Goal: Task Accomplishment & Management: Manage account settings

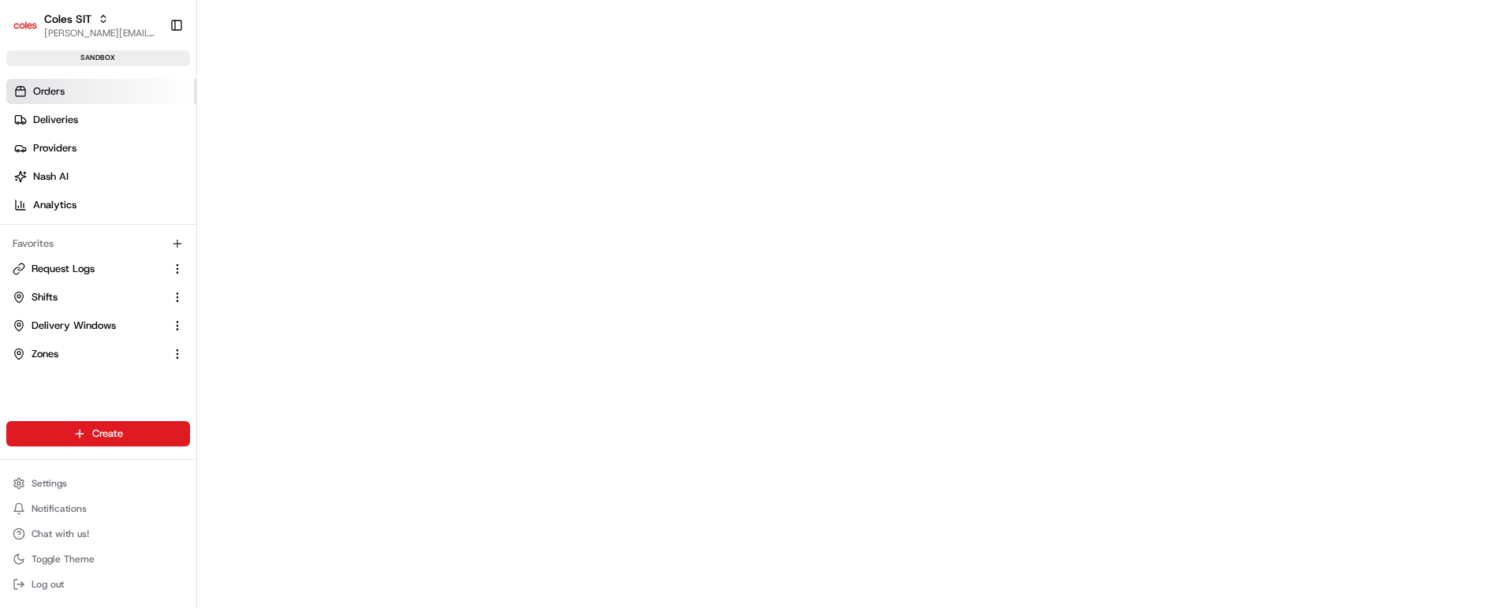
click at [52, 92] on span "Orders" at bounding box center [49, 91] width 32 height 14
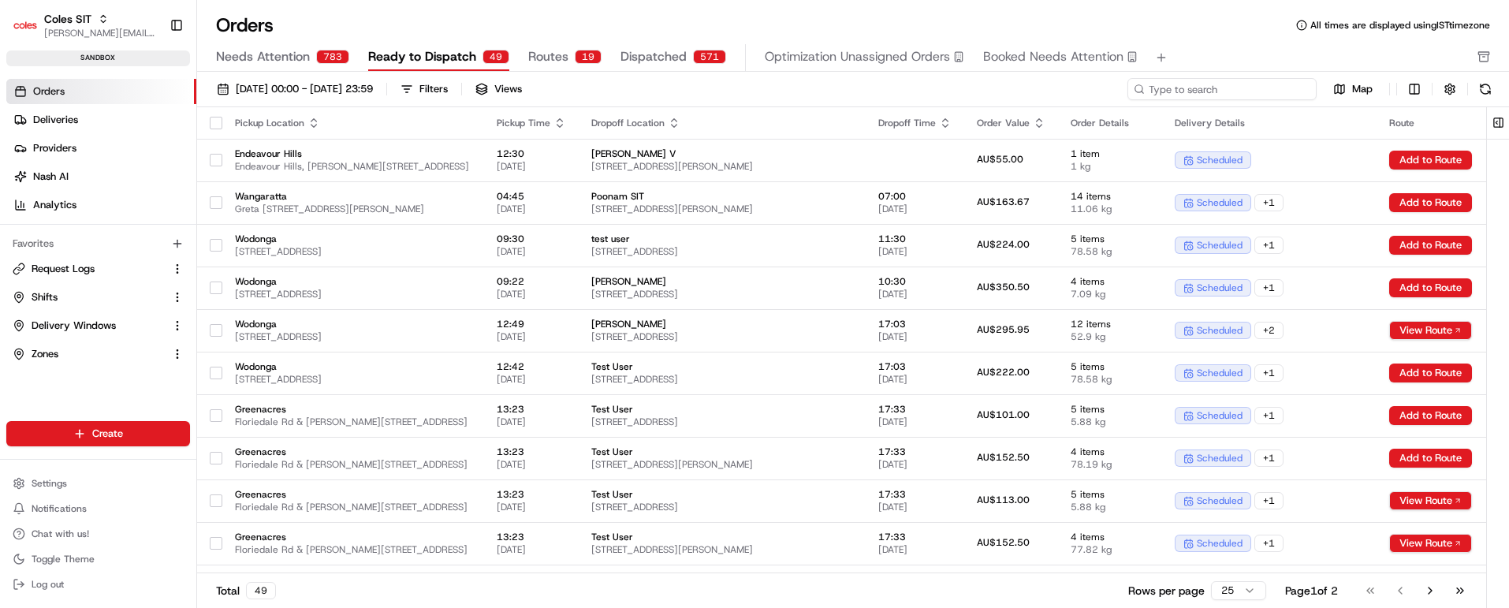
click at [1250, 85] on input at bounding box center [1222, 89] width 189 height 22
paste input "216642030"
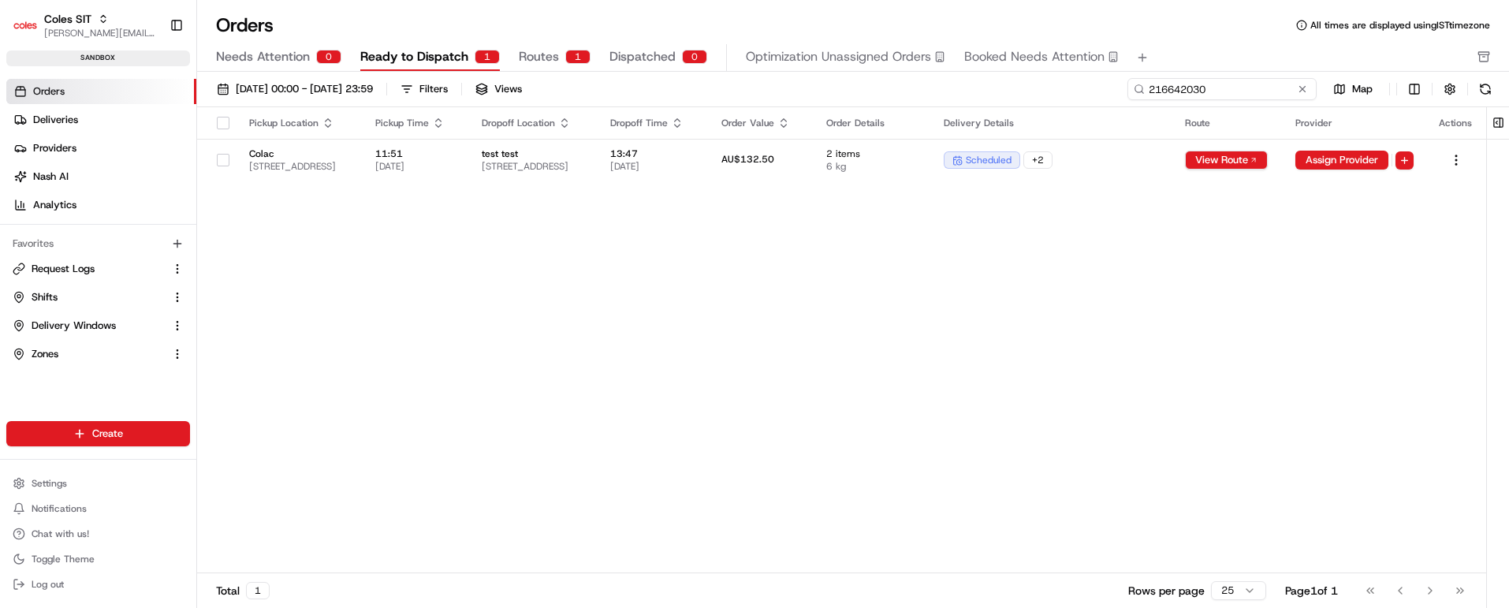
type input "216642030"
click at [585, 154] on span "test test" at bounding box center [533, 153] width 103 height 13
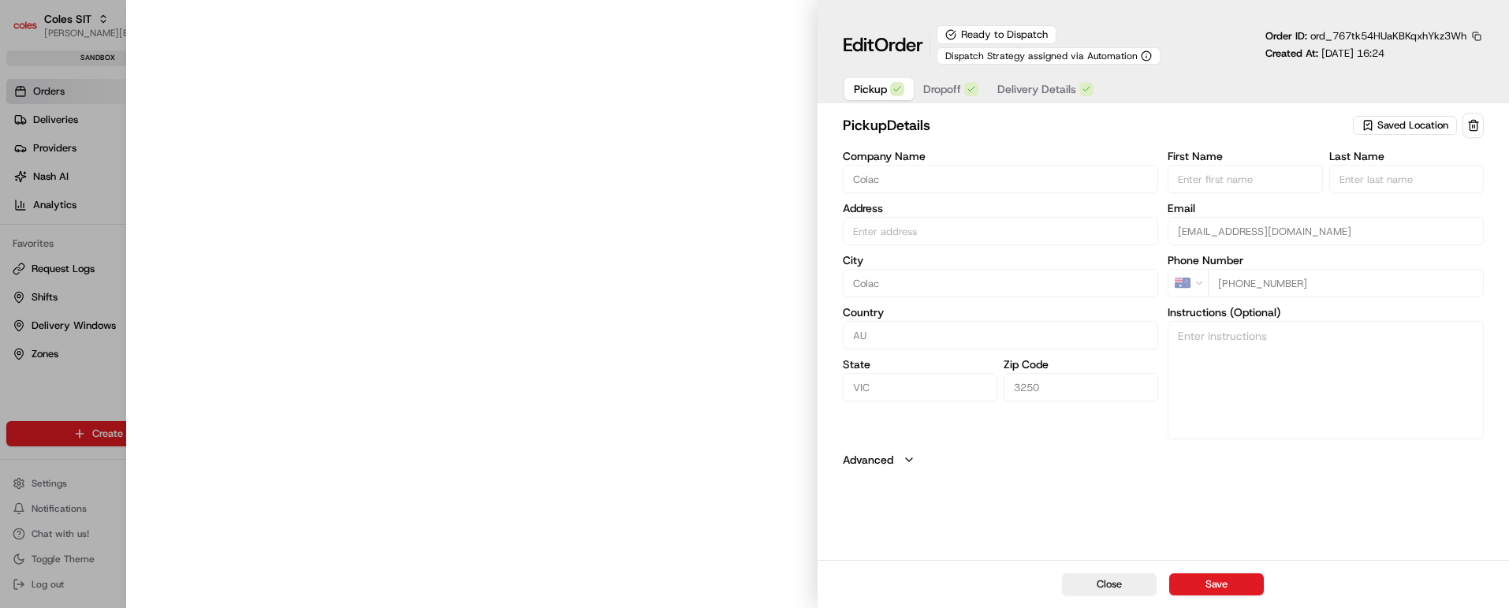
type input "[STREET_ADDRESS]"
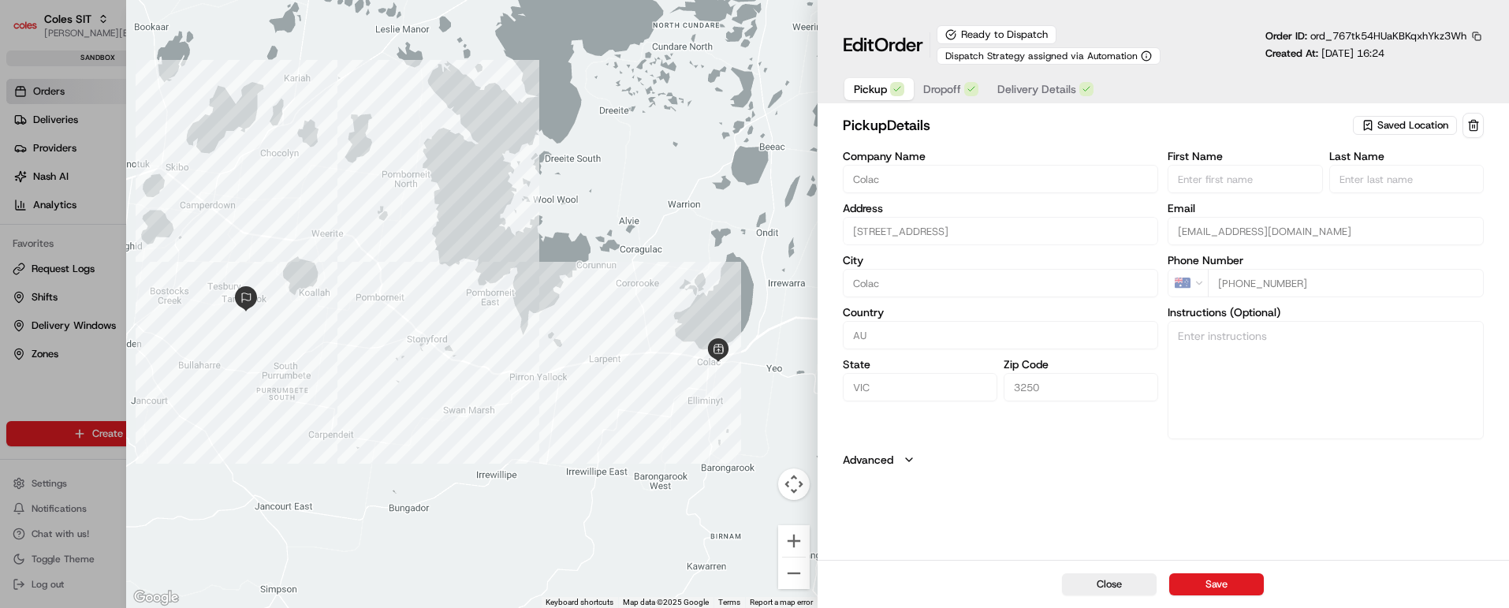
click at [942, 85] on span "Dropoff" at bounding box center [942, 89] width 38 height 16
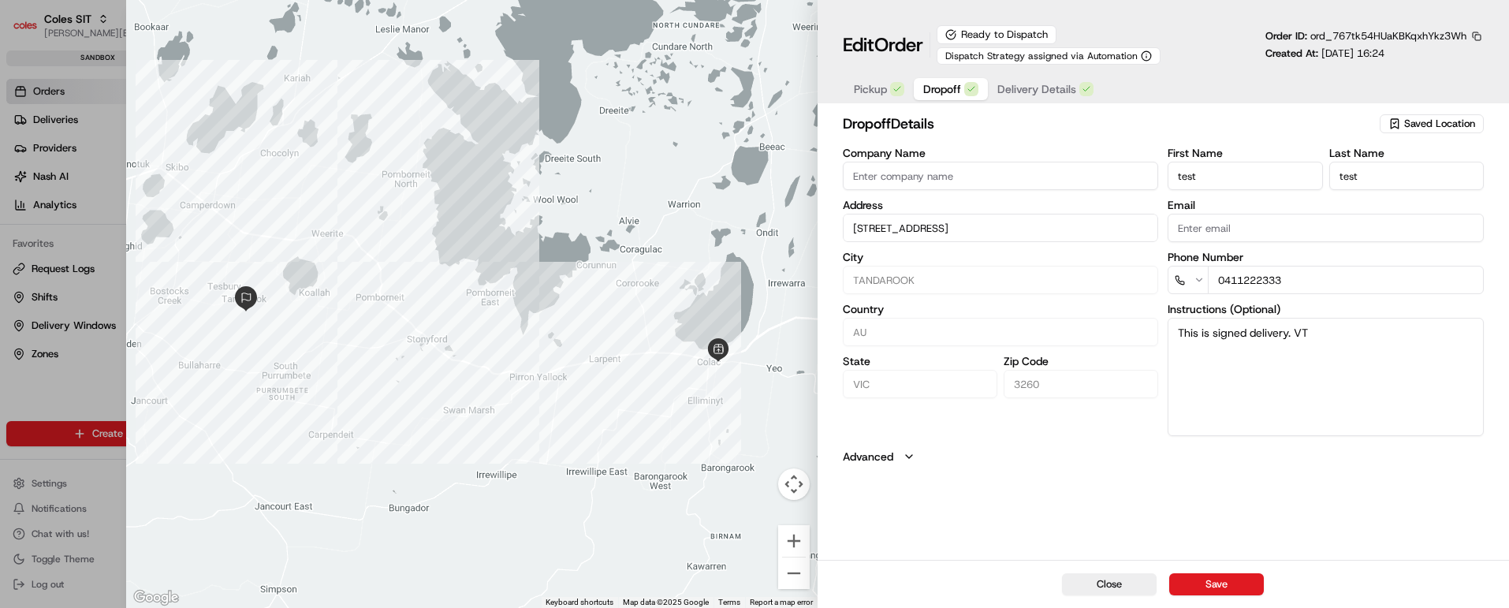
click at [1042, 83] on span "Delivery Details" at bounding box center [1037, 89] width 79 height 16
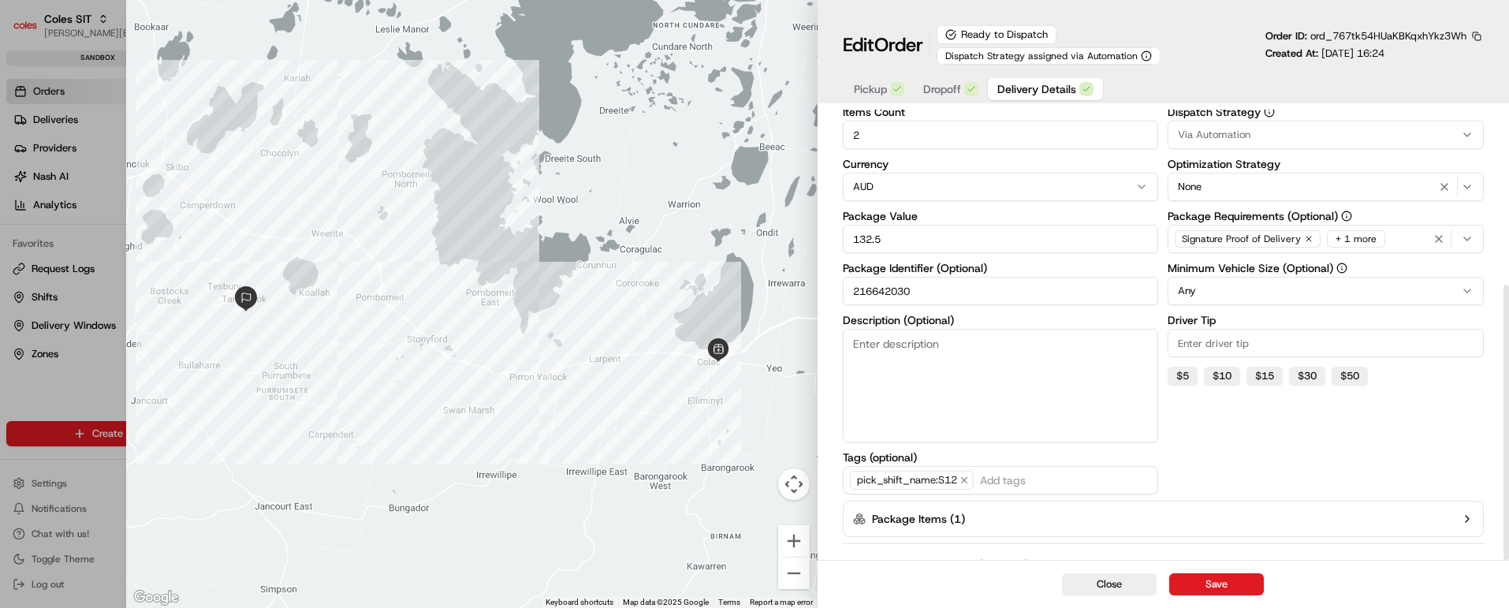
scroll to position [287, 0]
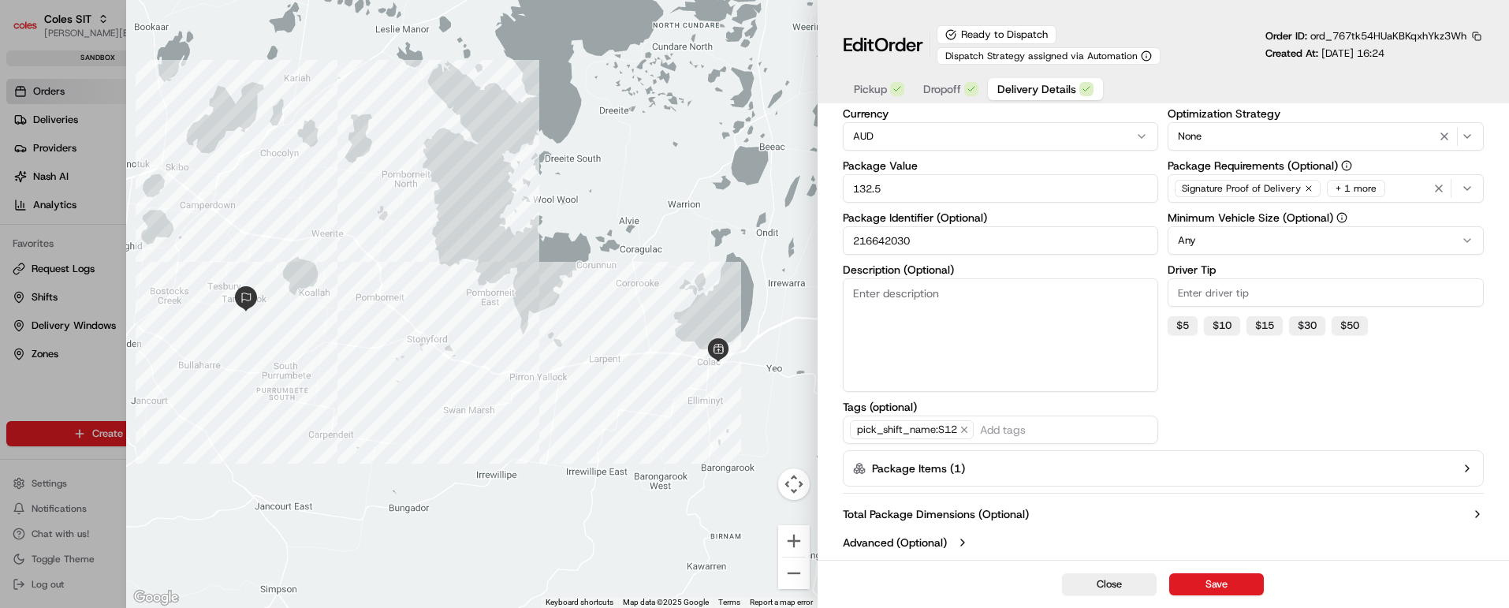
click at [1467, 472] on icon "button" at bounding box center [1467, 468] width 13 height 13
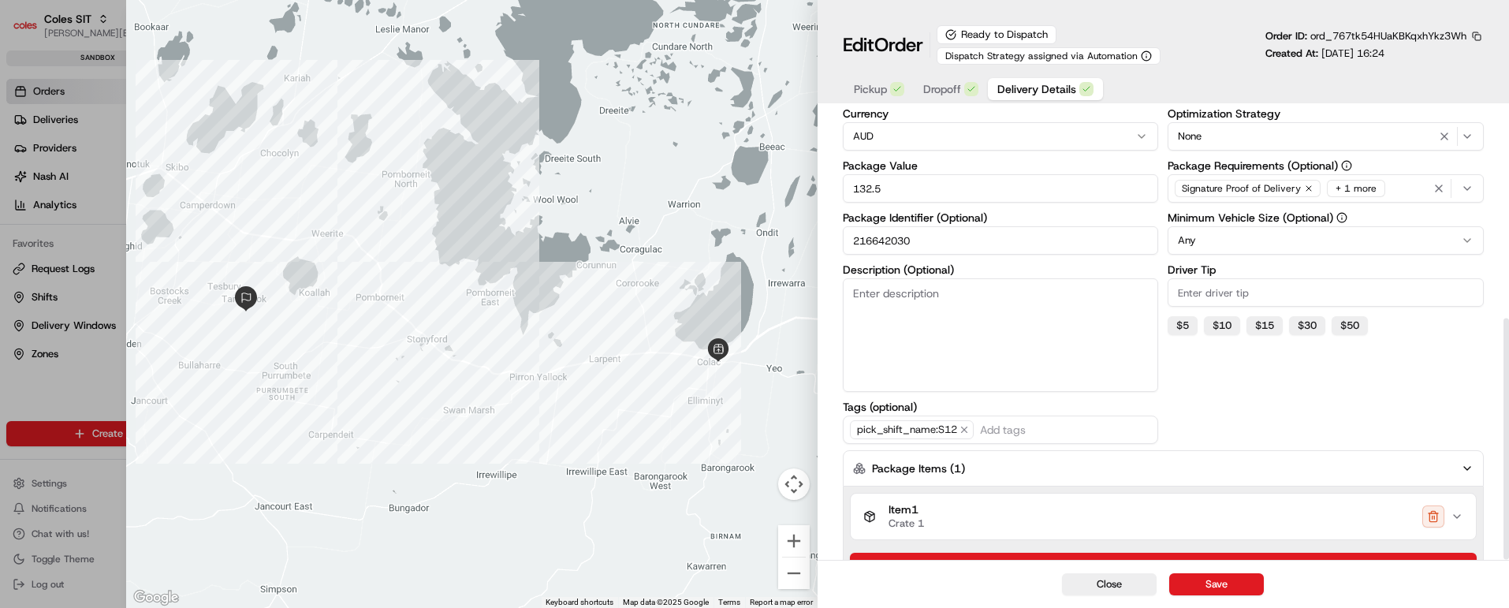
scroll to position [389, 0]
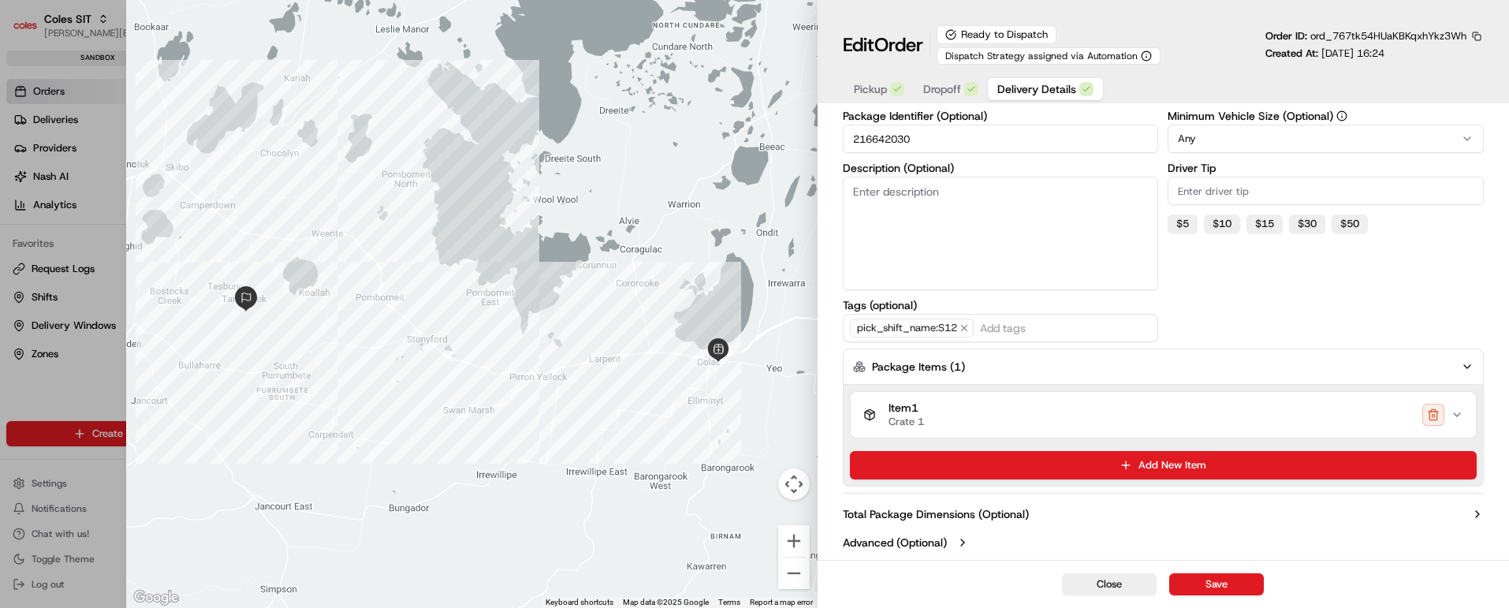
click at [1460, 417] on icon "button" at bounding box center [1457, 414] width 13 height 13
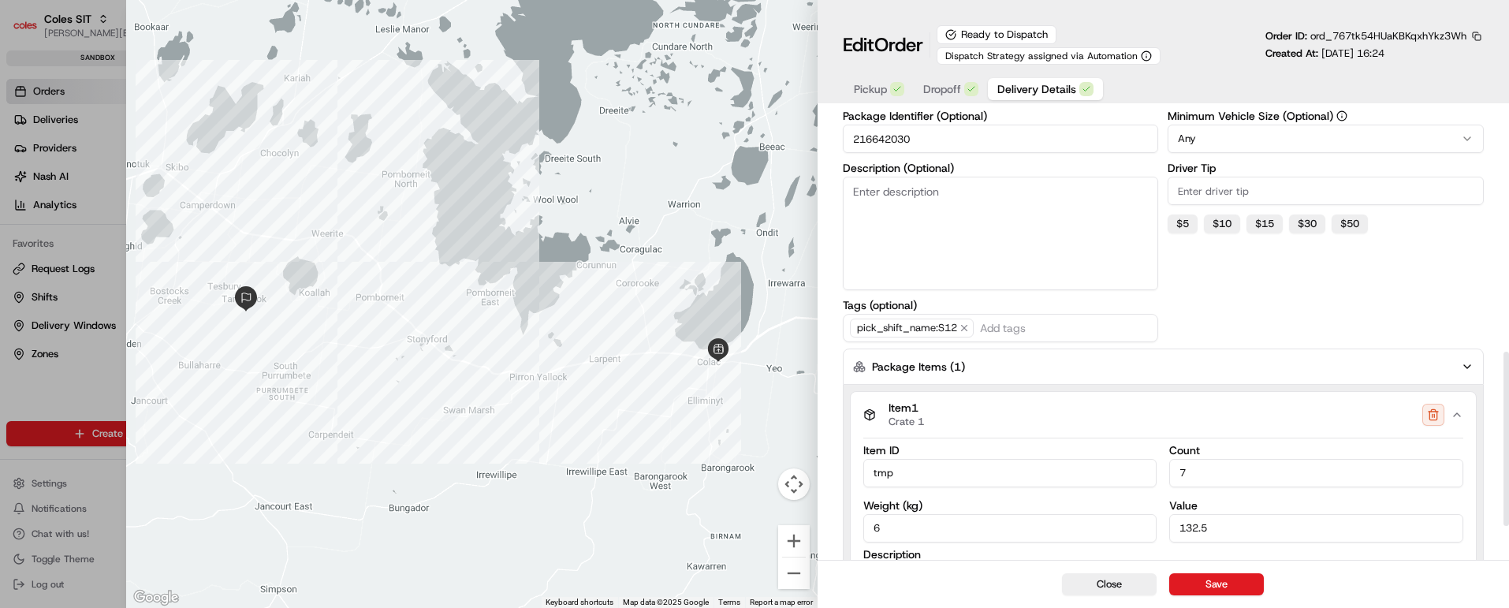
scroll to position [713, 0]
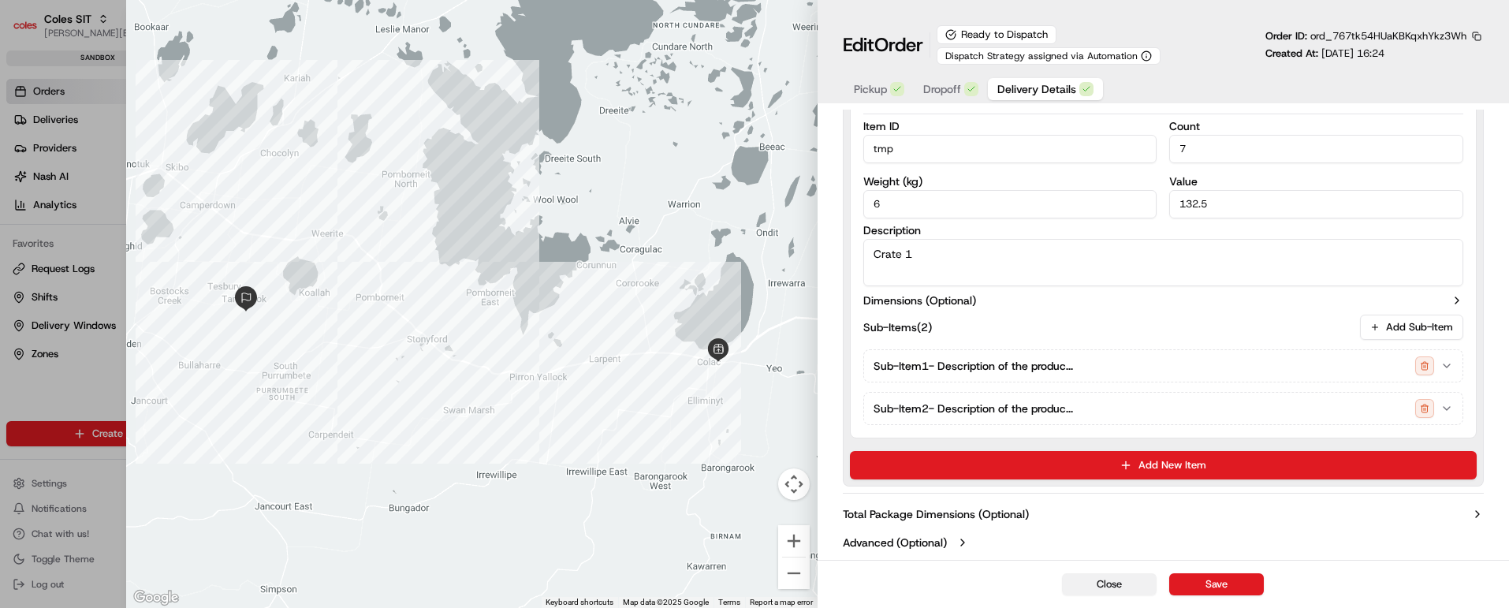
click at [1117, 584] on button "Close" at bounding box center [1109, 584] width 95 height 22
type input "1"
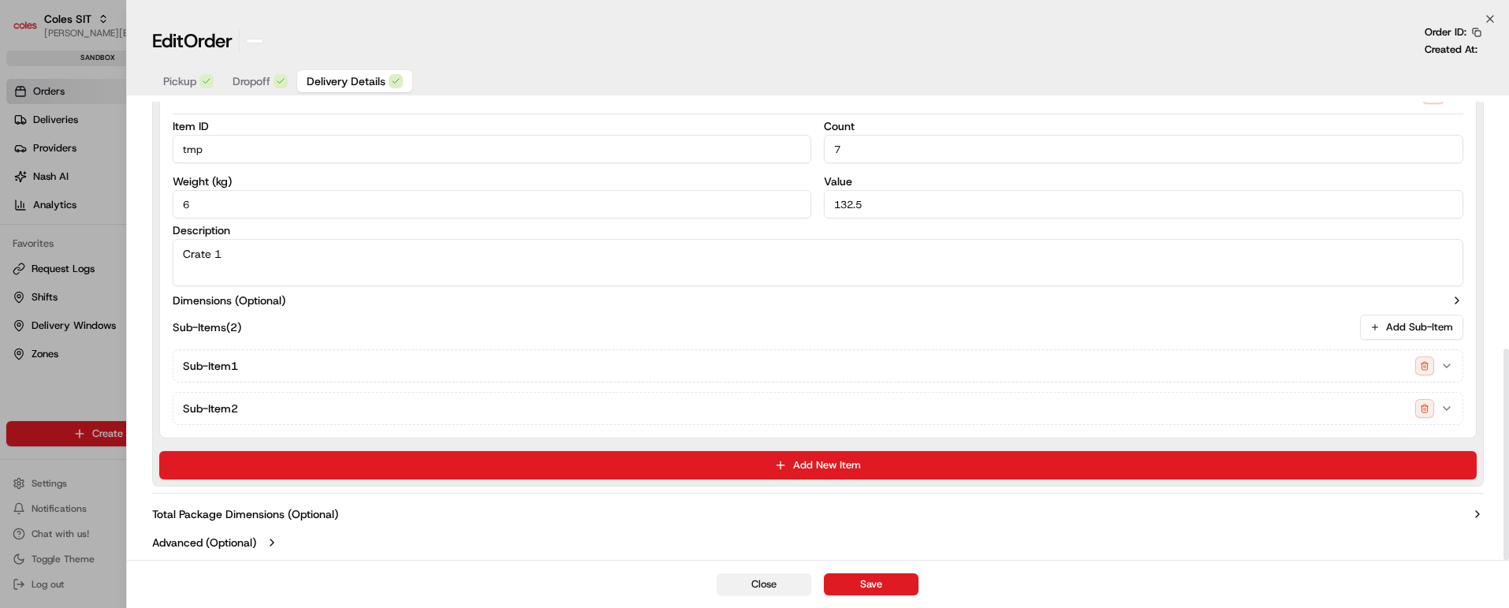
scroll to position [536, 0]
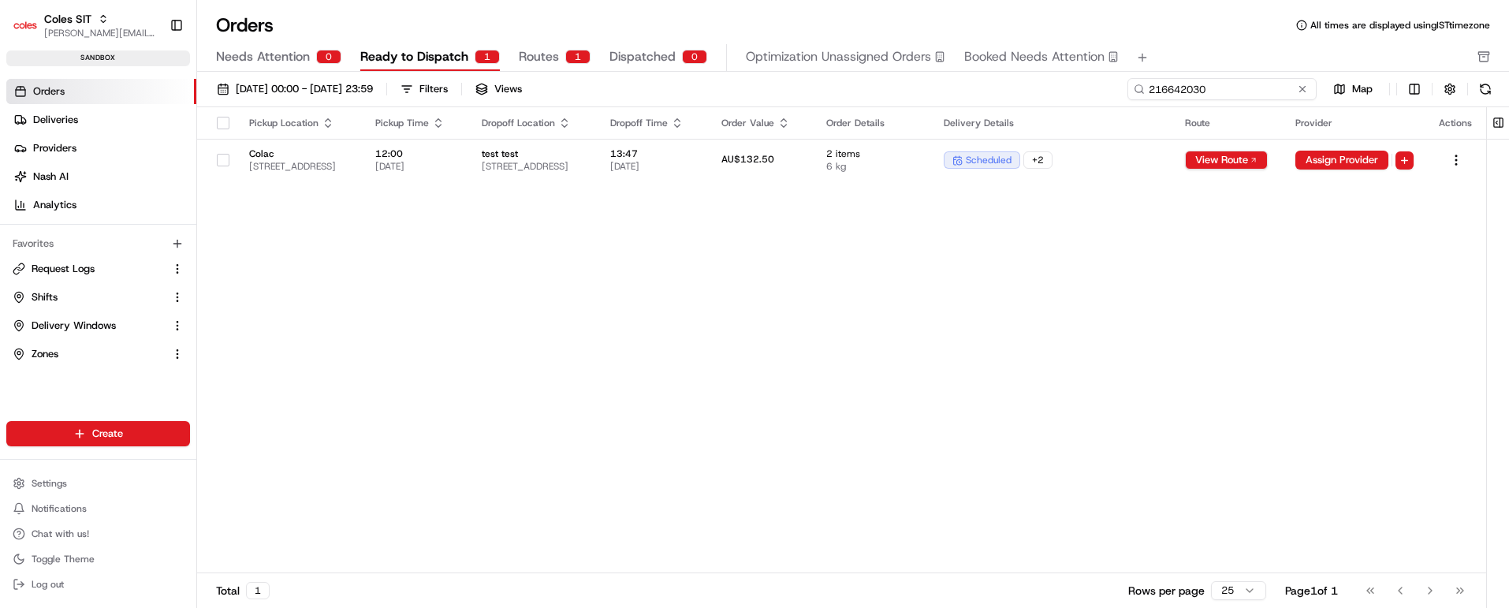
click at [1230, 89] on input "216642030" at bounding box center [1222, 89] width 189 height 22
paste input "65"
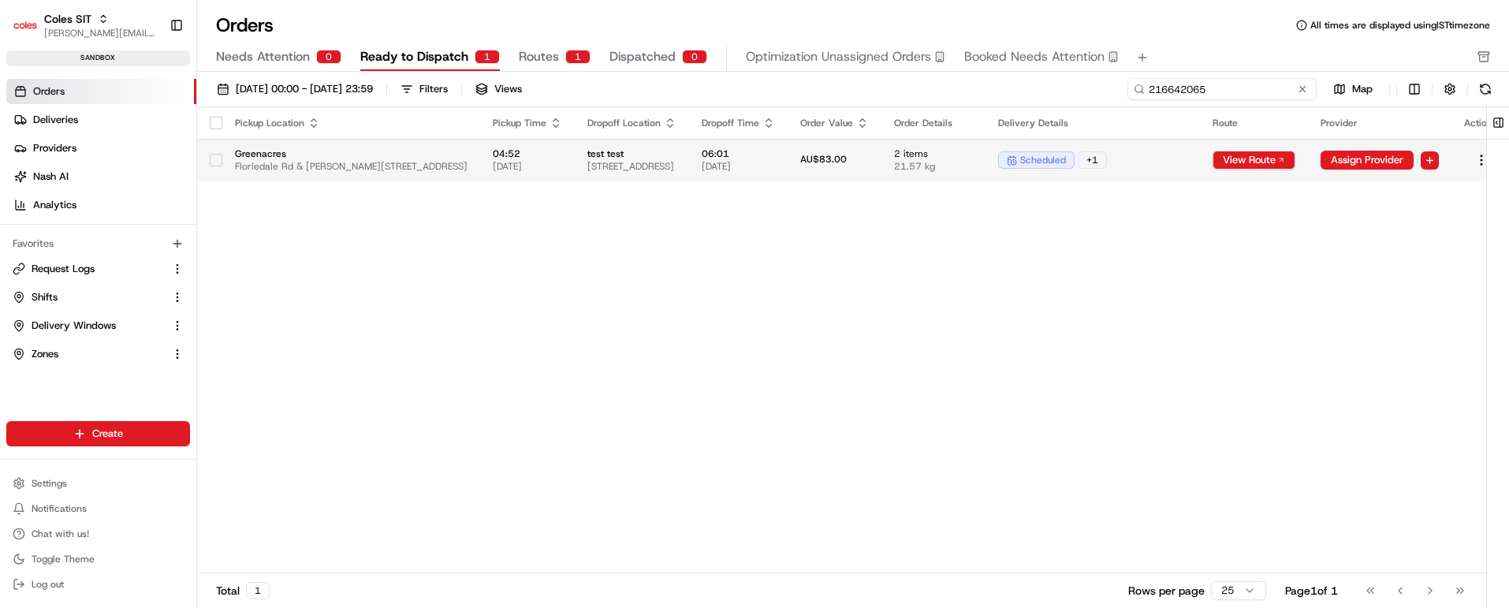
type input "216642065"
click at [882, 159] on td "AU$83.00" at bounding box center [835, 160] width 94 height 43
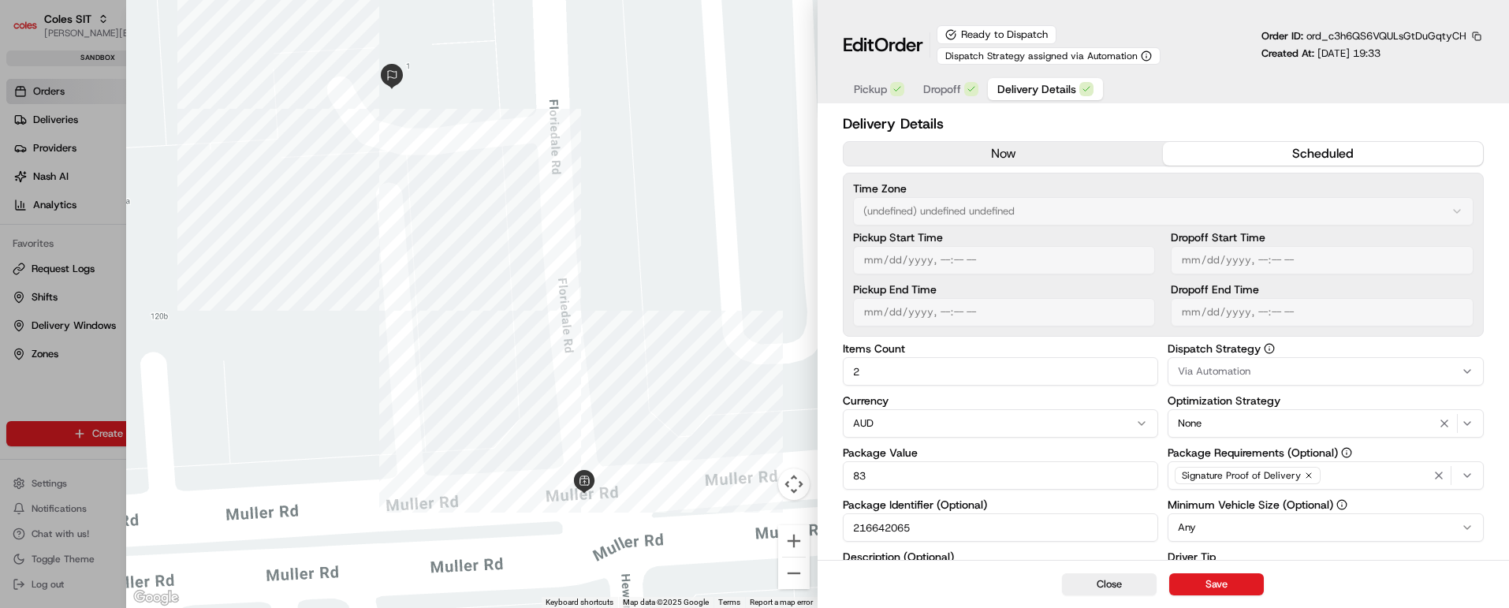
click at [945, 88] on span "Dropoff" at bounding box center [942, 89] width 38 height 16
click at [1030, 86] on span "Delivery Details" at bounding box center [1037, 89] width 79 height 16
click at [1101, 580] on button "Close" at bounding box center [1109, 584] width 95 height 22
type input "1"
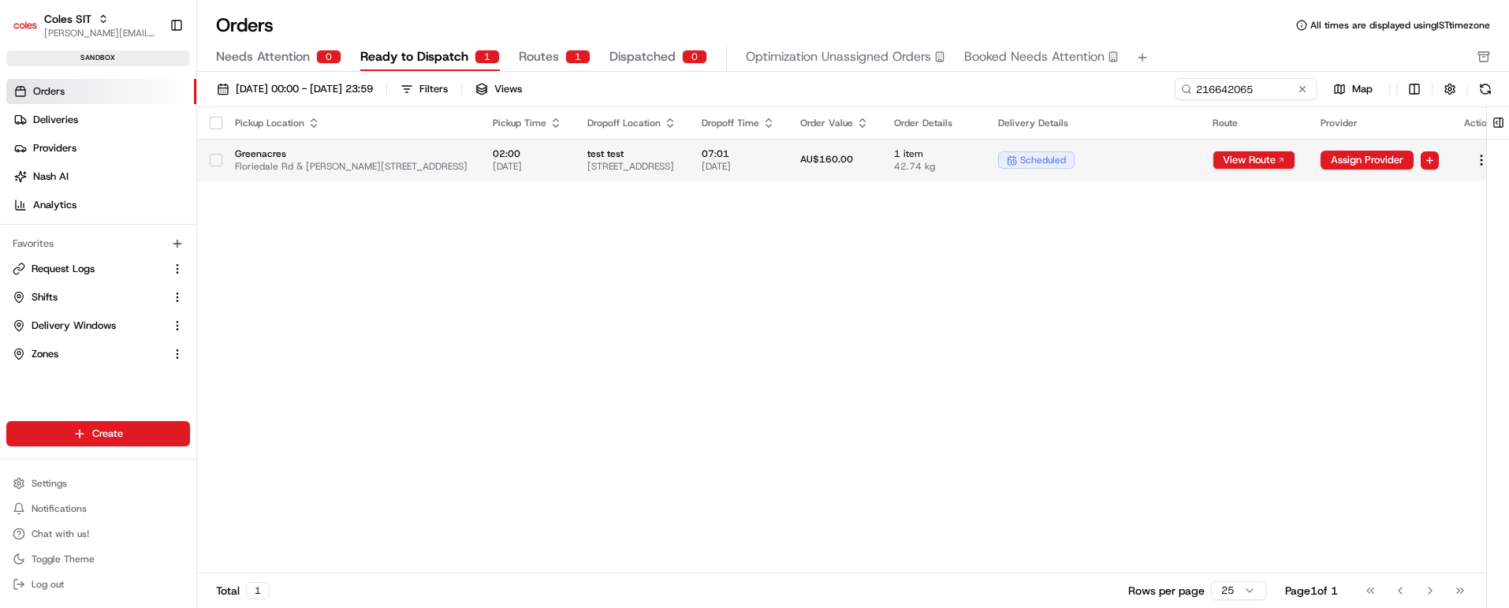
click at [788, 146] on td "07:01 [DATE]" at bounding box center [738, 160] width 99 height 43
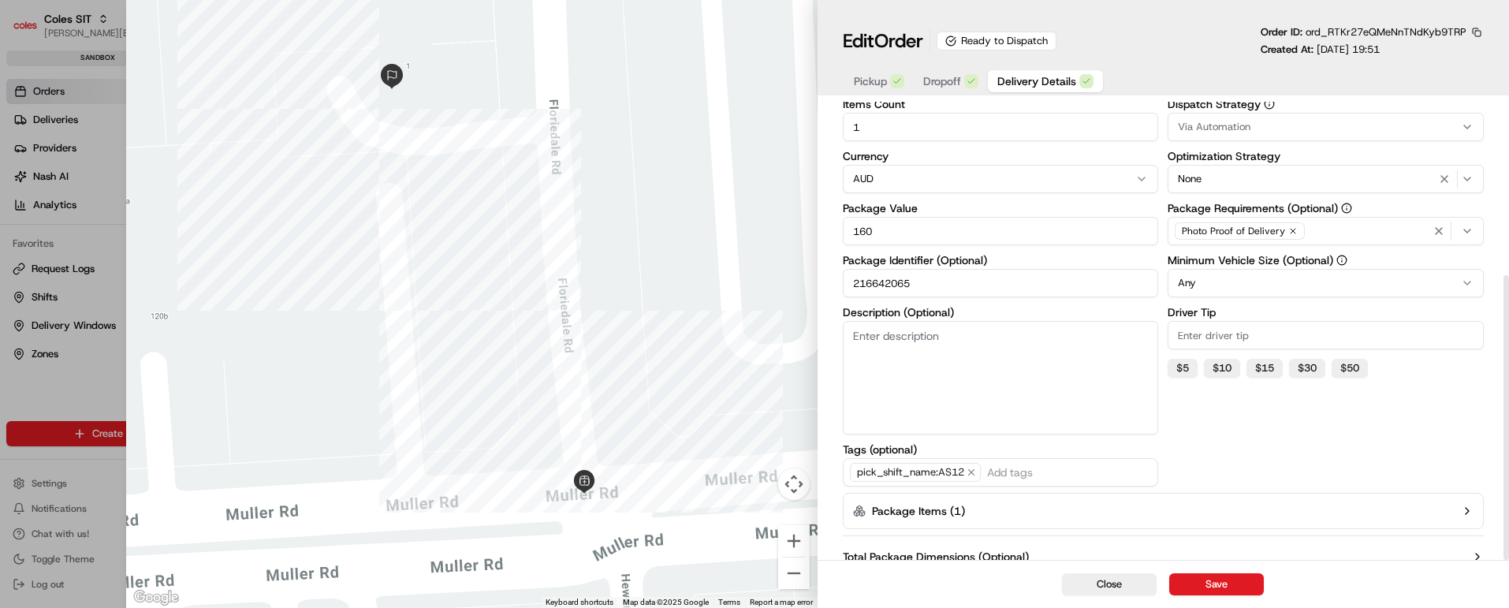
scroll to position [279, 0]
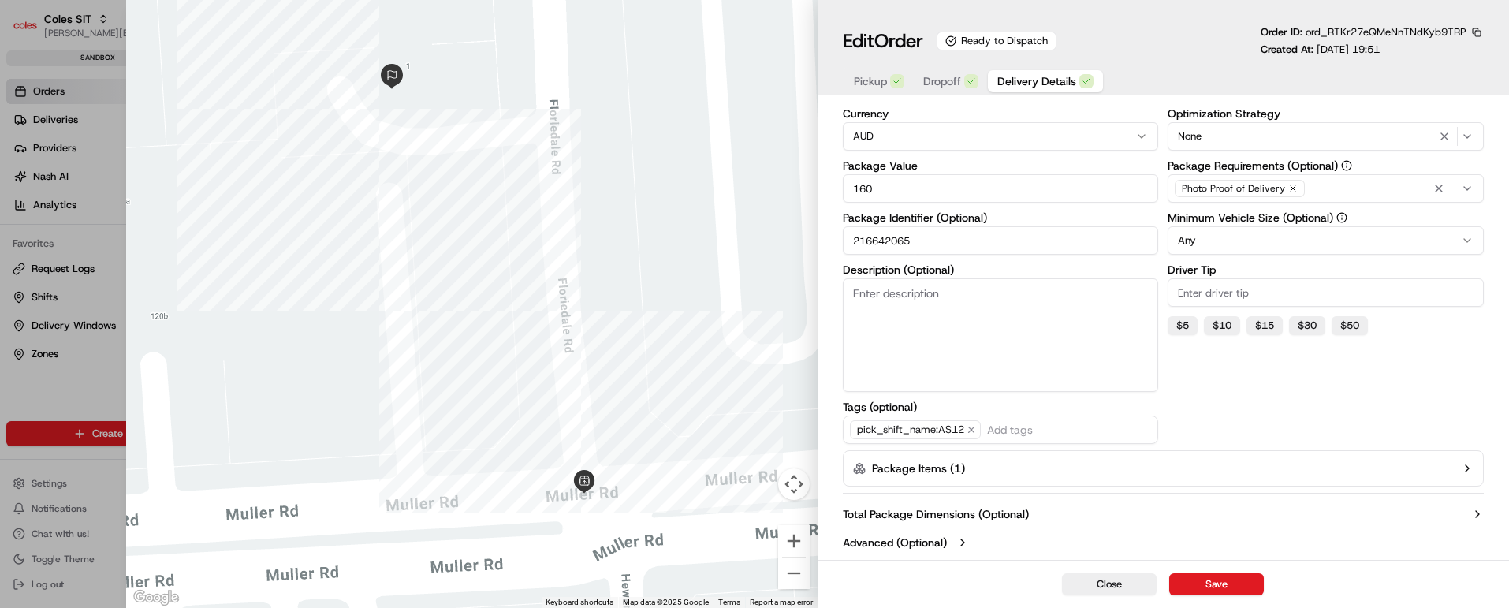
click at [945, 80] on span "Dropoff" at bounding box center [942, 81] width 38 height 16
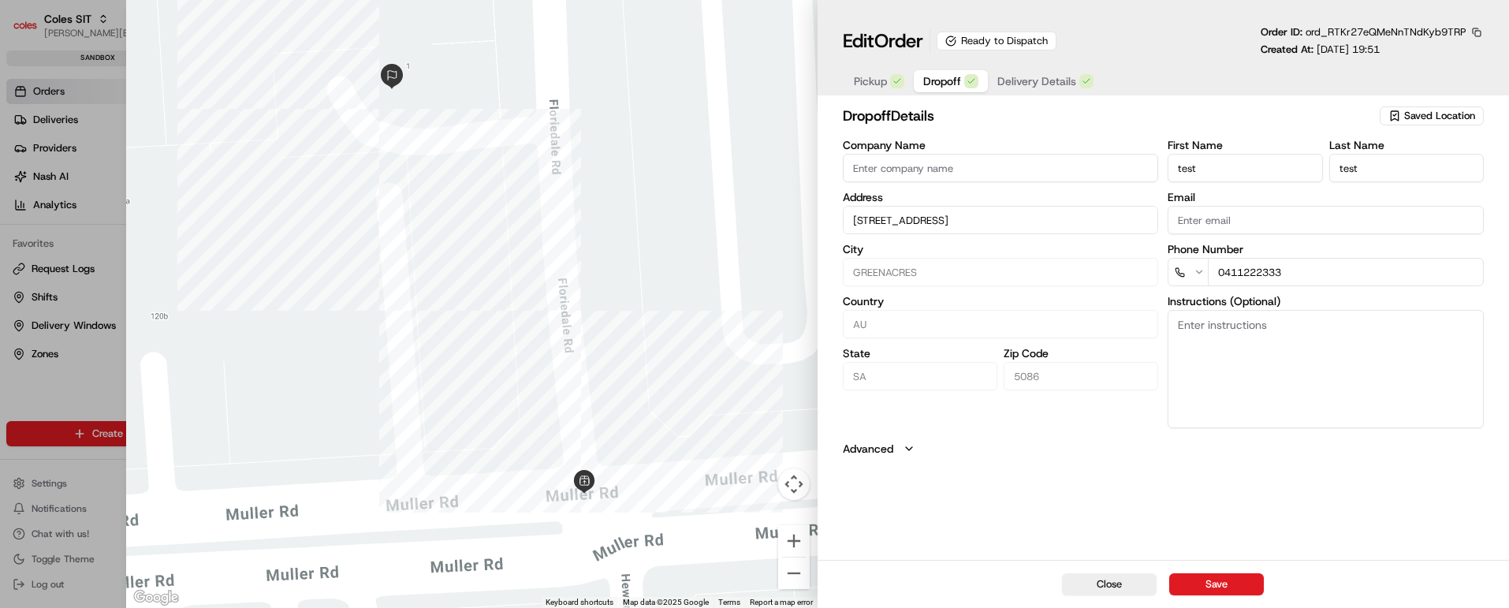
scroll to position [0, 0]
click at [1042, 81] on span "Delivery Details" at bounding box center [1037, 81] width 79 height 16
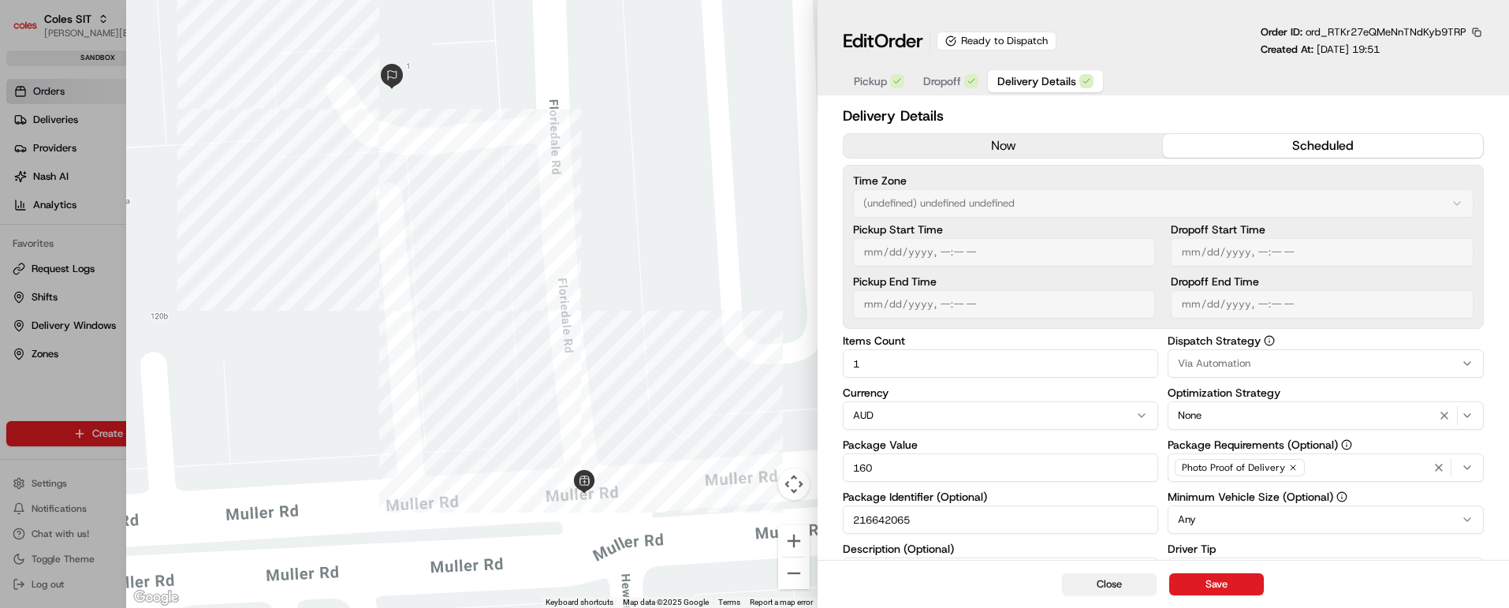
click at [1108, 583] on button "Close" at bounding box center [1109, 584] width 95 height 22
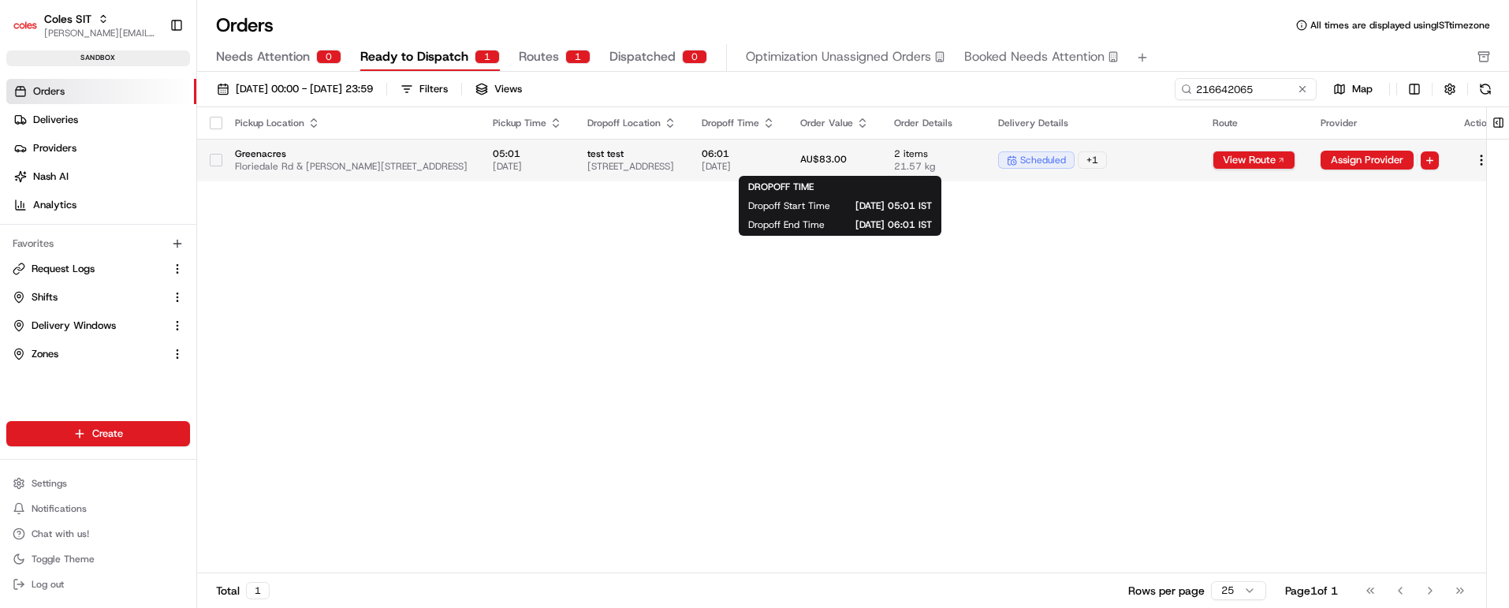
click at [775, 147] on span "06:01" at bounding box center [738, 153] width 73 height 13
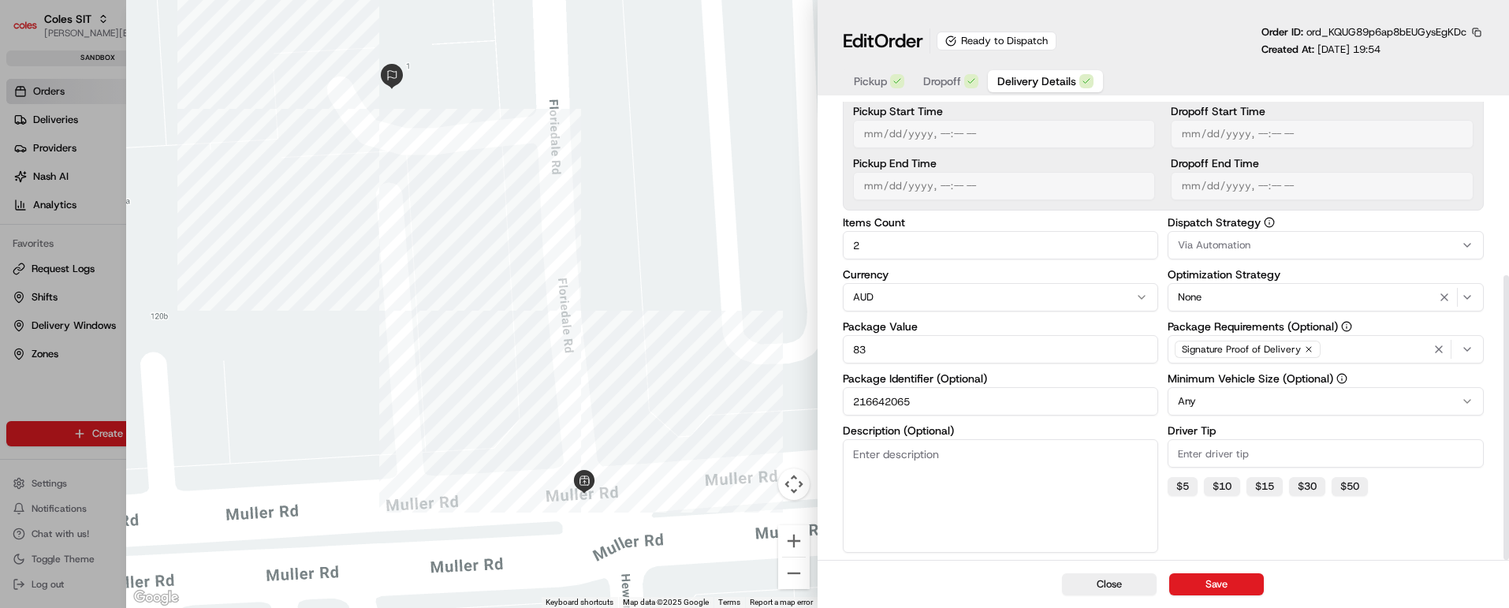
scroll to position [279, 0]
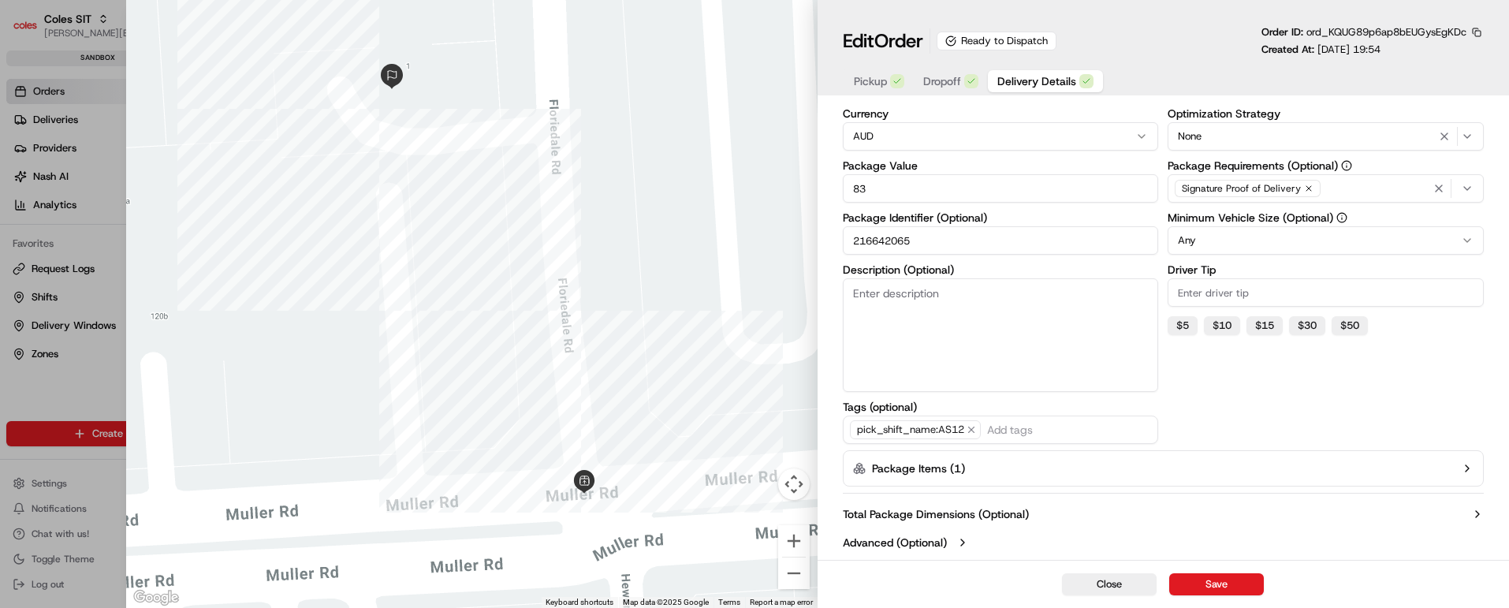
click at [1470, 468] on icon "button" at bounding box center [1467, 468] width 13 height 13
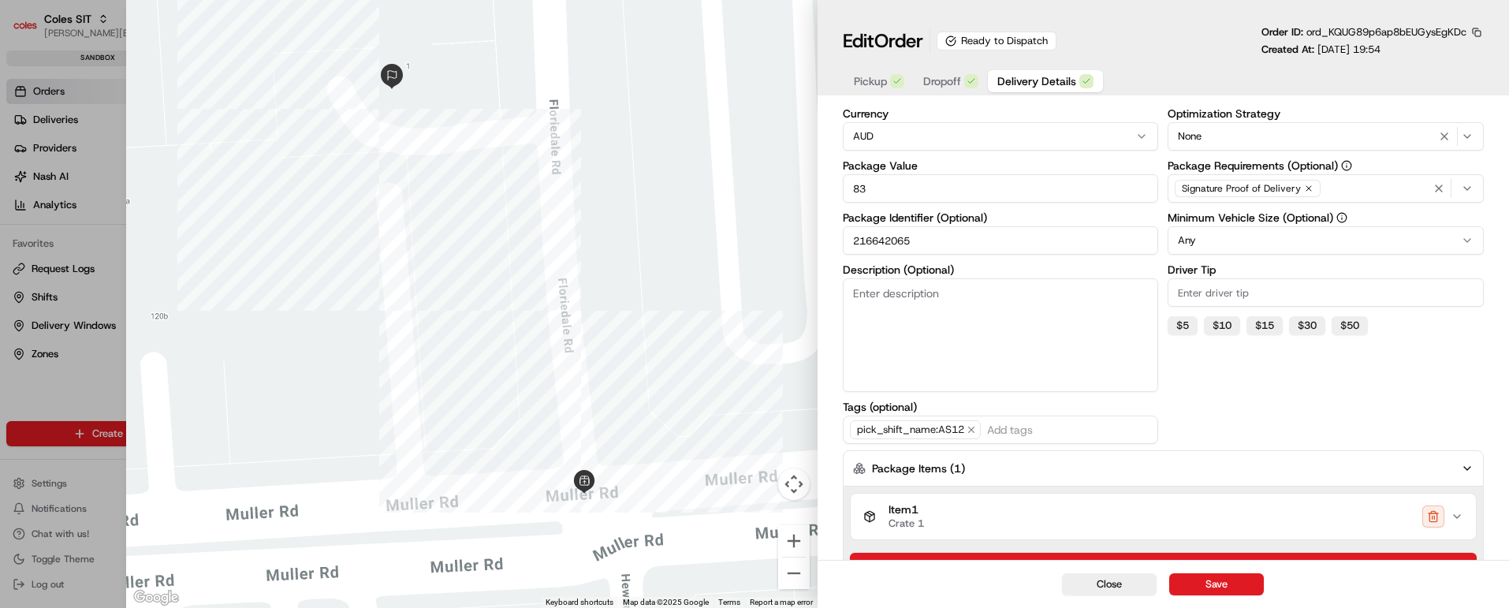
scroll to position [381, 0]
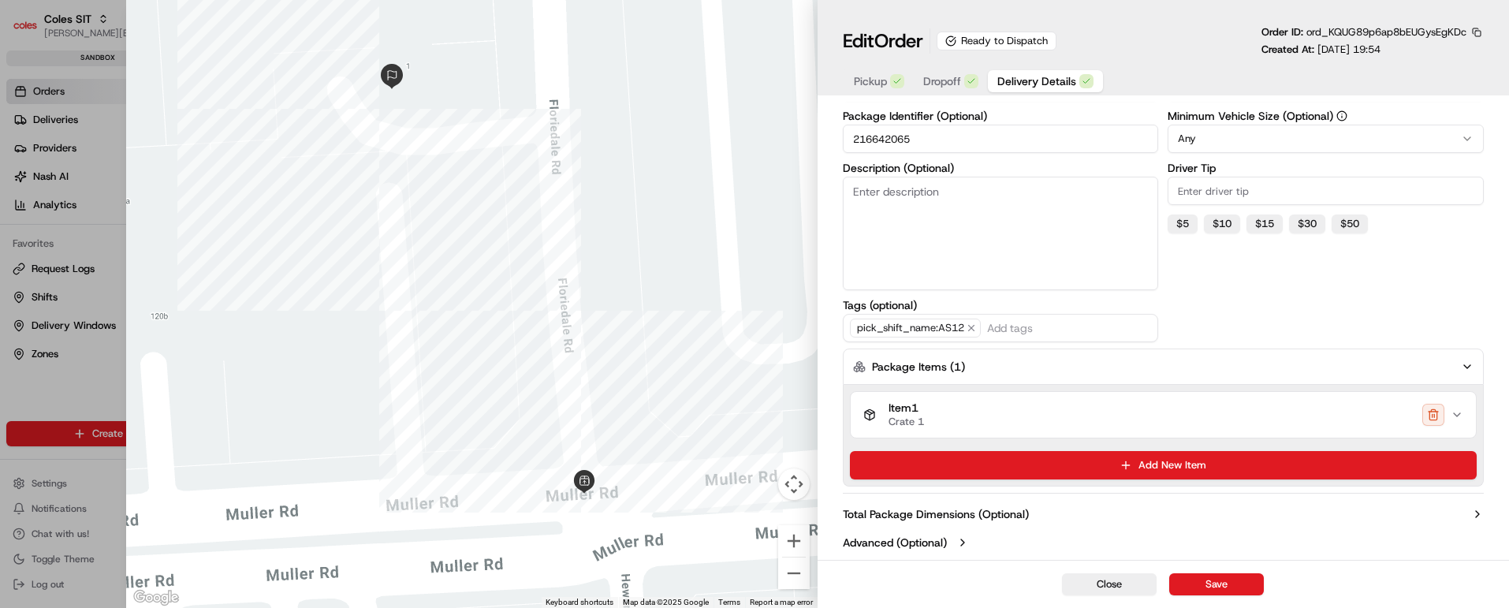
click at [1461, 411] on icon "button" at bounding box center [1457, 414] width 13 height 13
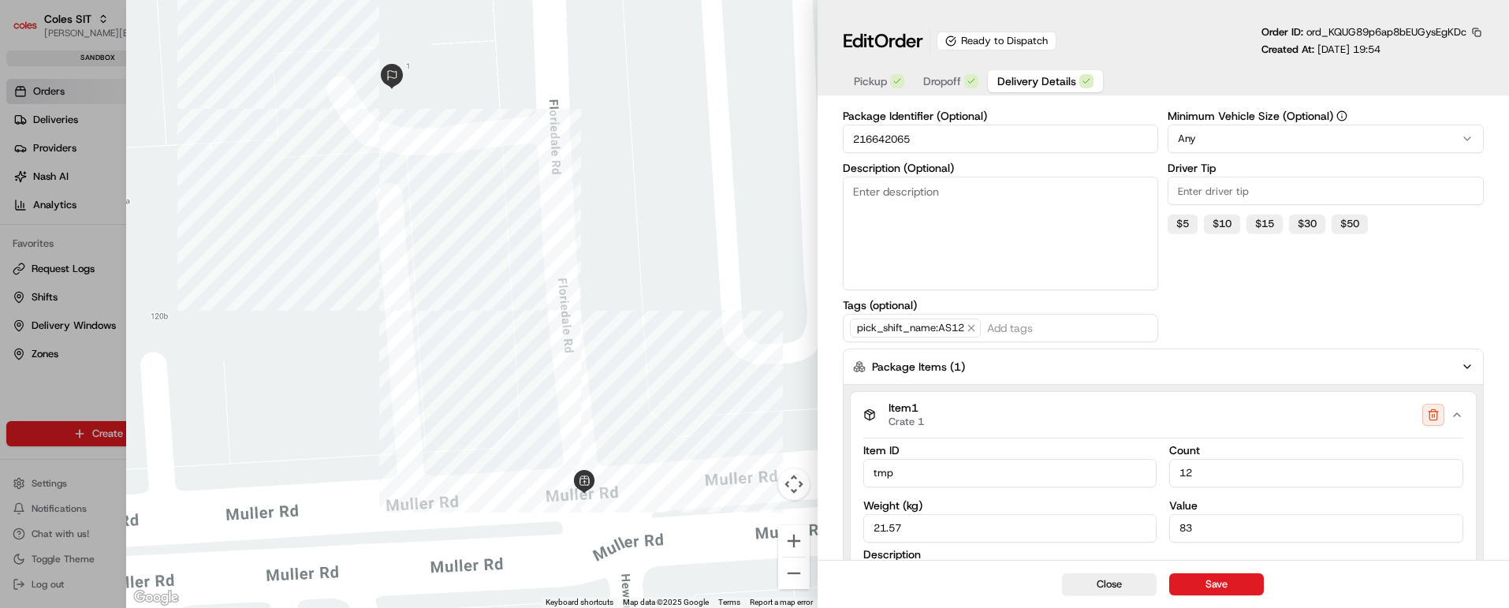
scroll to position [705, 0]
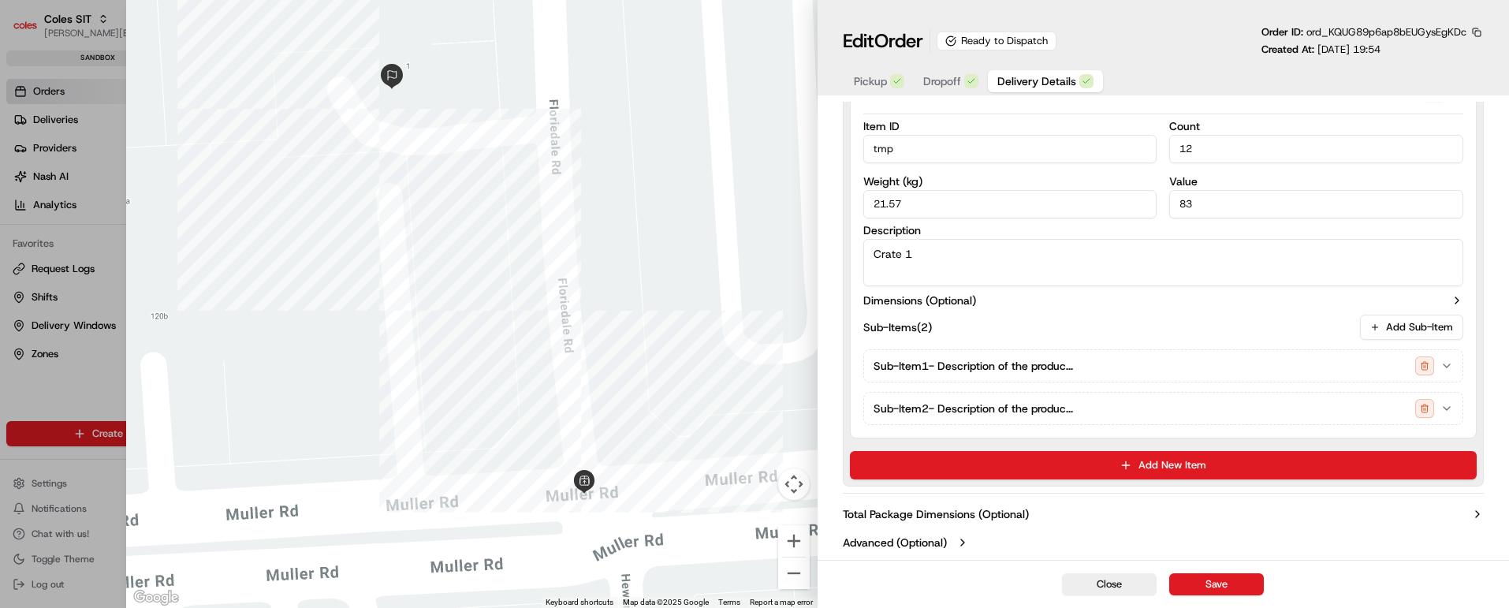
click at [1444, 366] on icon "button" at bounding box center [1447, 366] width 13 height 13
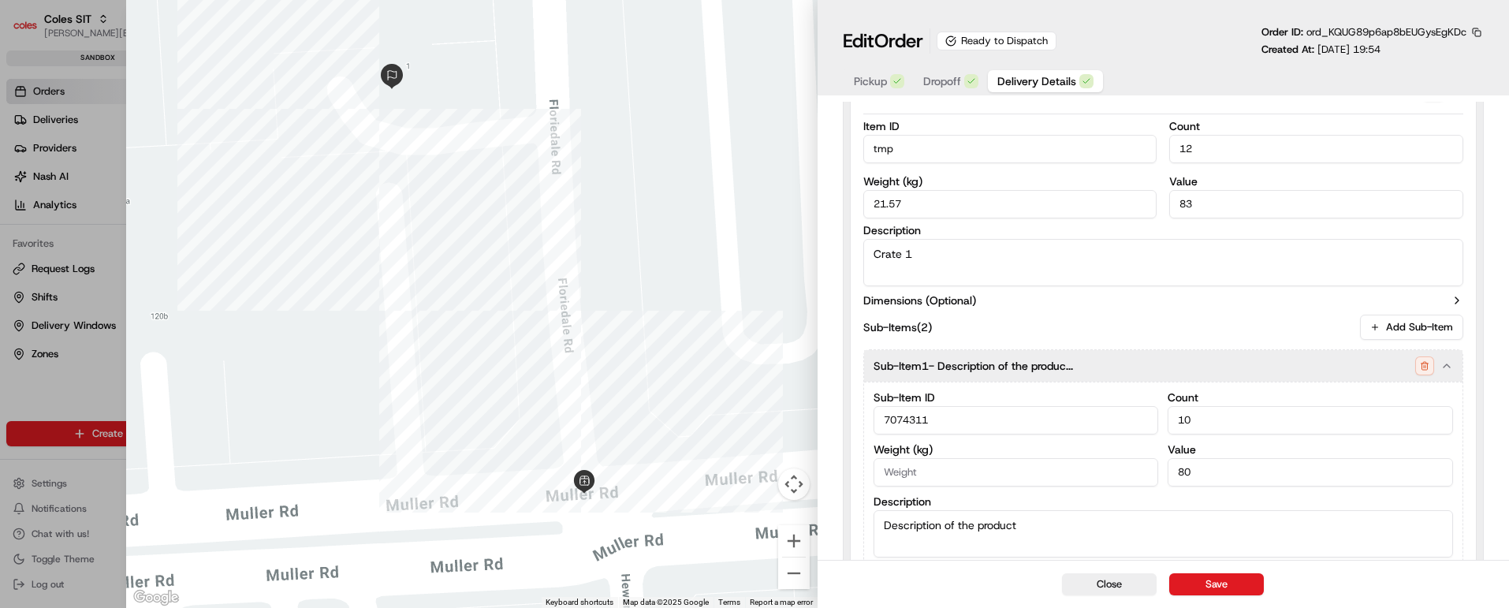
click at [1444, 366] on icon "button" at bounding box center [1447, 366] width 13 height 13
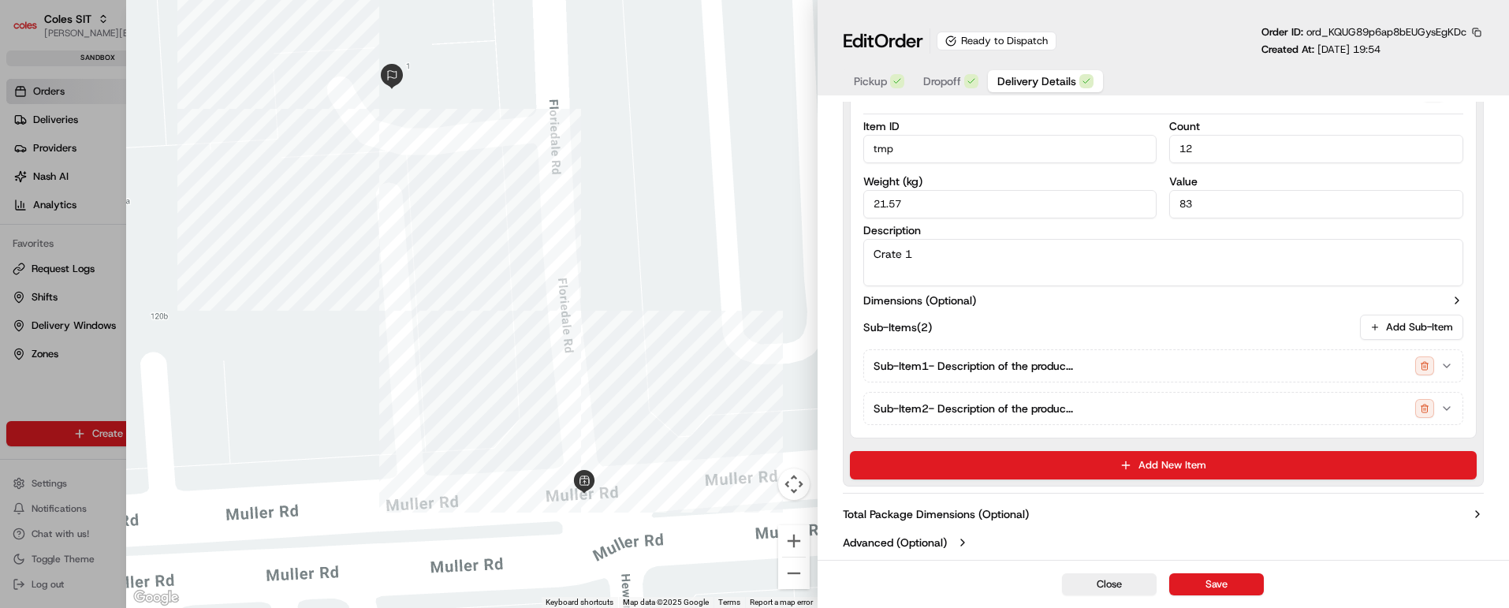
click at [1447, 402] on icon "button" at bounding box center [1447, 408] width 13 height 13
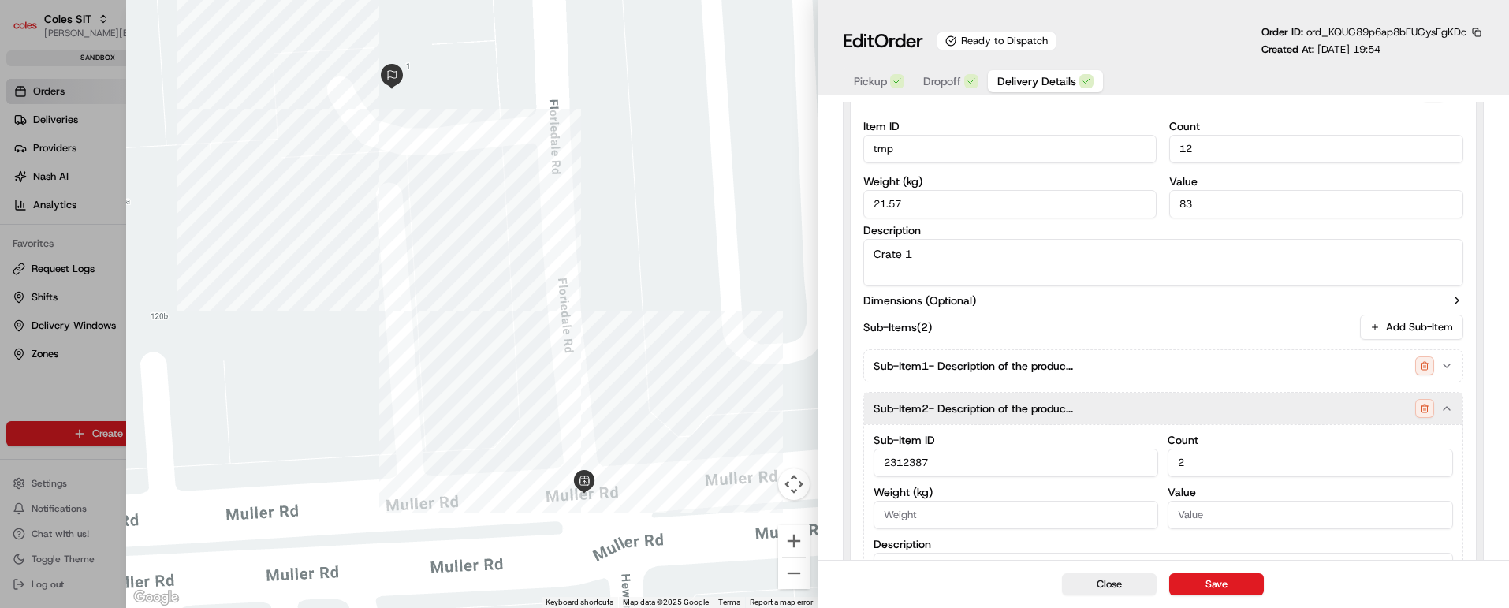
click at [1447, 402] on icon "button" at bounding box center [1447, 408] width 13 height 13
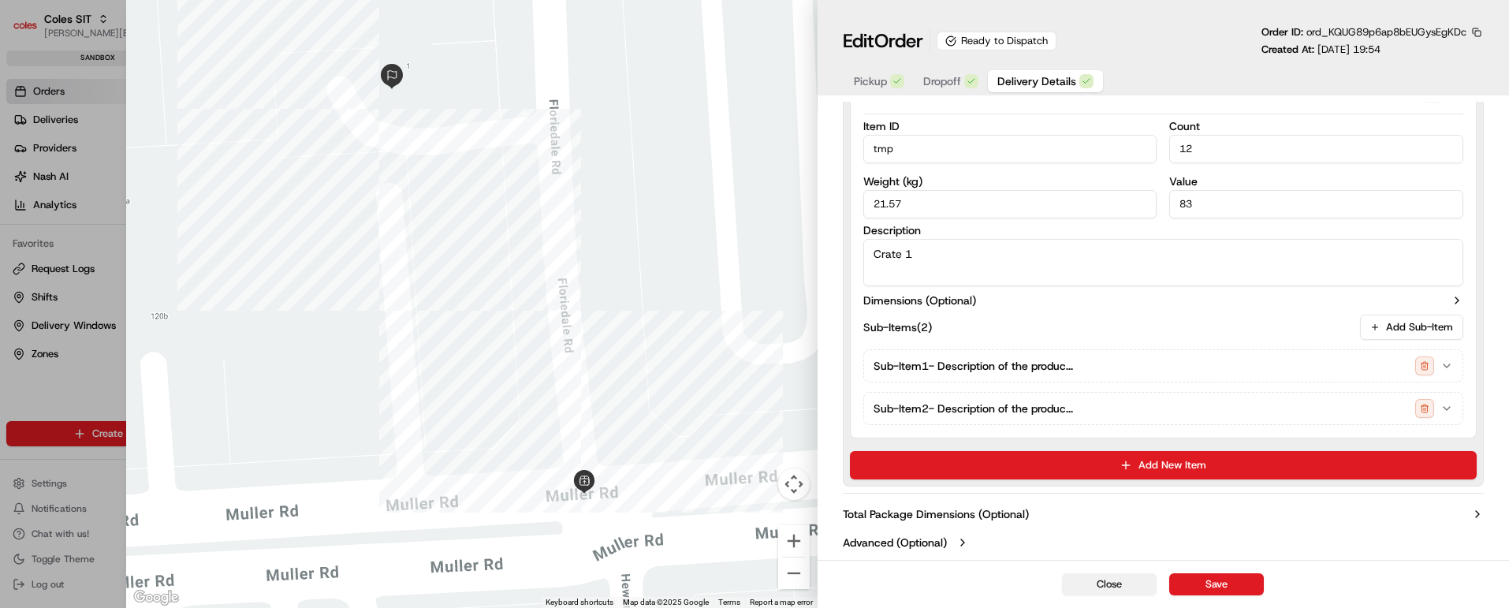
click at [1096, 584] on button "Close" at bounding box center [1109, 584] width 95 height 22
type input "1"
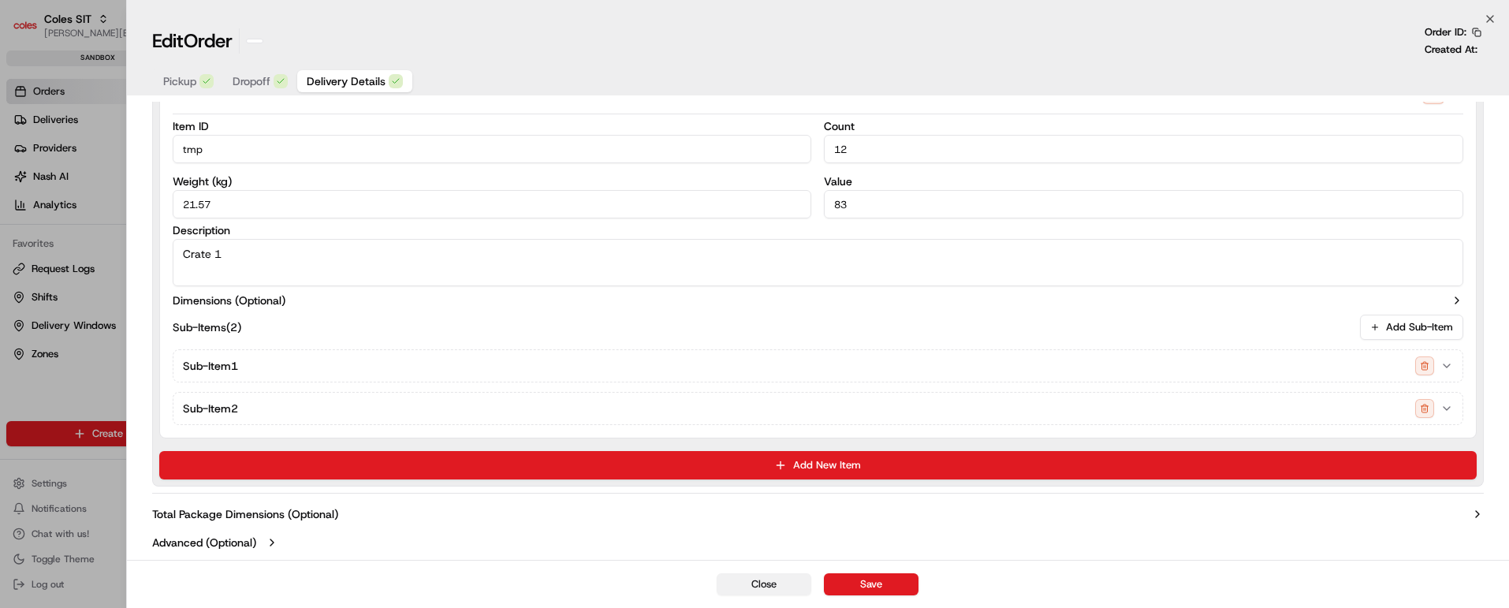
scroll to position [536, 0]
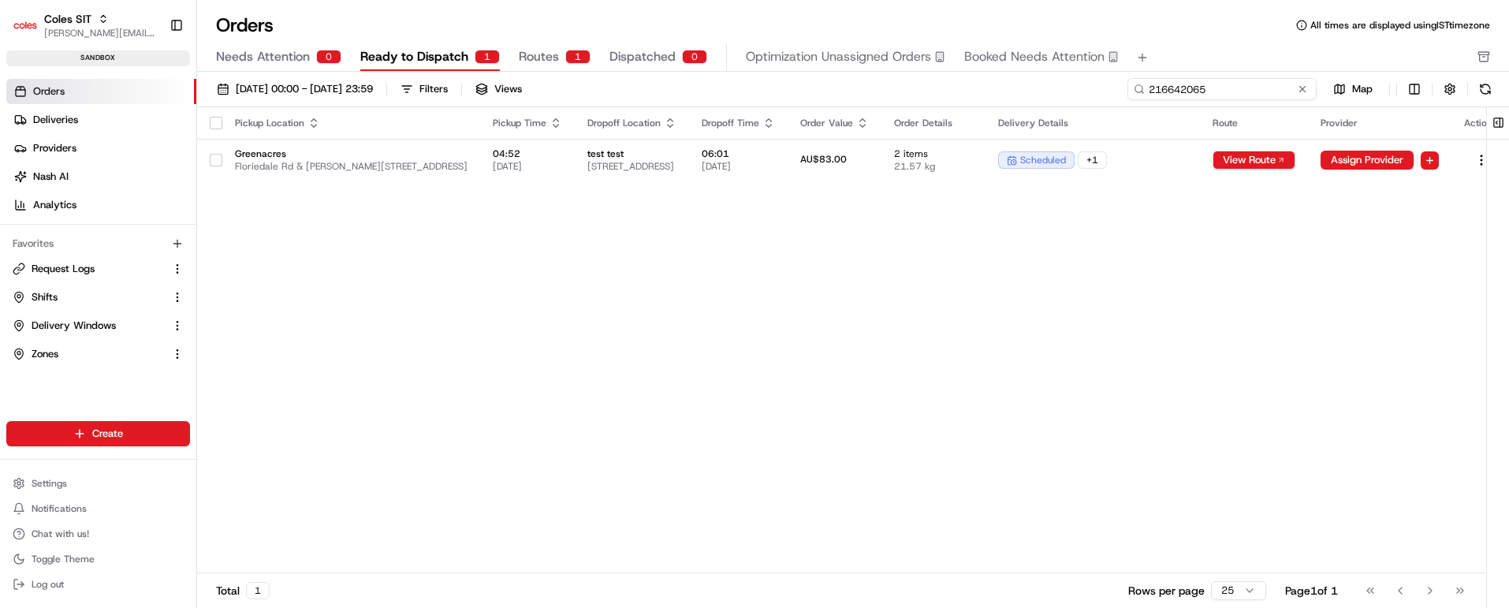
click at [1226, 84] on input "216642065" at bounding box center [1222, 89] width 189 height 22
paste input "1083"
type input "216641083"
click at [775, 147] on span "07:01" at bounding box center [738, 153] width 73 height 13
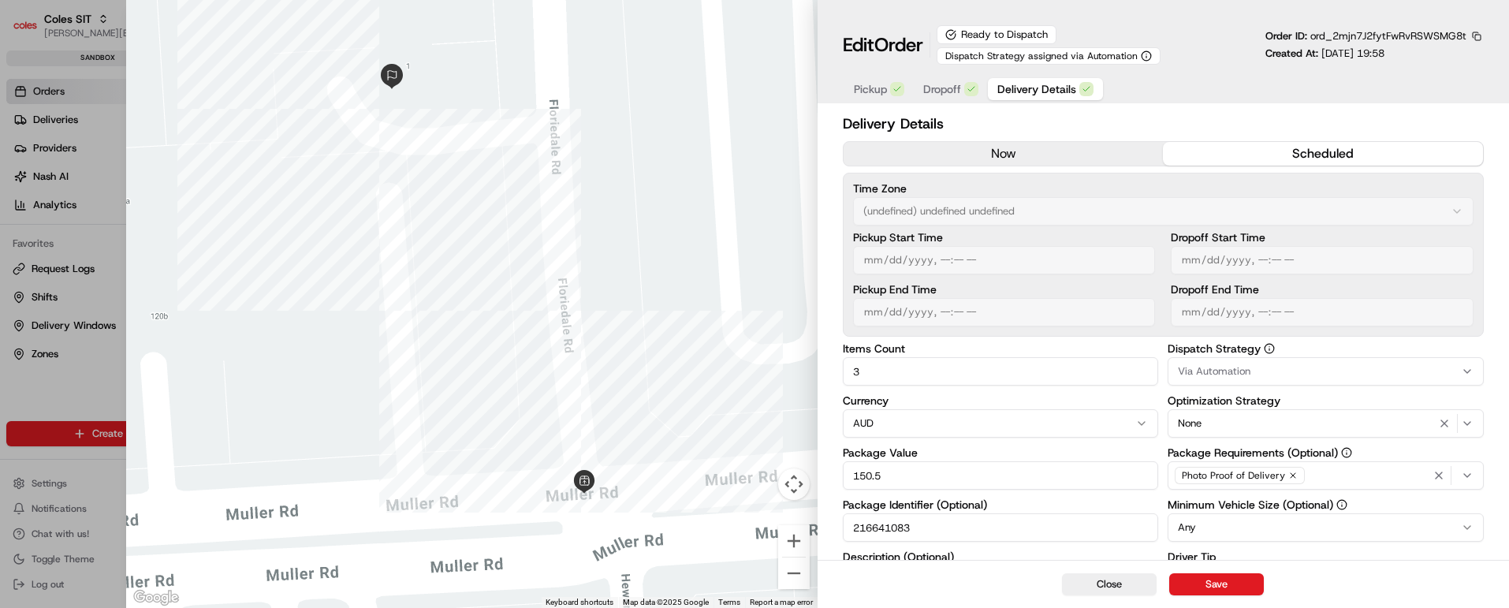
click at [928, 89] on span "Dropoff" at bounding box center [942, 89] width 38 height 16
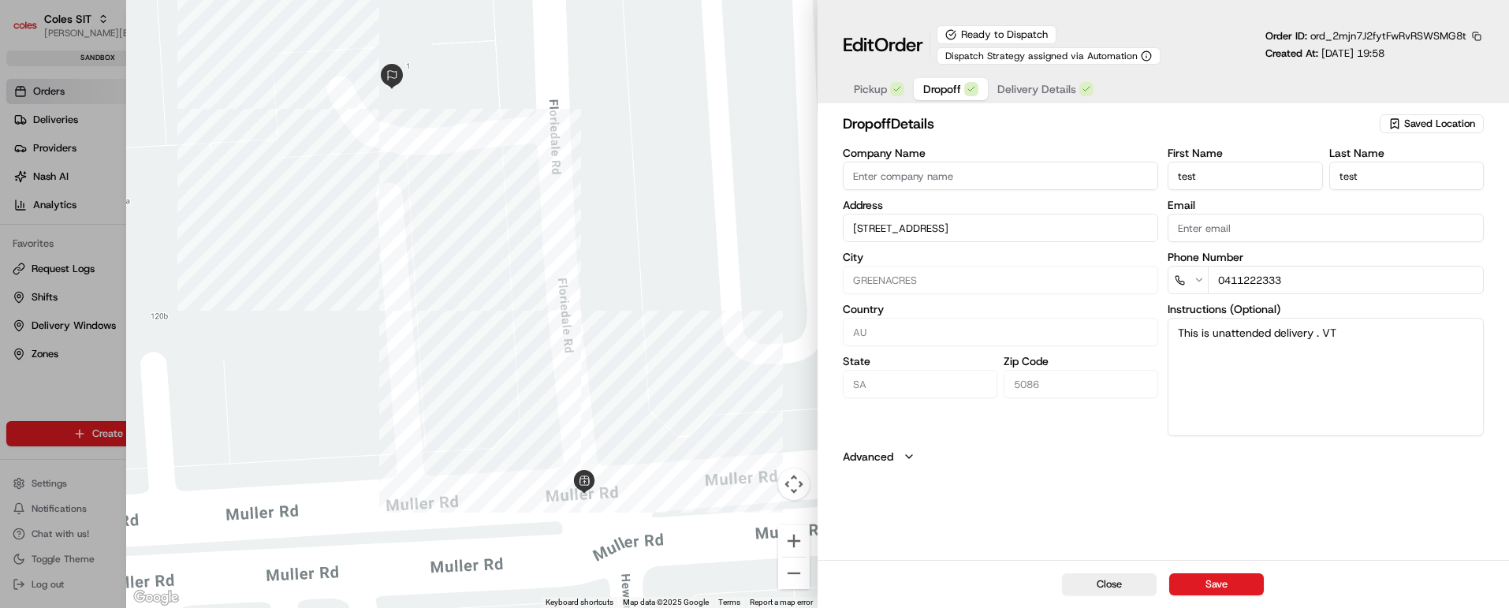
click at [1038, 84] on span "Delivery Details" at bounding box center [1037, 89] width 79 height 16
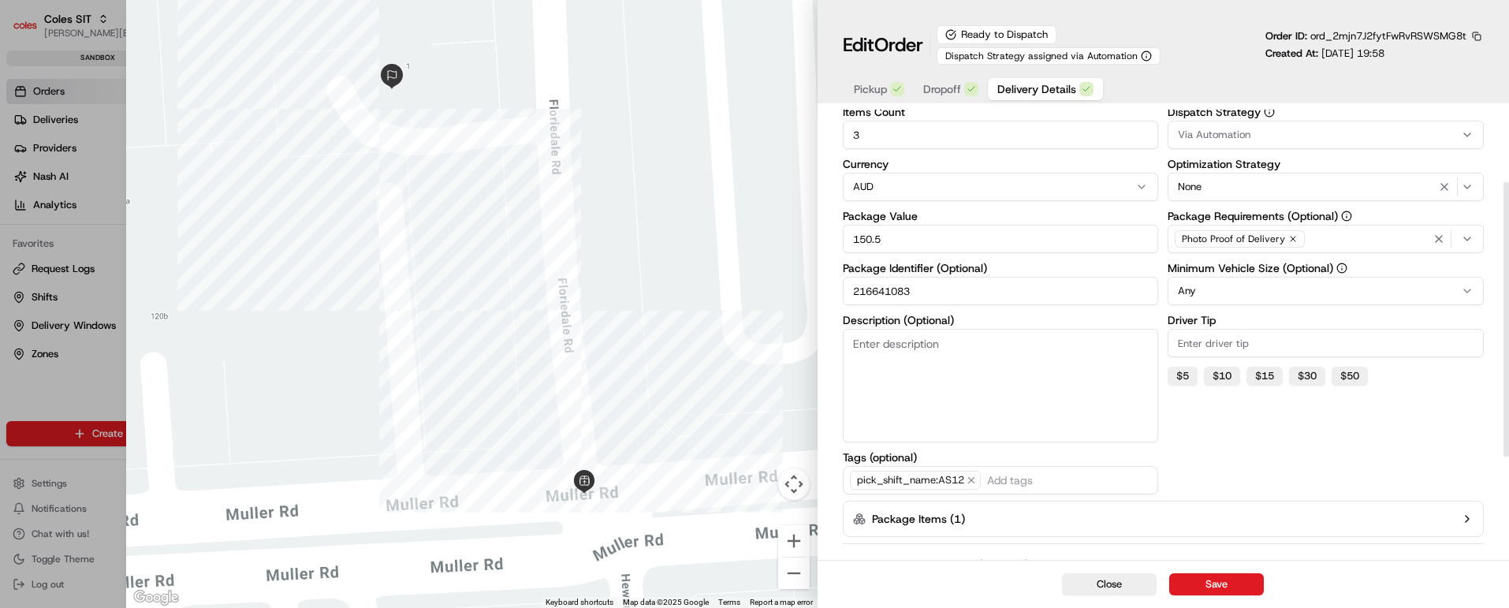
scroll to position [118, 0]
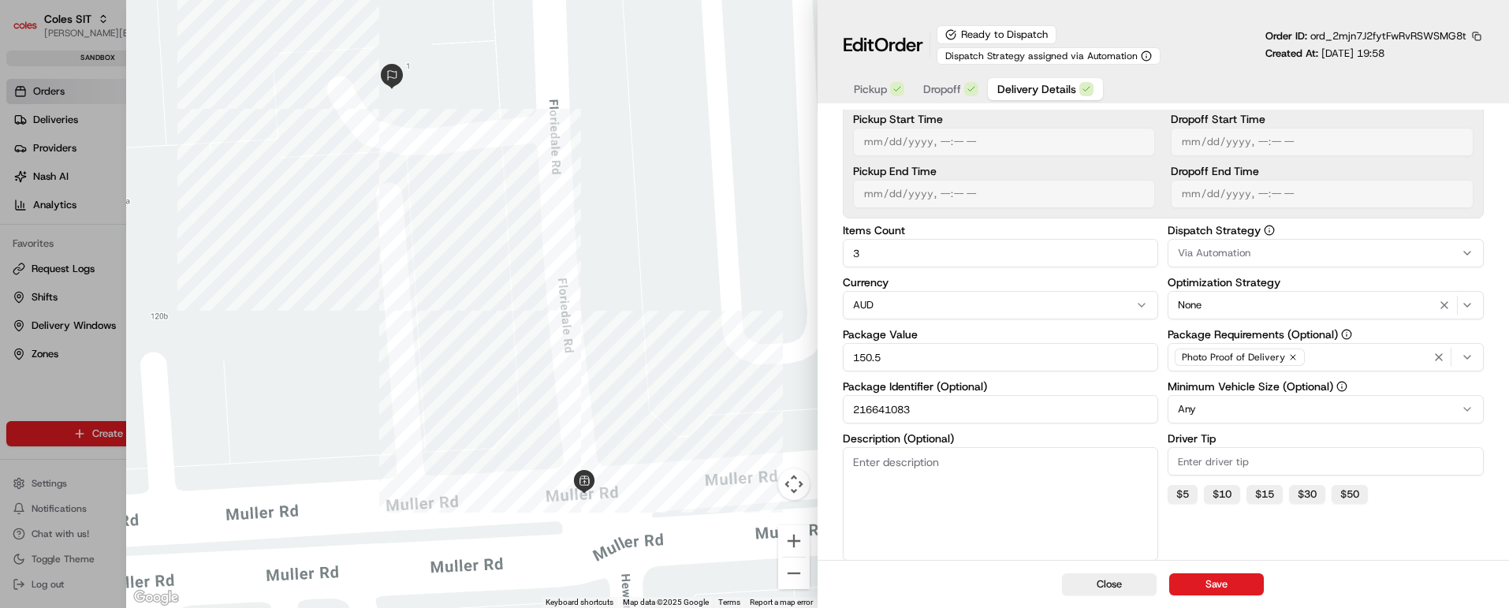
click at [883, 412] on input "216641083" at bounding box center [1001, 409] width 316 height 28
click at [1128, 591] on button "Close" at bounding box center [1109, 584] width 95 height 22
type input "1"
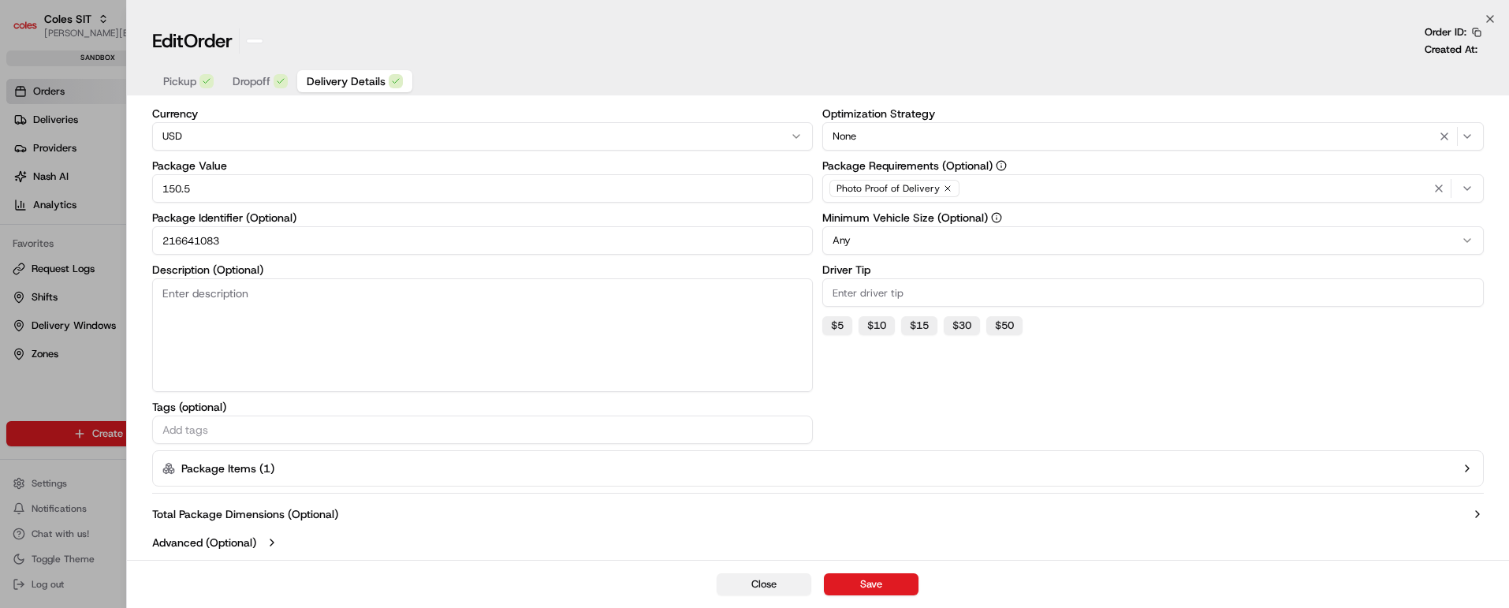
scroll to position [115, 0]
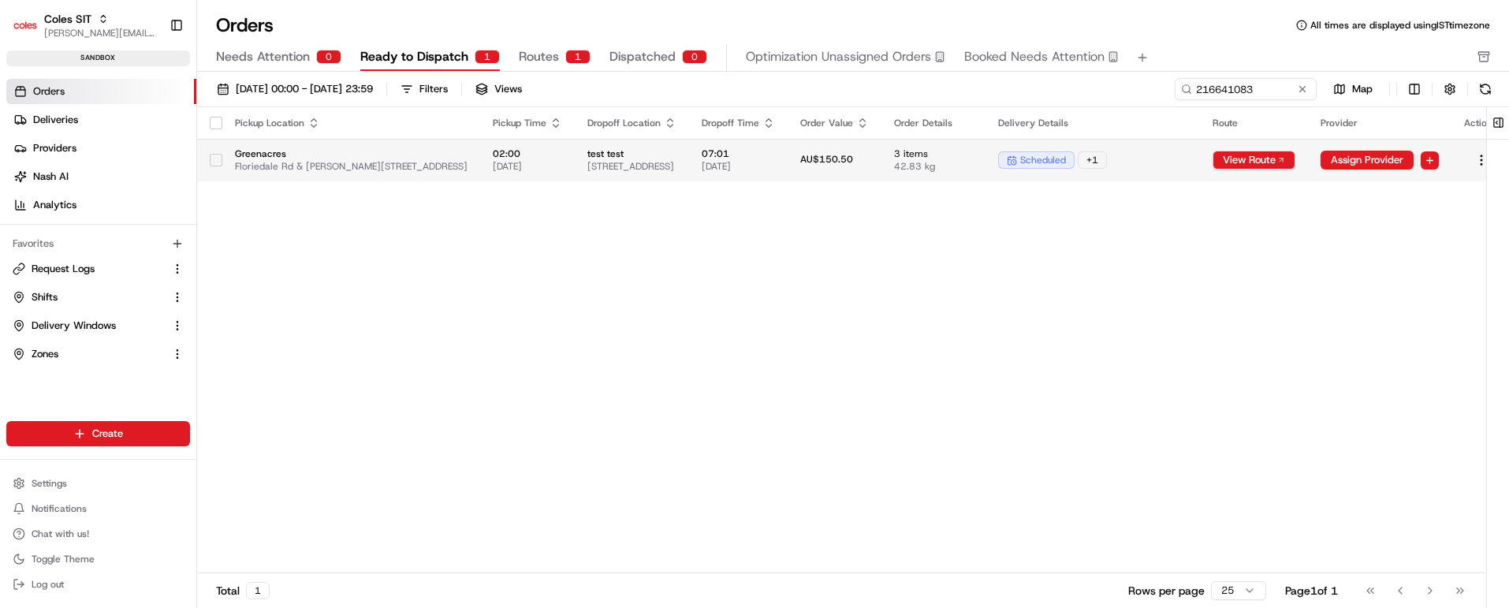
click at [677, 147] on span "test test" at bounding box center [631, 153] width 89 height 13
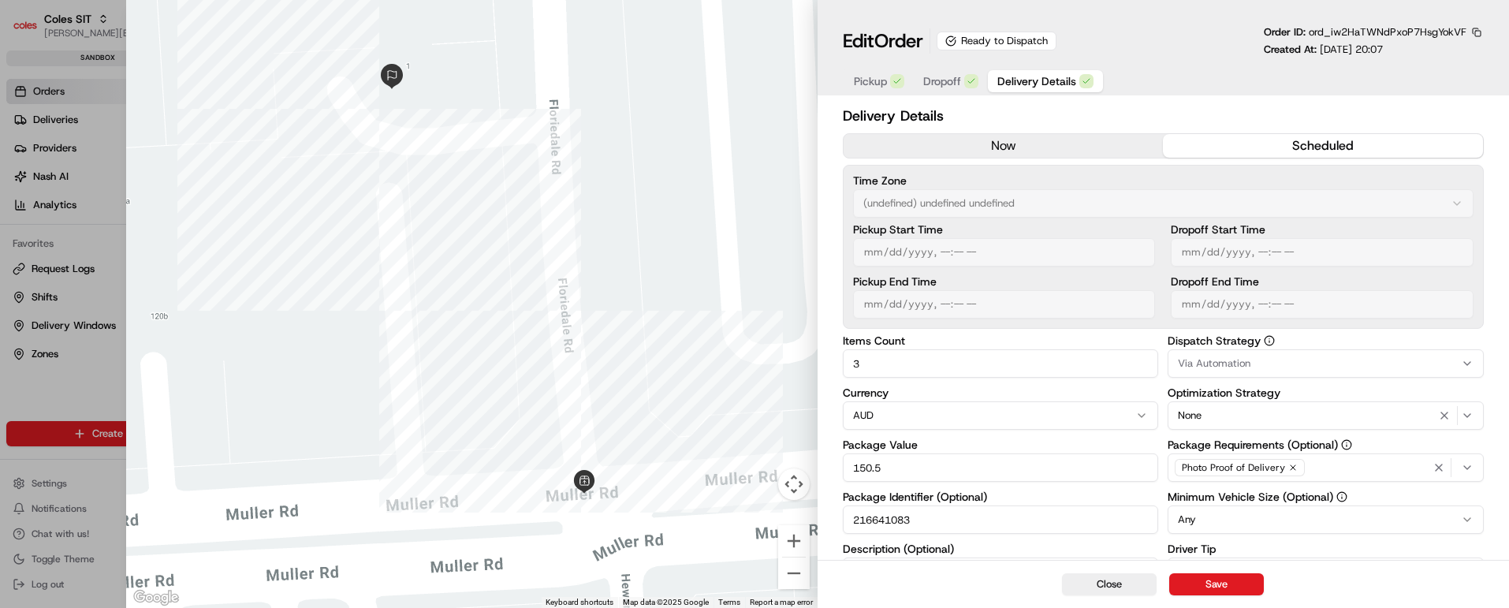
click at [938, 81] on span "Dropoff" at bounding box center [942, 81] width 38 height 16
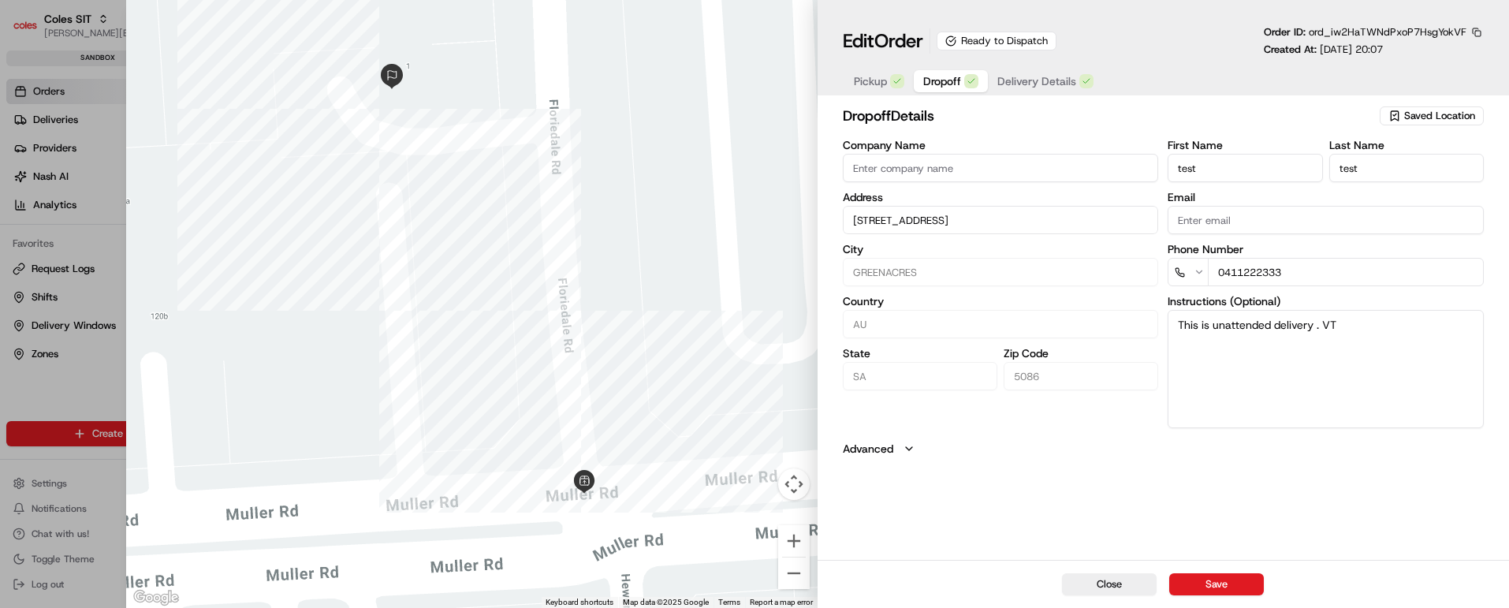
click at [1032, 82] on span "Delivery Details" at bounding box center [1037, 81] width 79 height 16
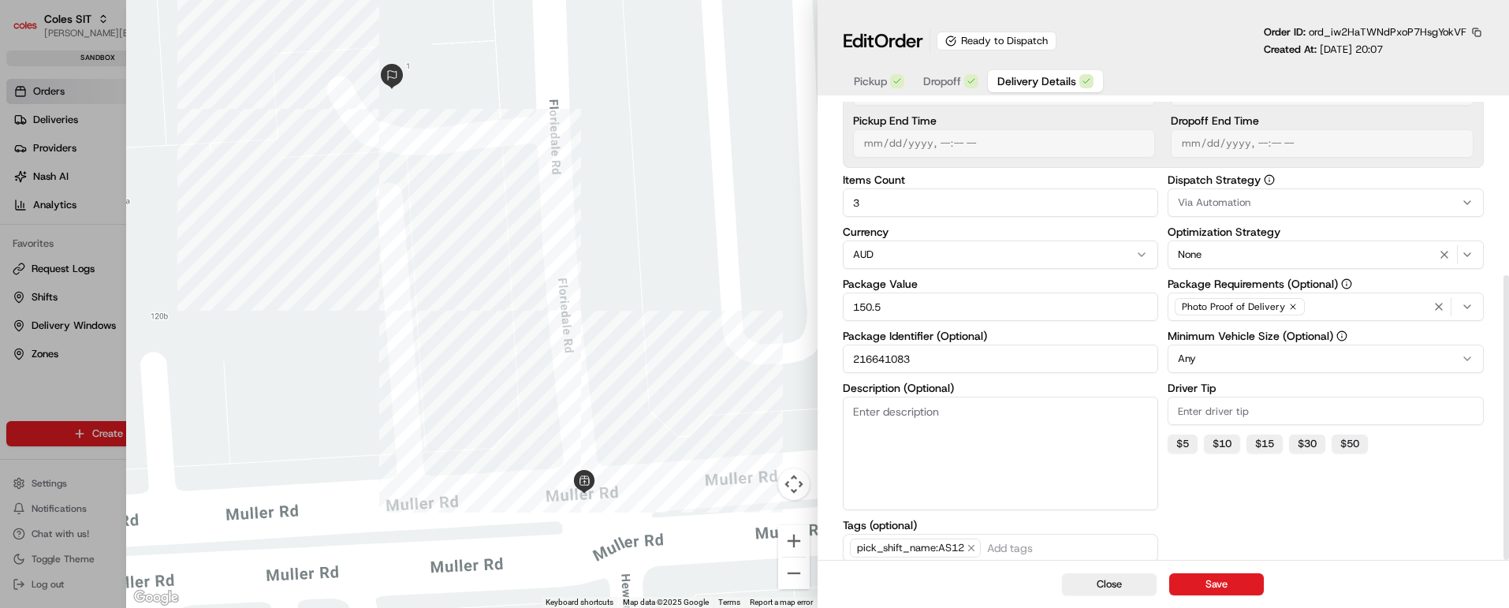
scroll to position [279, 0]
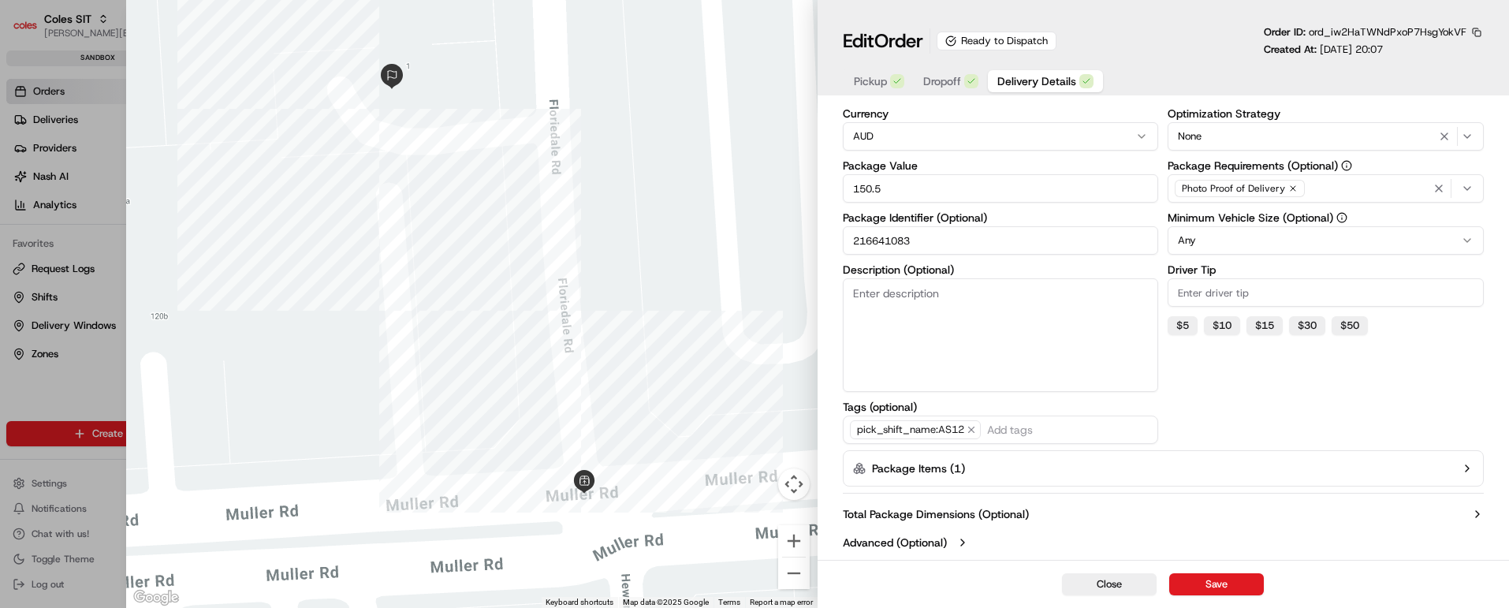
click at [1467, 462] on icon "button" at bounding box center [1467, 468] width 13 height 13
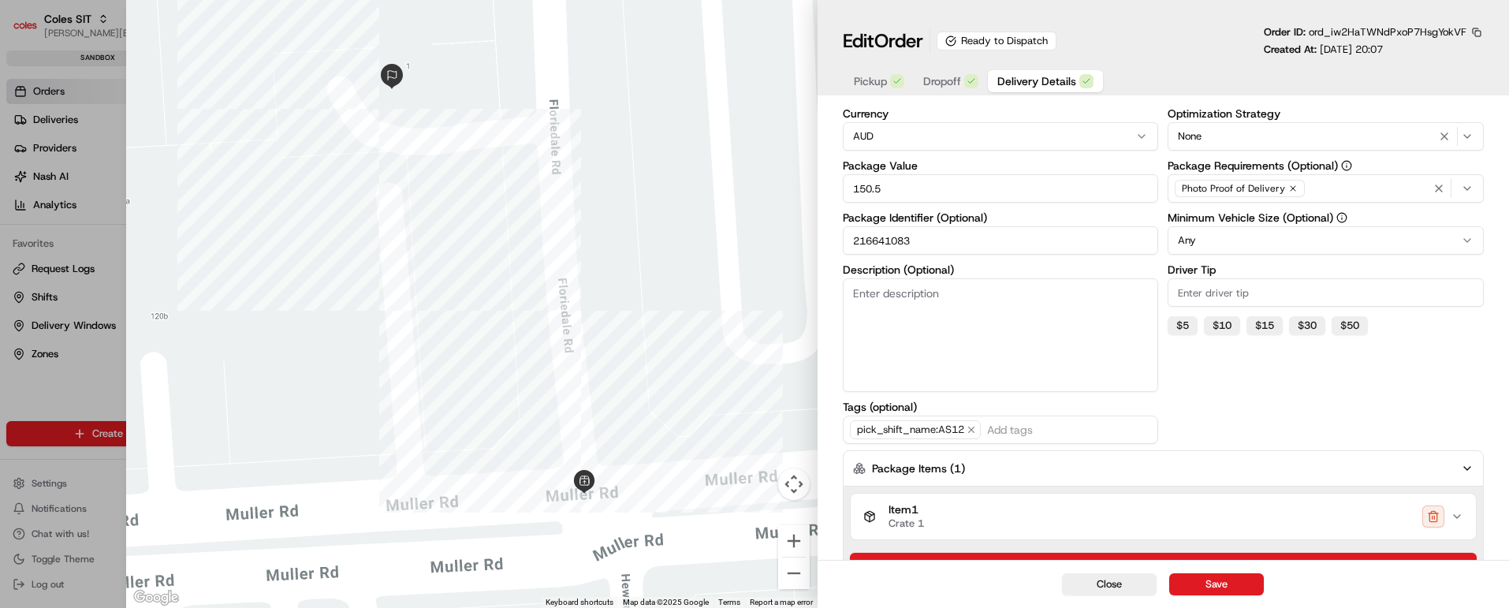
scroll to position [381, 0]
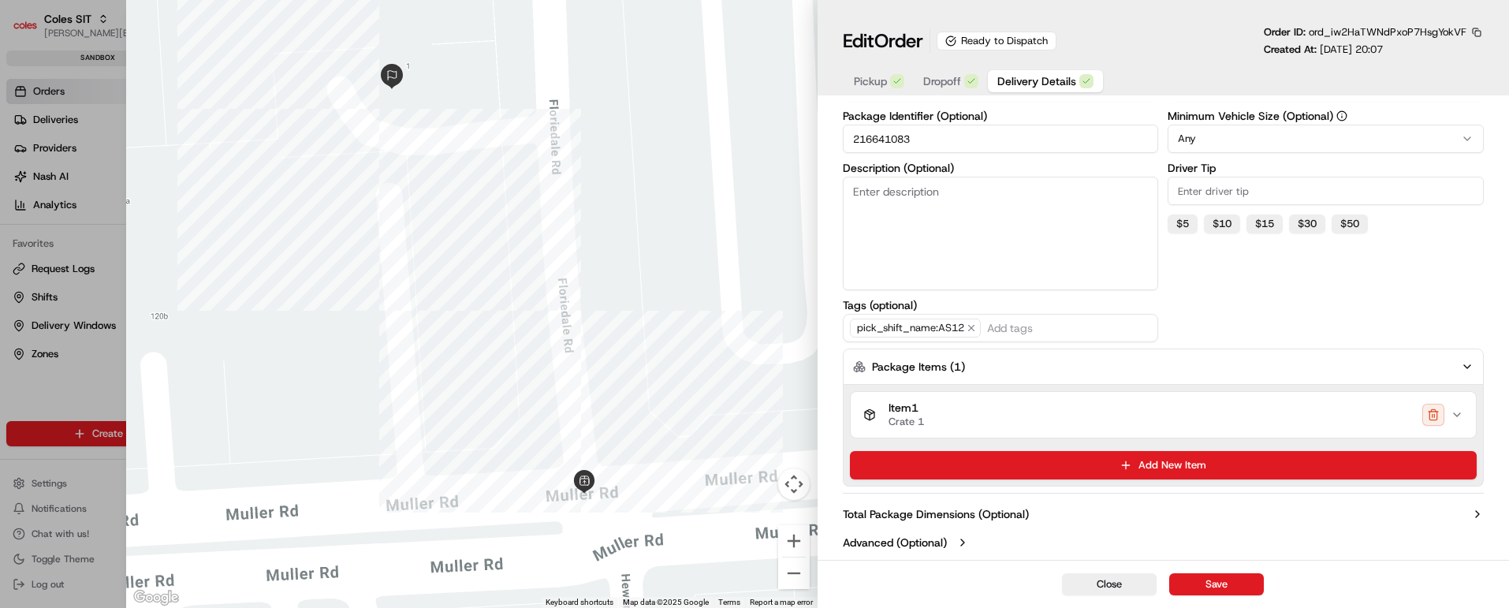
click at [1457, 418] on icon "button" at bounding box center [1457, 414] width 13 height 13
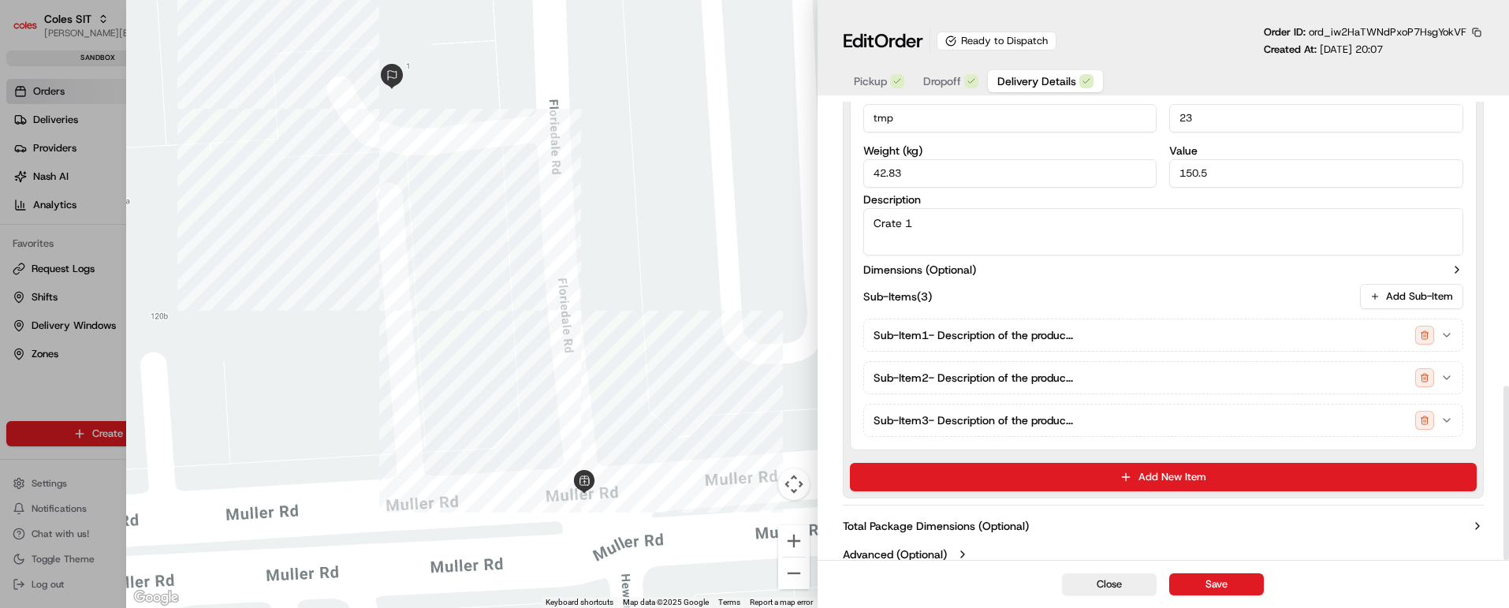
scroll to position [748, 0]
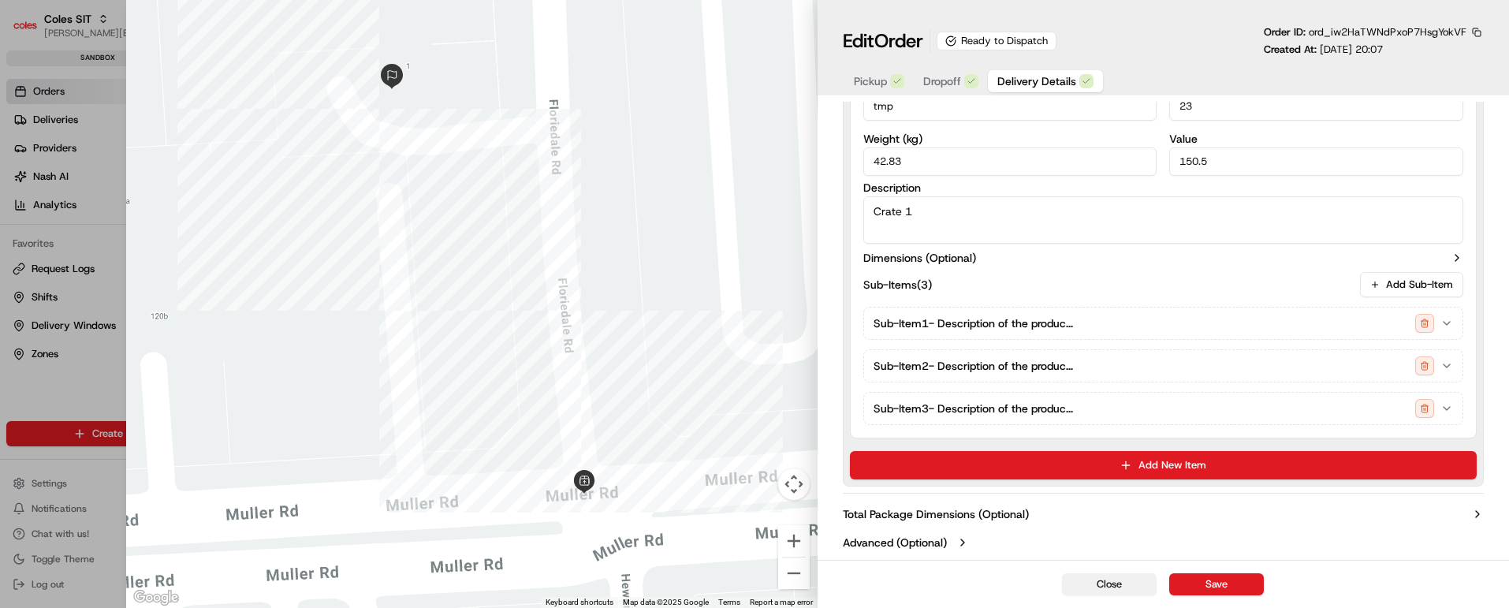
click at [1112, 580] on button "Close" at bounding box center [1109, 584] width 95 height 22
type input "1"
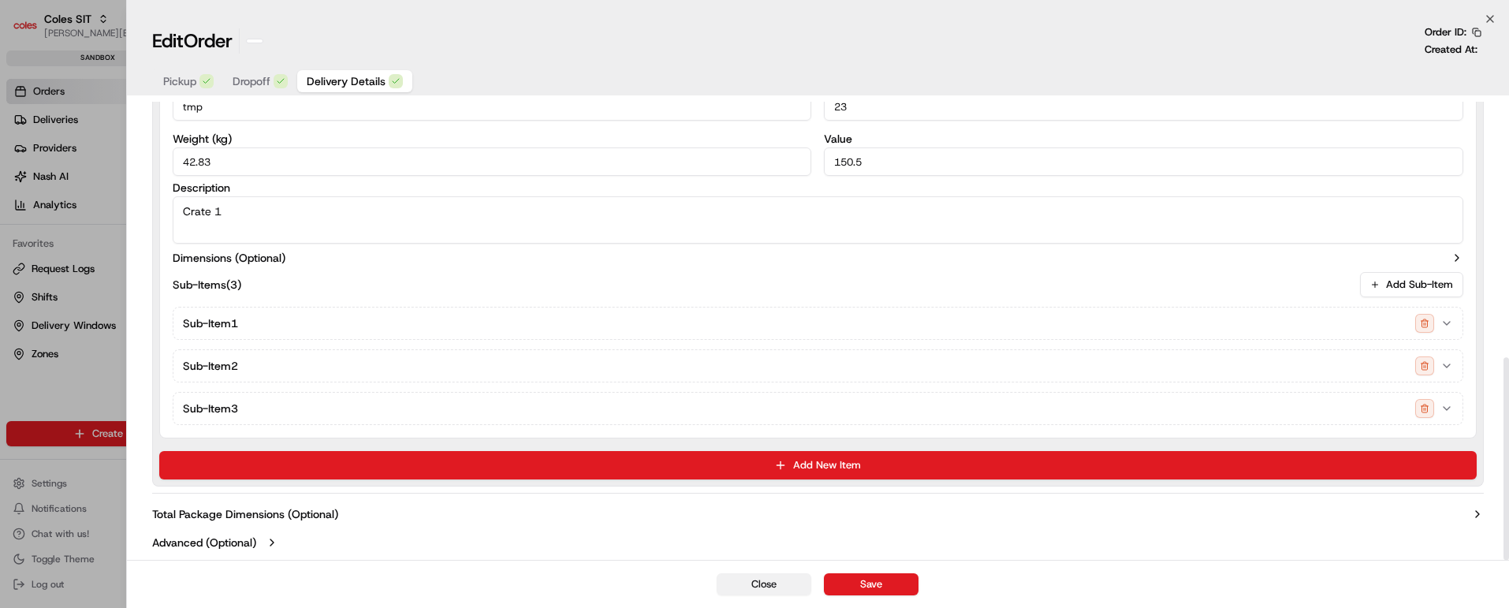
scroll to position [0, 0]
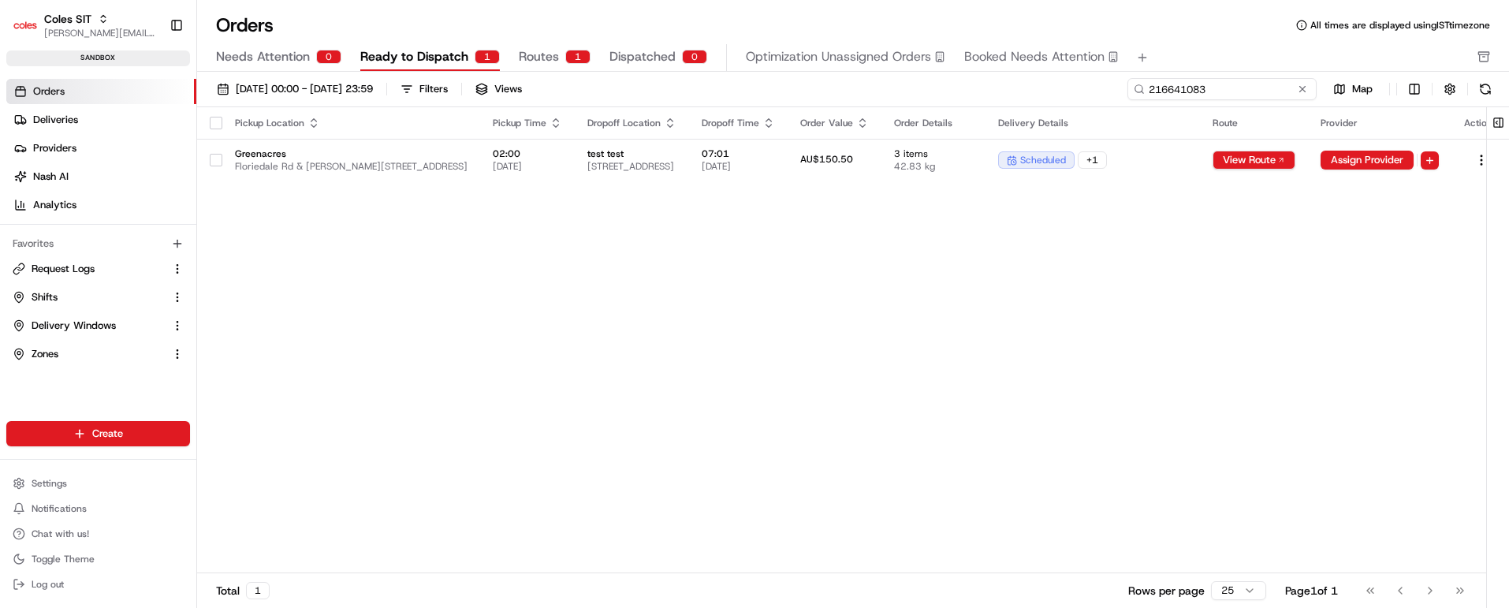
click at [1228, 88] on input "216641083" at bounding box center [1222, 89] width 189 height 22
paste input "2069"
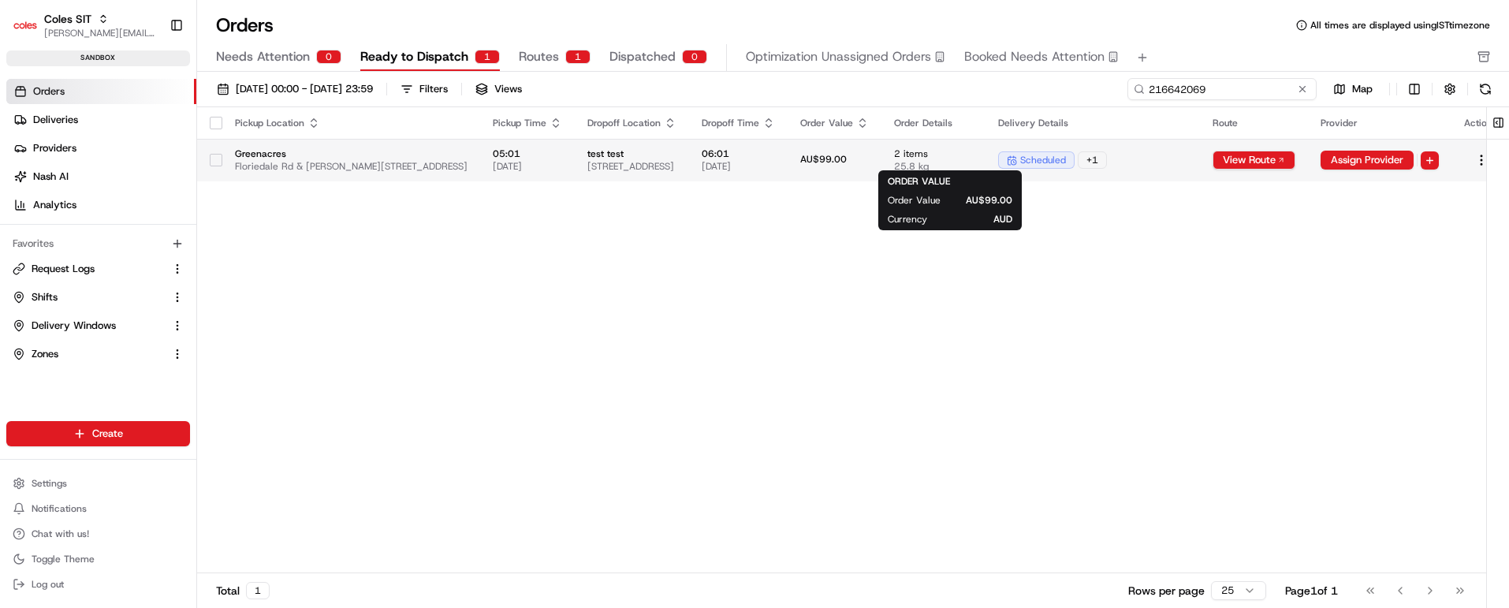
type input "216642069"
click at [869, 154] on div "AU$99.00" at bounding box center [834, 160] width 69 height 14
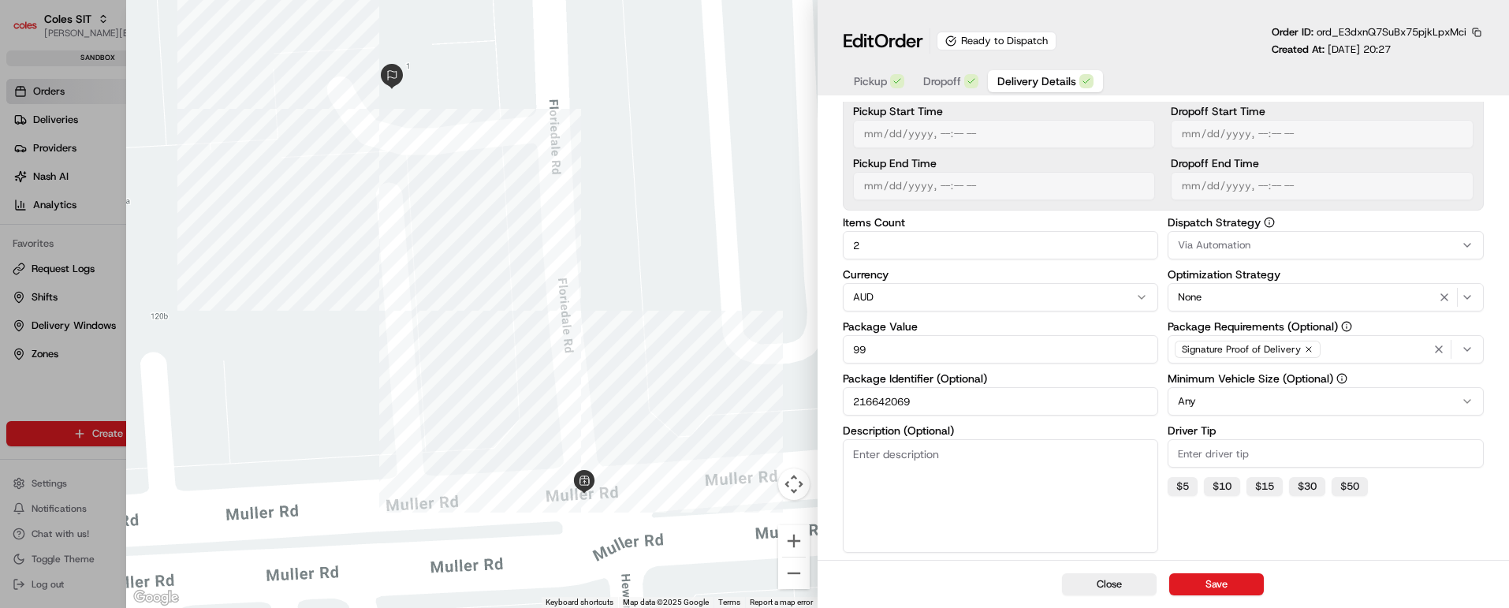
scroll to position [237, 0]
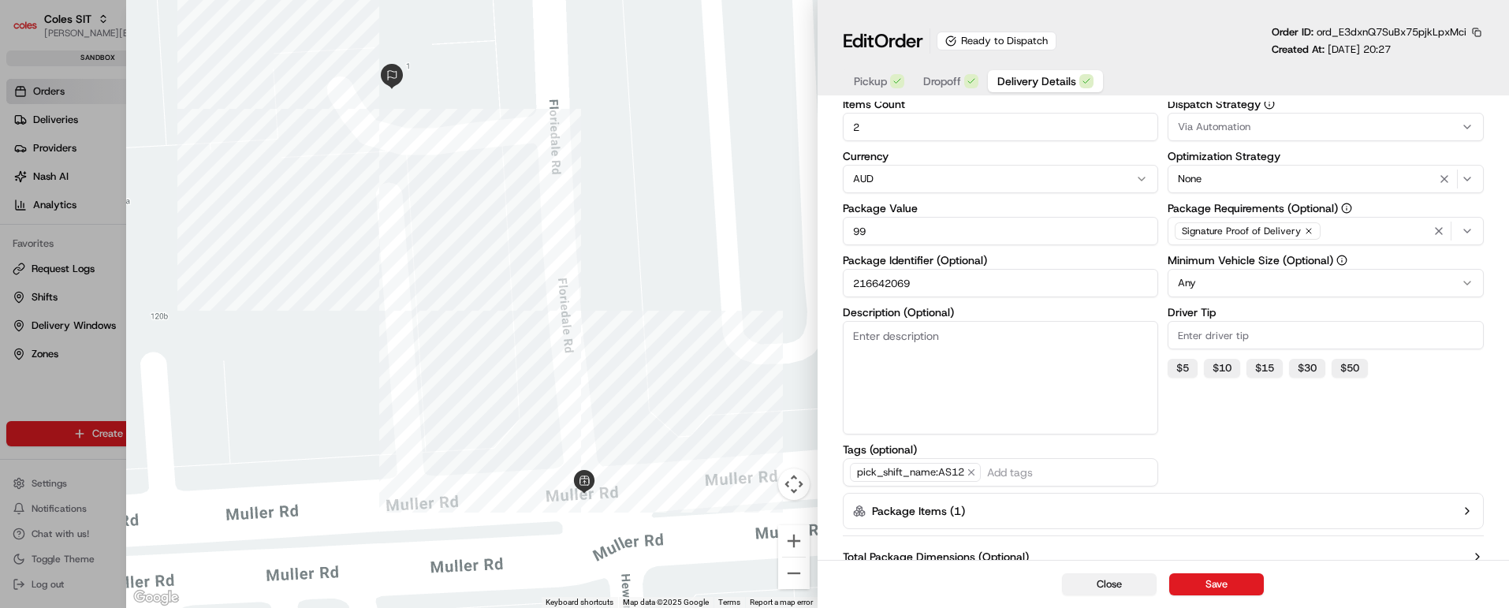
click at [1106, 584] on button "Close" at bounding box center [1109, 584] width 95 height 22
type input "1"
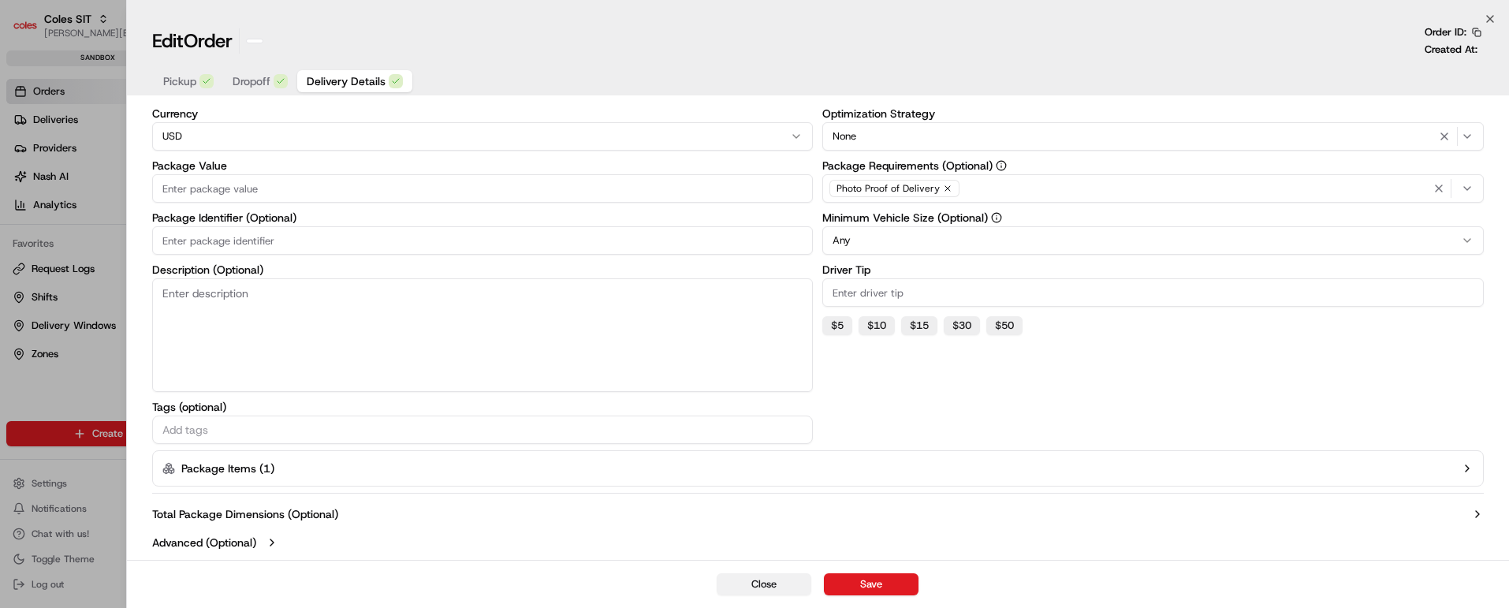
scroll to position [115, 0]
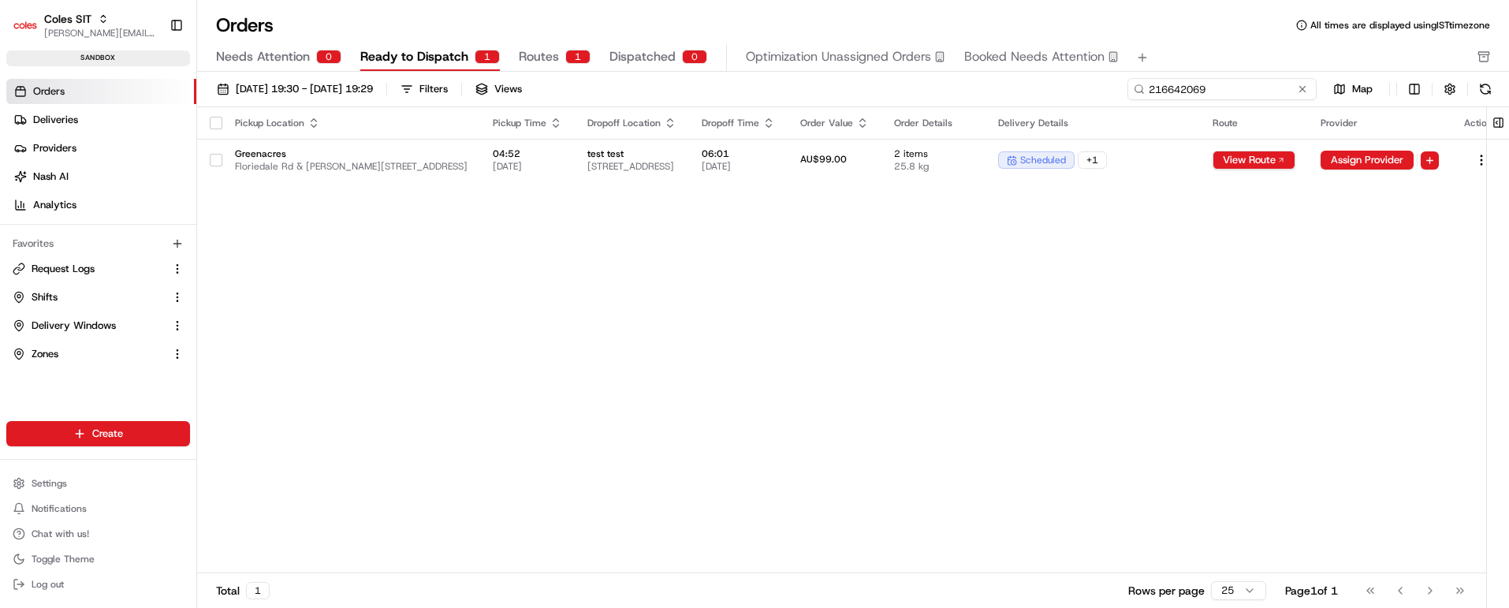
click at [1212, 87] on input "216642069" at bounding box center [1222, 89] width 189 height 22
paste input "74"
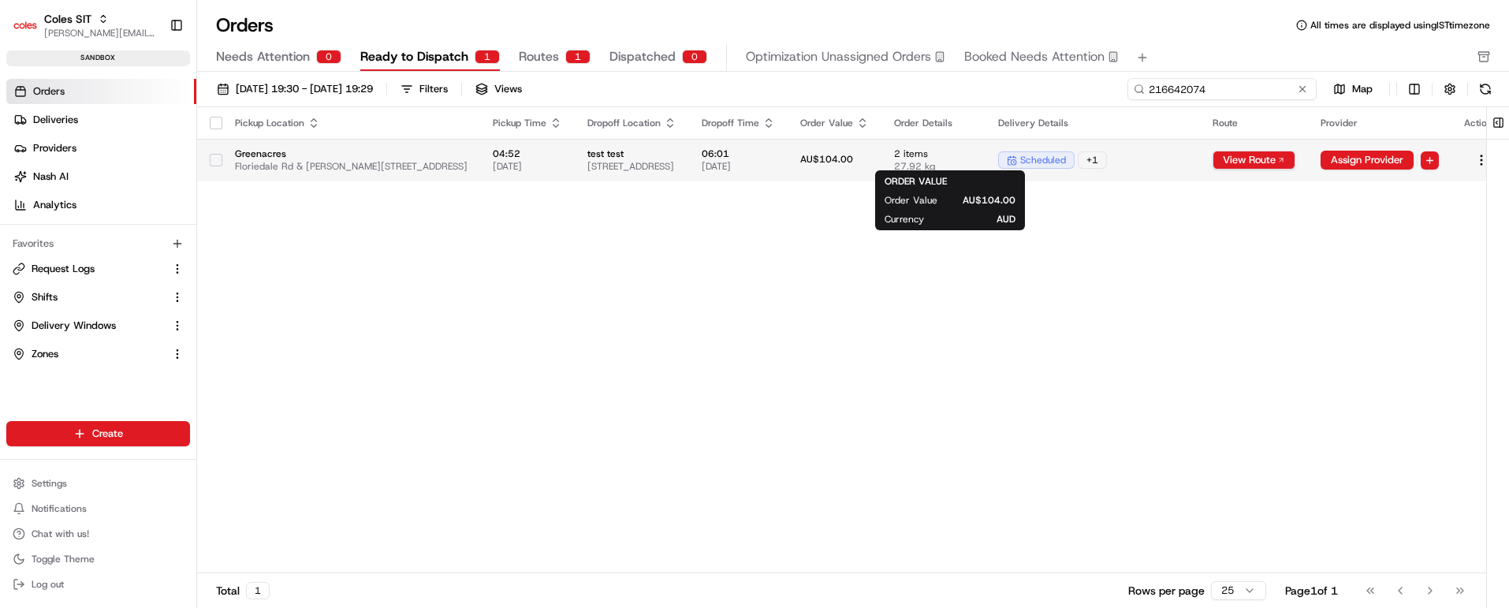
type input "216642074"
click at [882, 147] on td "AU$104.00" at bounding box center [835, 160] width 94 height 43
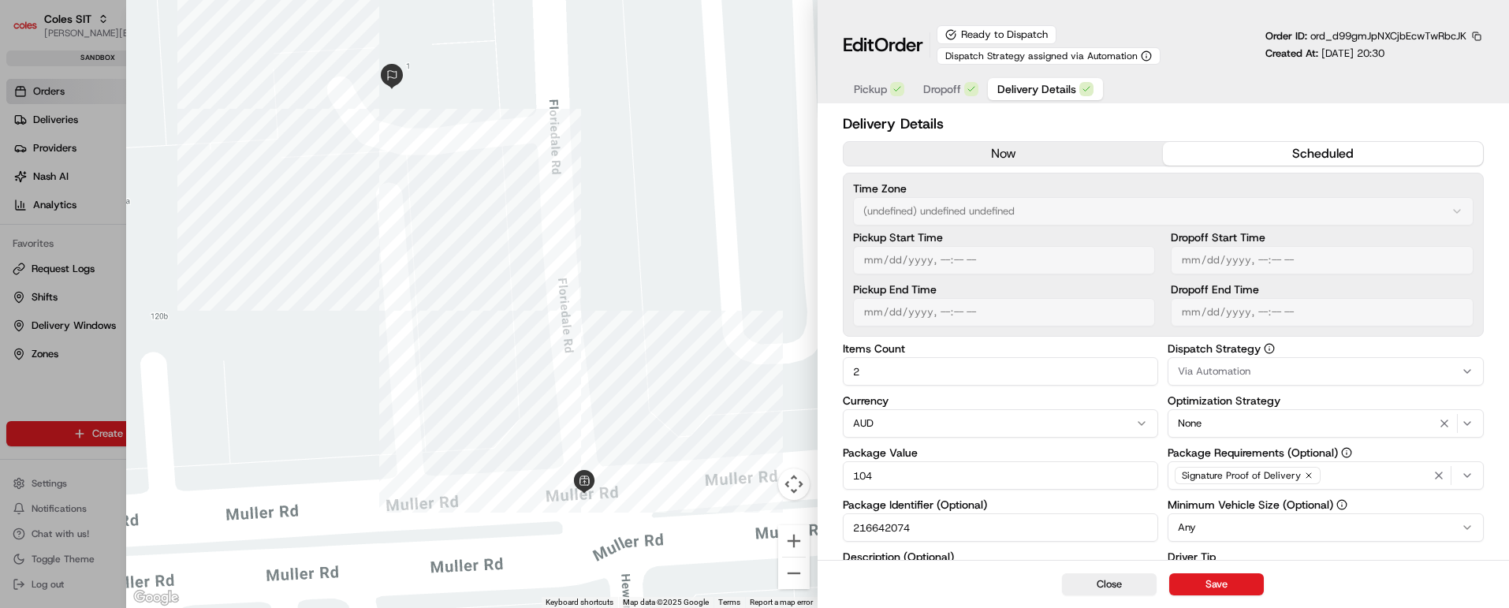
click at [886, 528] on input "216642074" at bounding box center [1001, 527] width 316 height 28
click at [1103, 584] on button "Close" at bounding box center [1109, 584] width 95 height 22
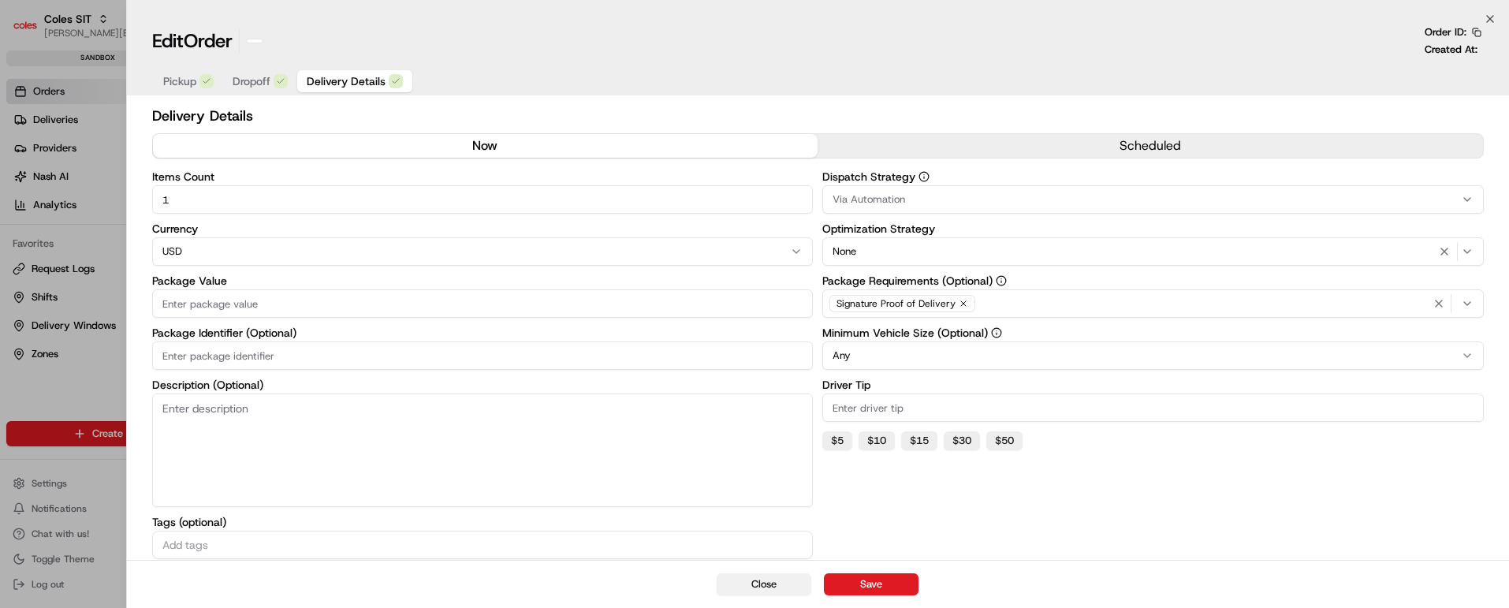
type input "1"
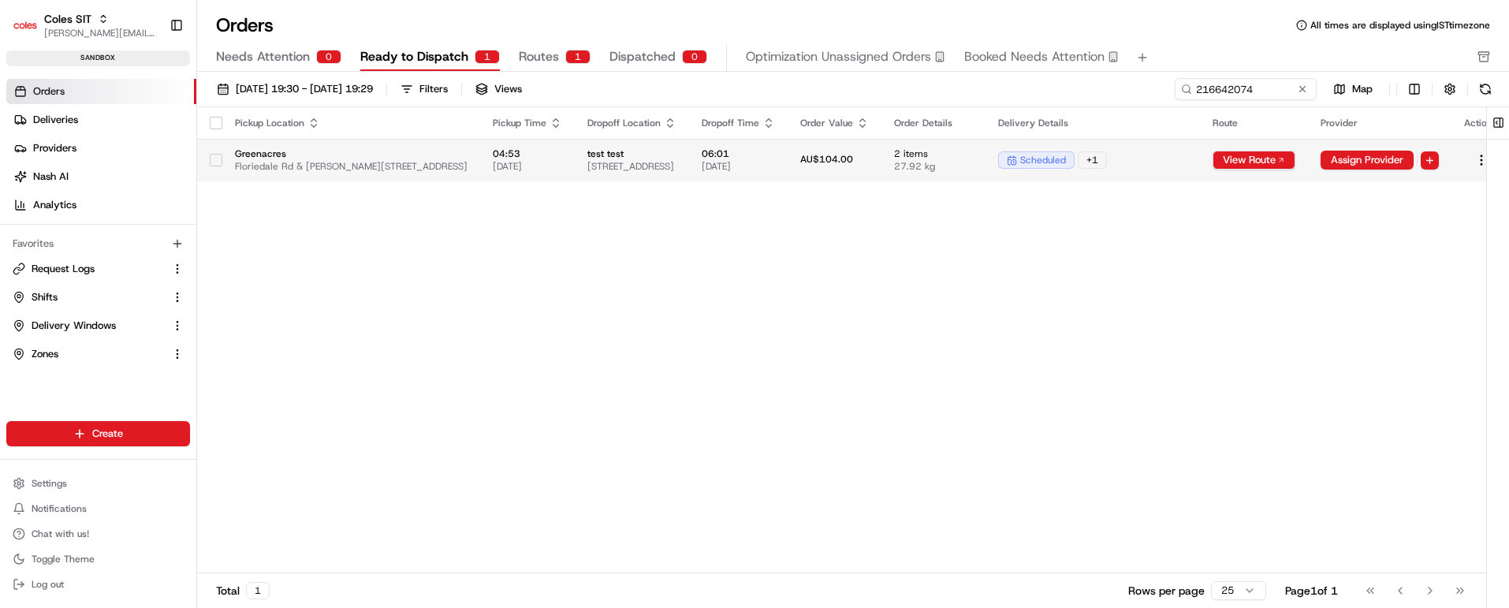
click at [973, 147] on span "2 items" at bounding box center [933, 153] width 79 height 13
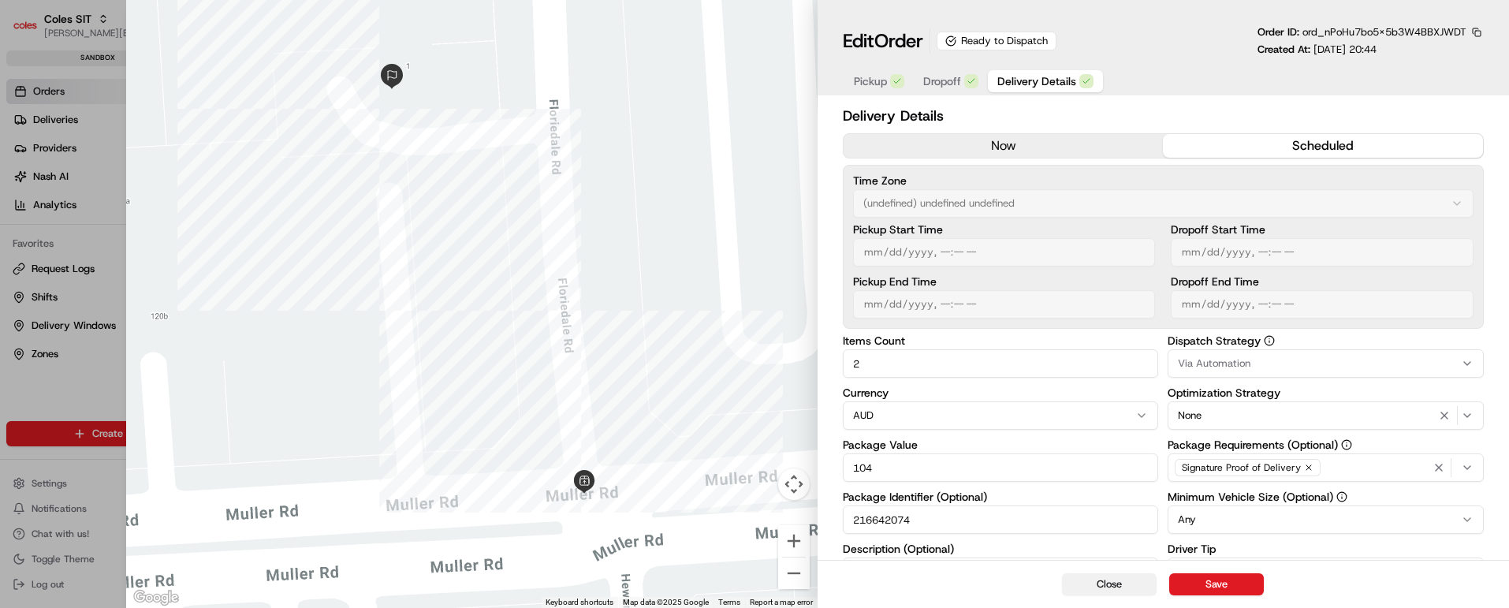
click at [1092, 584] on button "Close" at bounding box center [1109, 584] width 95 height 22
type input "1"
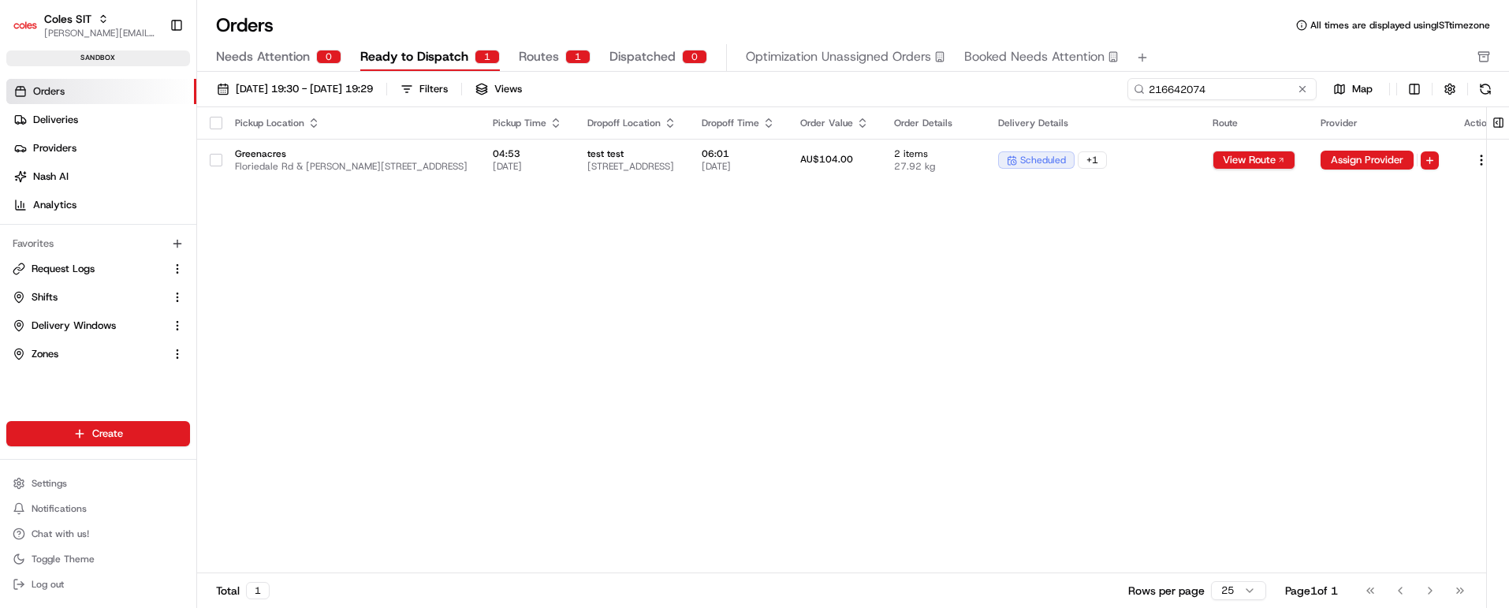
click at [1209, 95] on input "216642074" at bounding box center [1222, 89] width 189 height 22
paste input "1087"
type input "216641087"
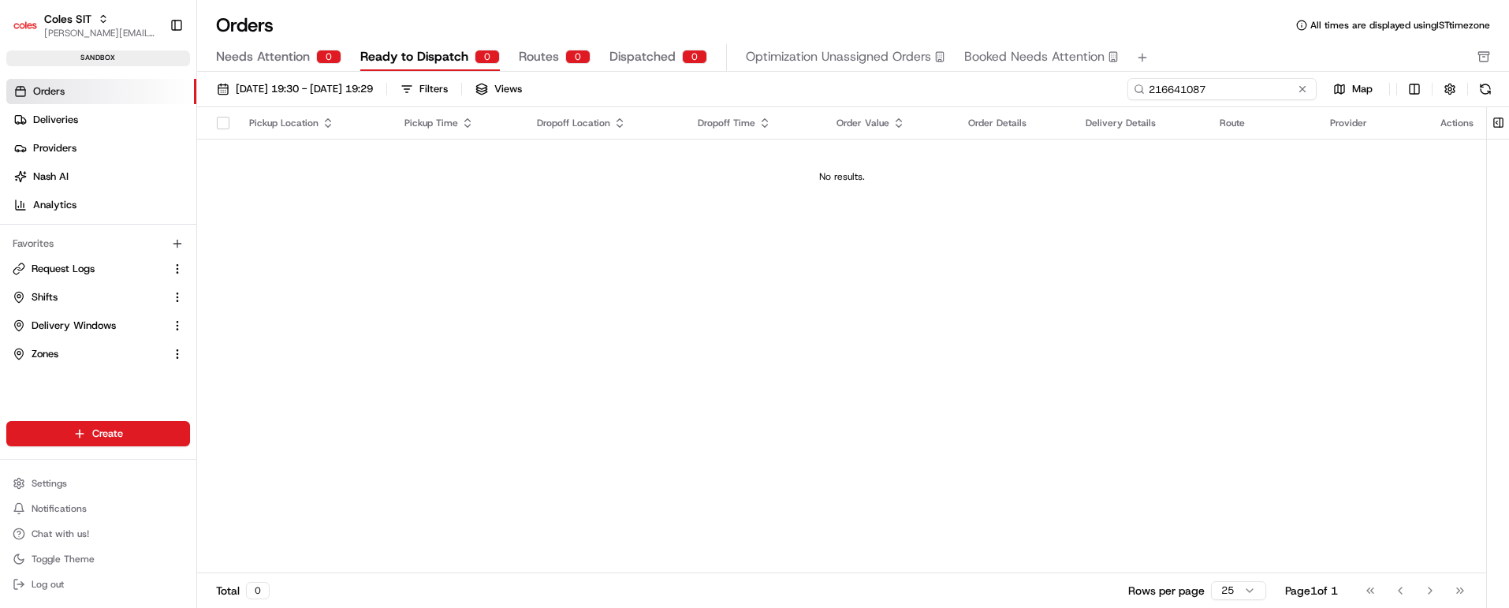
click at [1188, 84] on input "216641087" at bounding box center [1222, 89] width 189 height 22
click at [270, 50] on span "Needs Attention" at bounding box center [263, 56] width 94 height 19
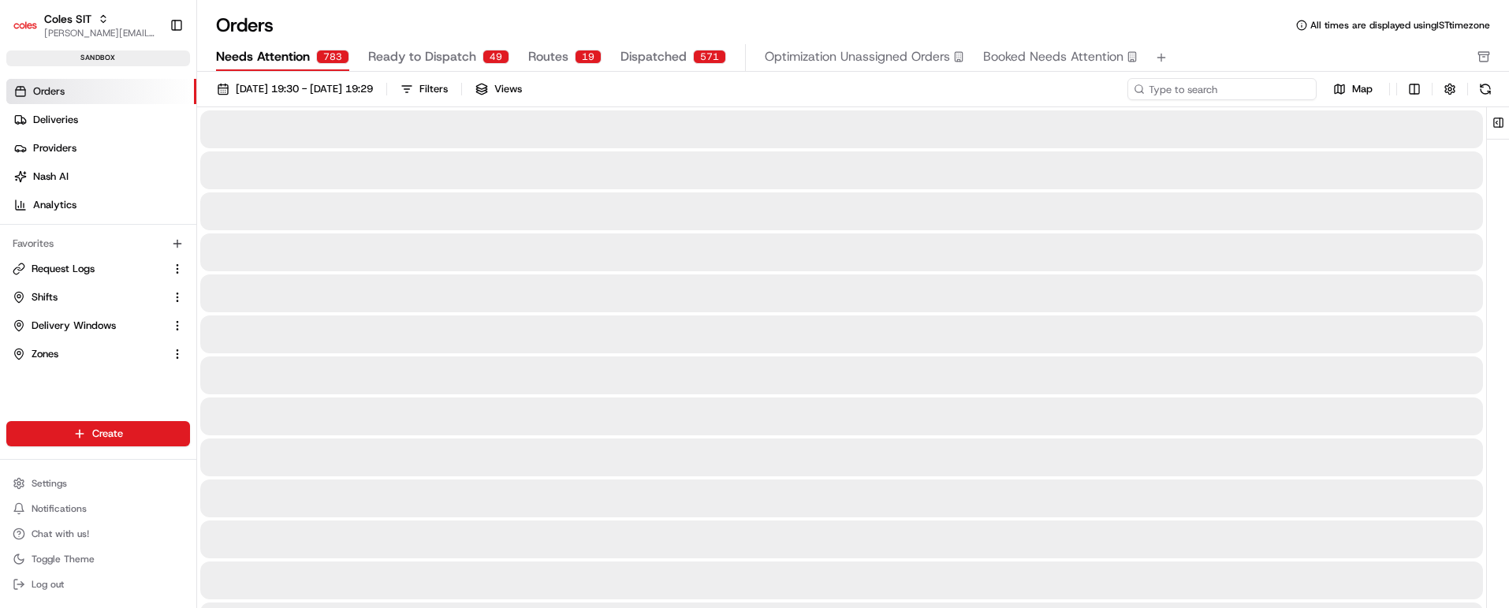
click at [1207, 91] on input at bounding box center [1222, 89] width 189 height 22
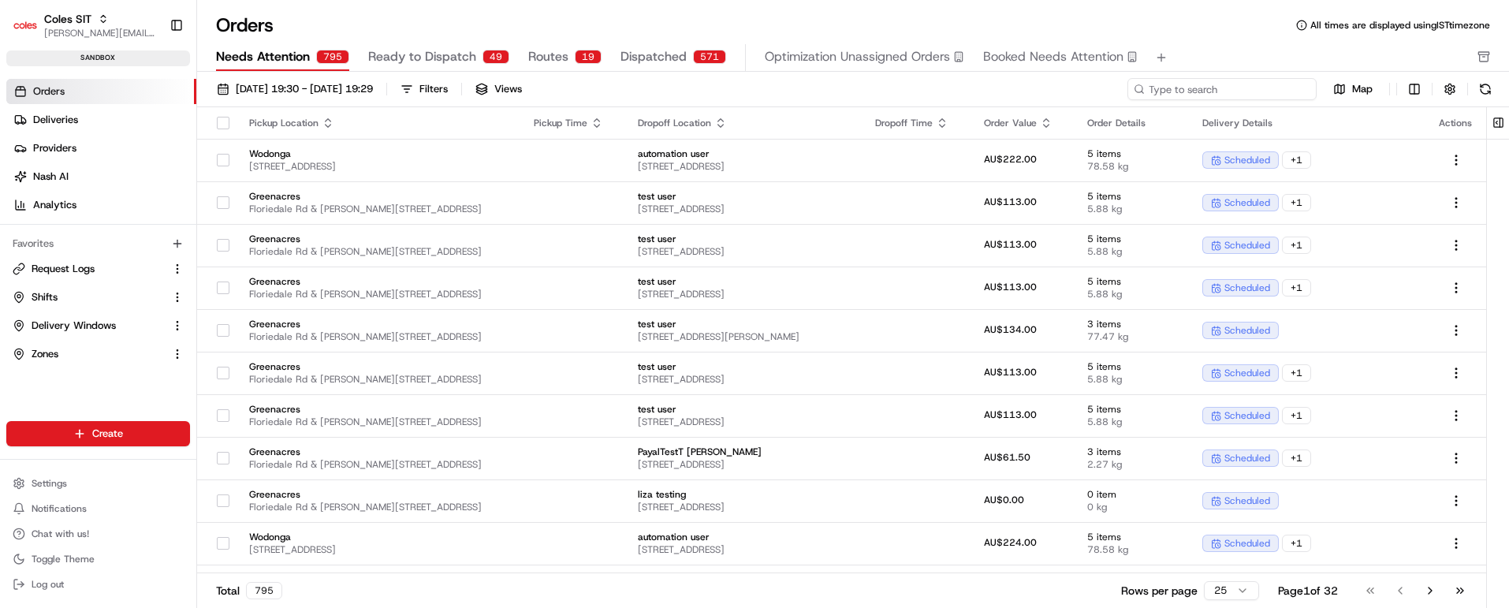
paste input "216641087"
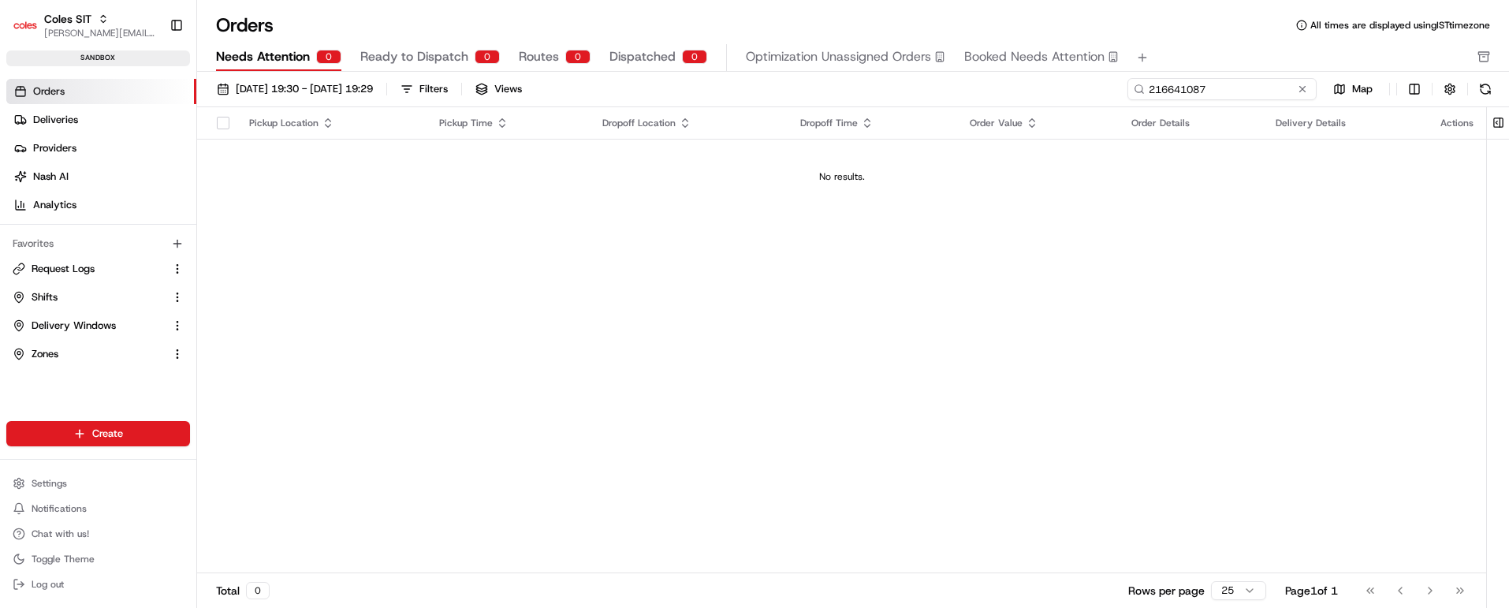
type input "216641087"
click at [1184, 89] on input "216641087" at bounding box center [1222, 89] width 189 height 22
click at [434, 50] on span "Ready to Dispatch" at bounding box center [414, 56] width 108 height 19
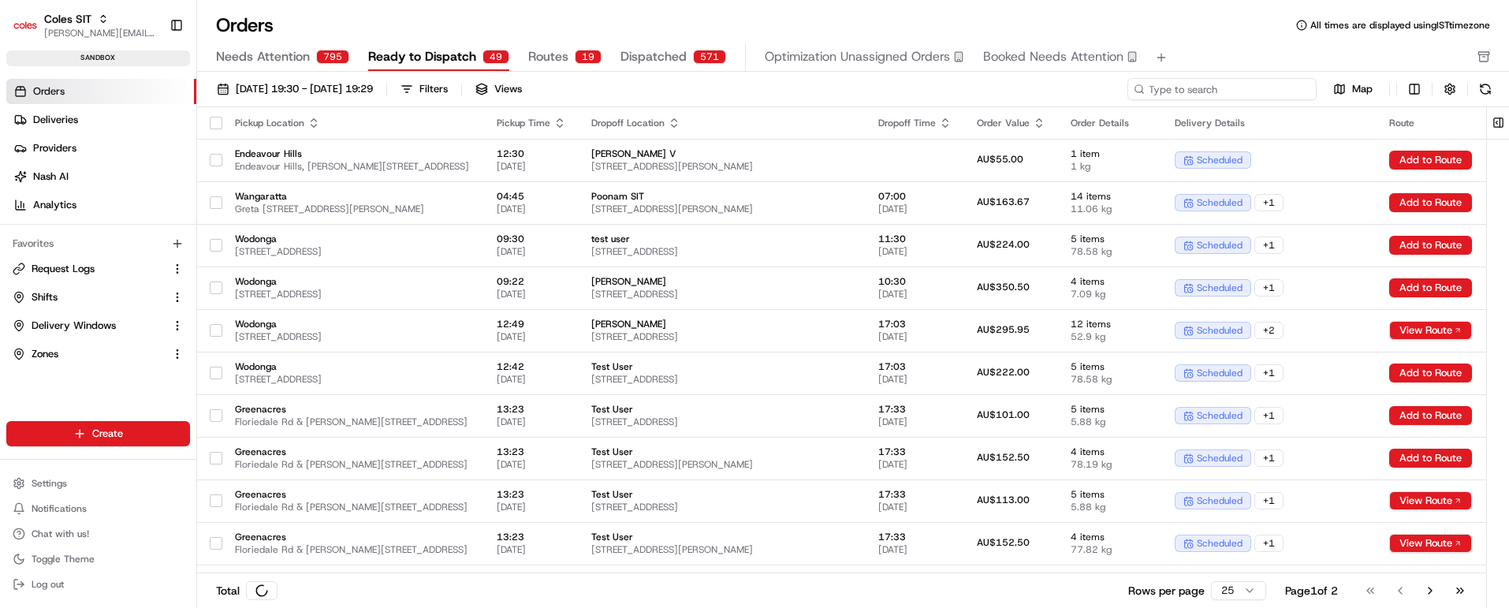
click at [1218, 91] on input at bounding box center [1222, 89] width 189 height 22
paste input "216641087"
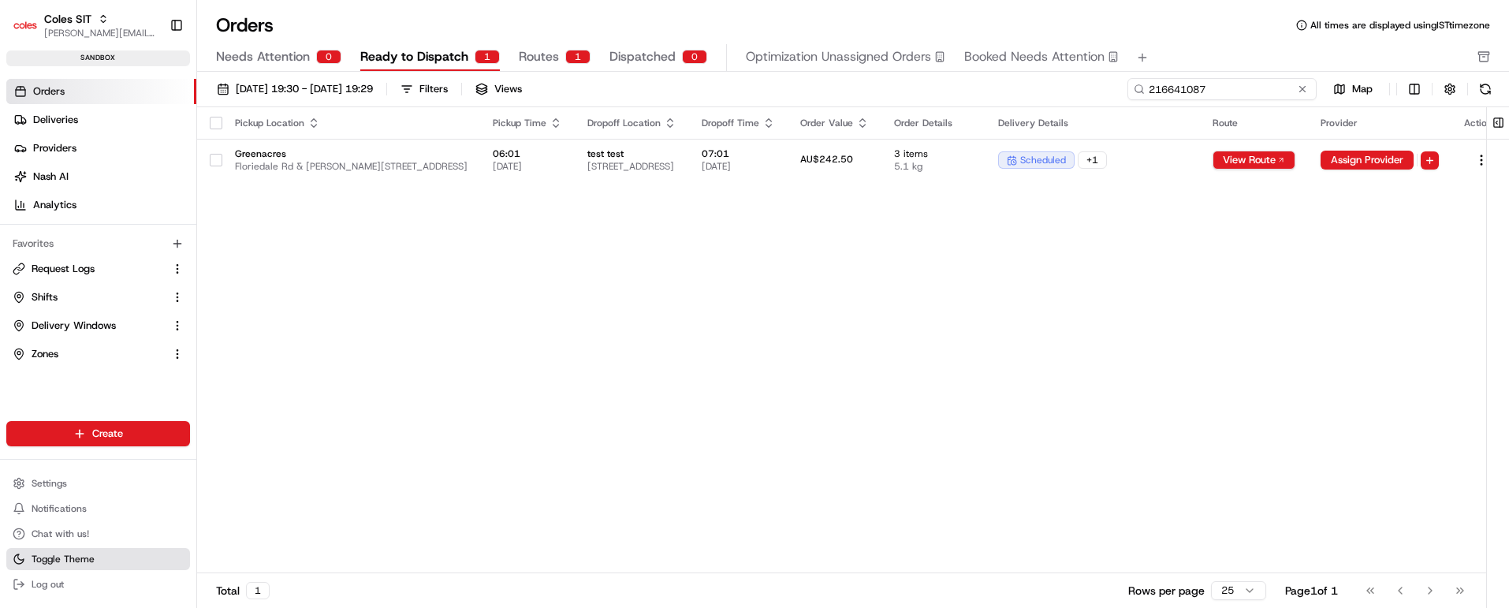
type input "216641087"
click at [52, 557] on span "Toggle Theme" at bounding box center [63, 559] width 63 height 13
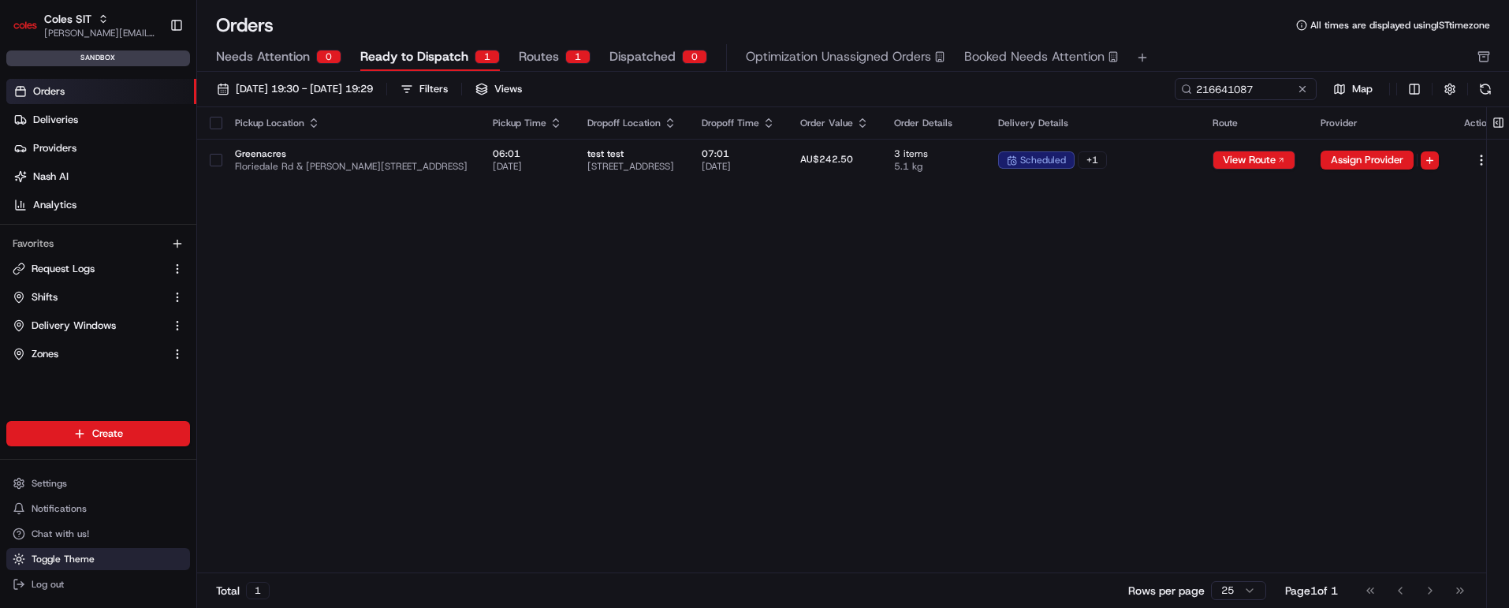
click at [52, 557] on span "Toggle Theme" at bounding box center [63, 559] width 63 height 13
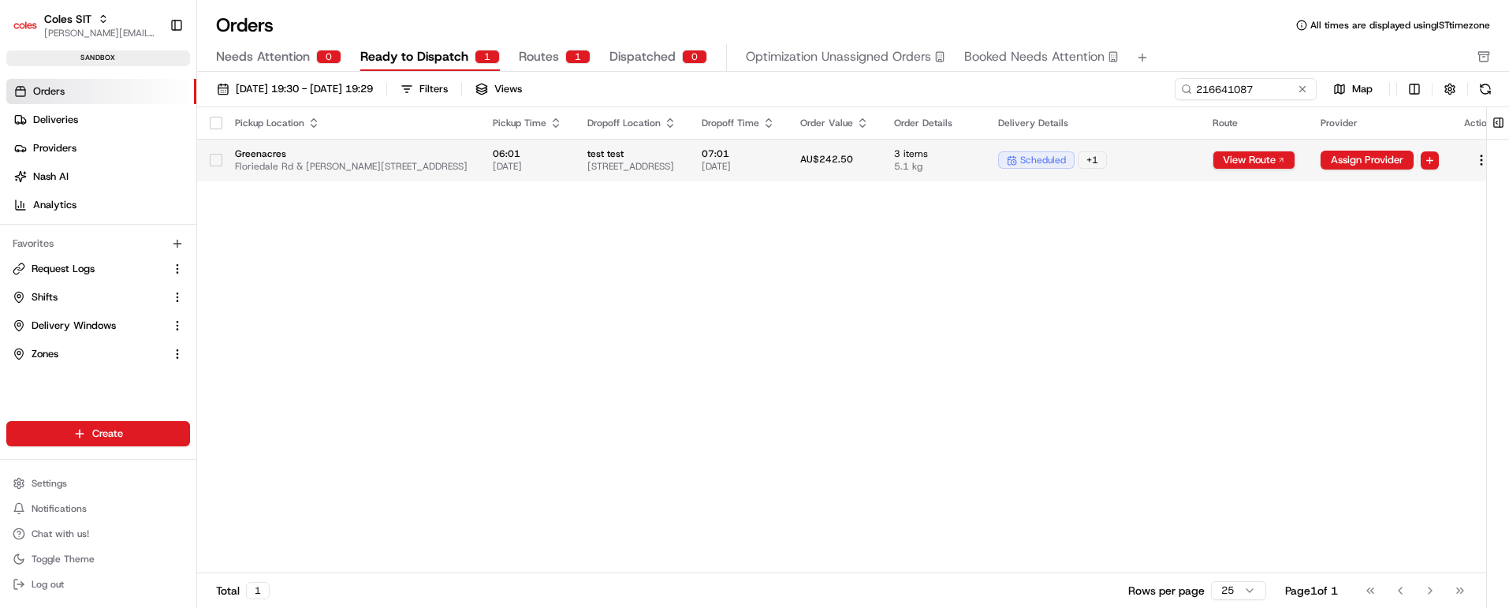
click at [677, 152] on span "test test" at bounding box center [631, 153] width 89 height 13
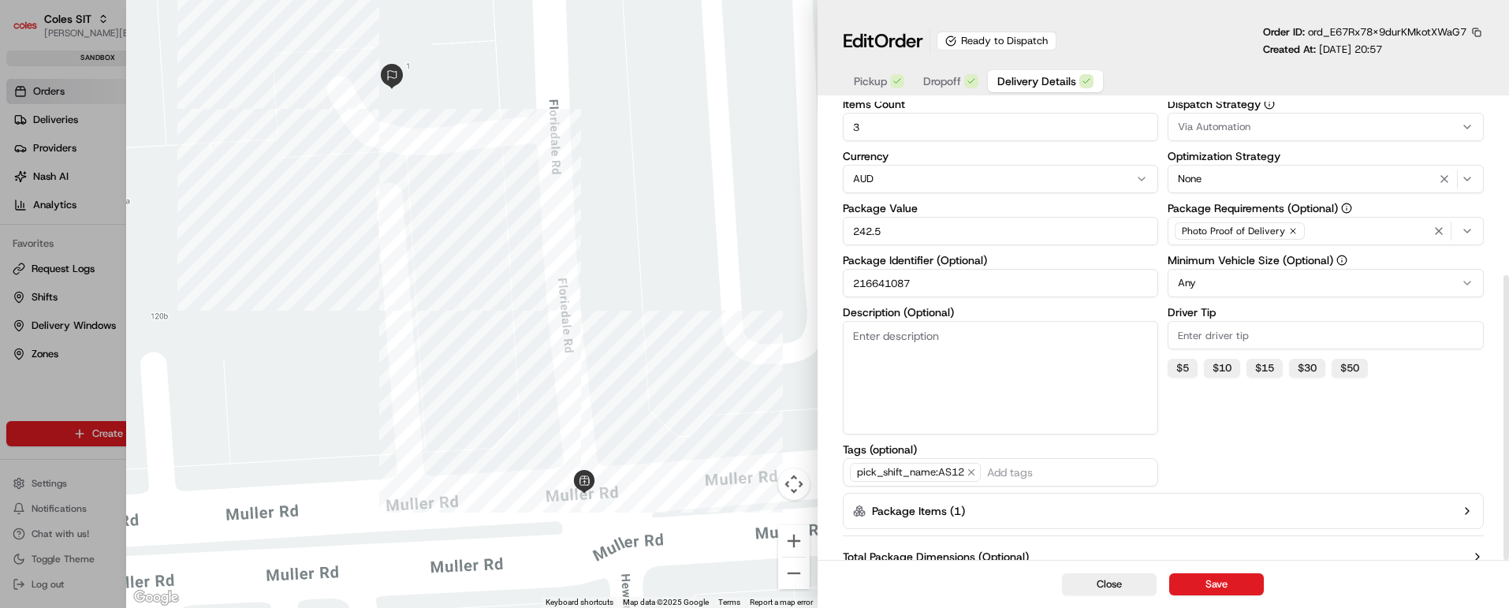
scroll to position [279, 0]
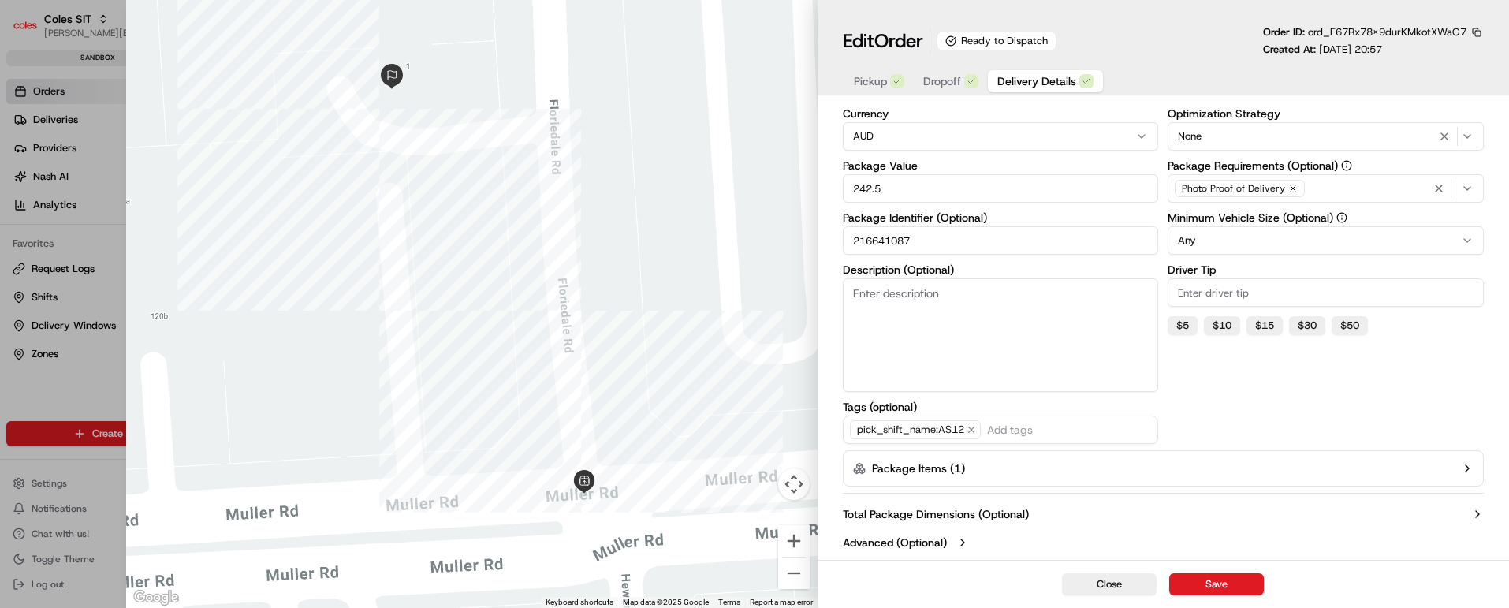
click at [1466, 464] on icon "button" at bounding box center [1467, 468] width 13 height 13
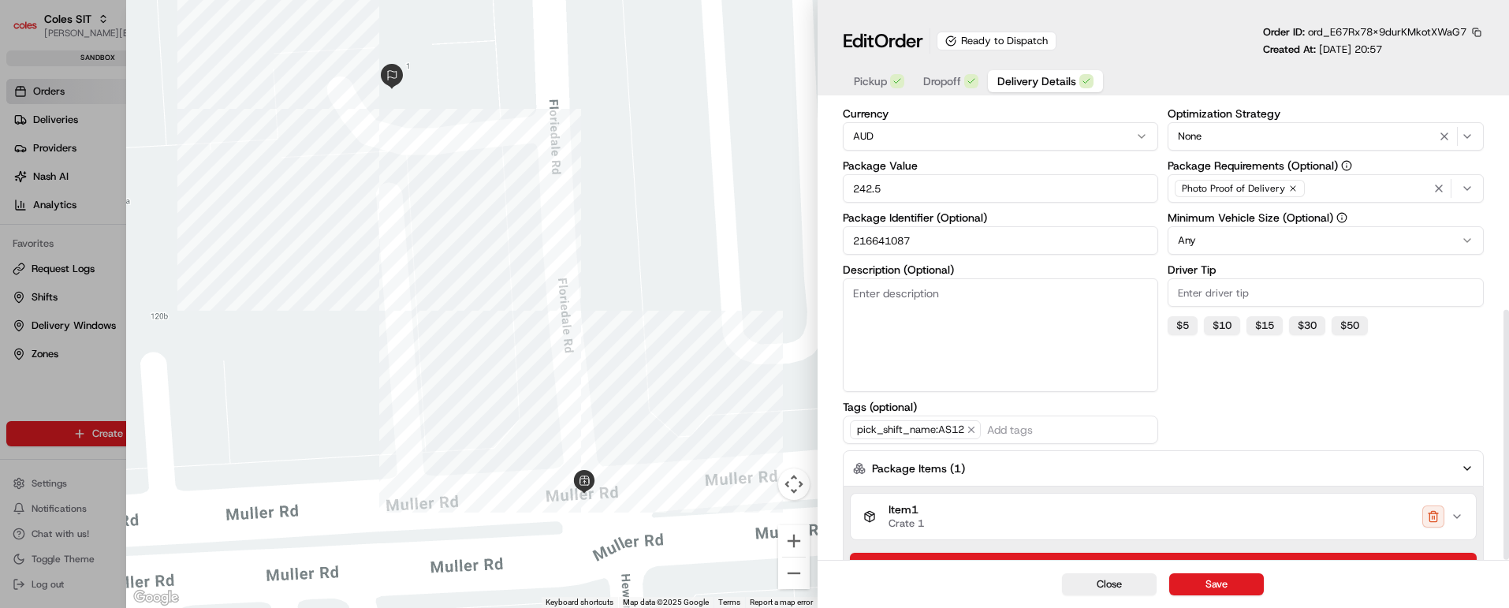
scroll to position [381, 0]
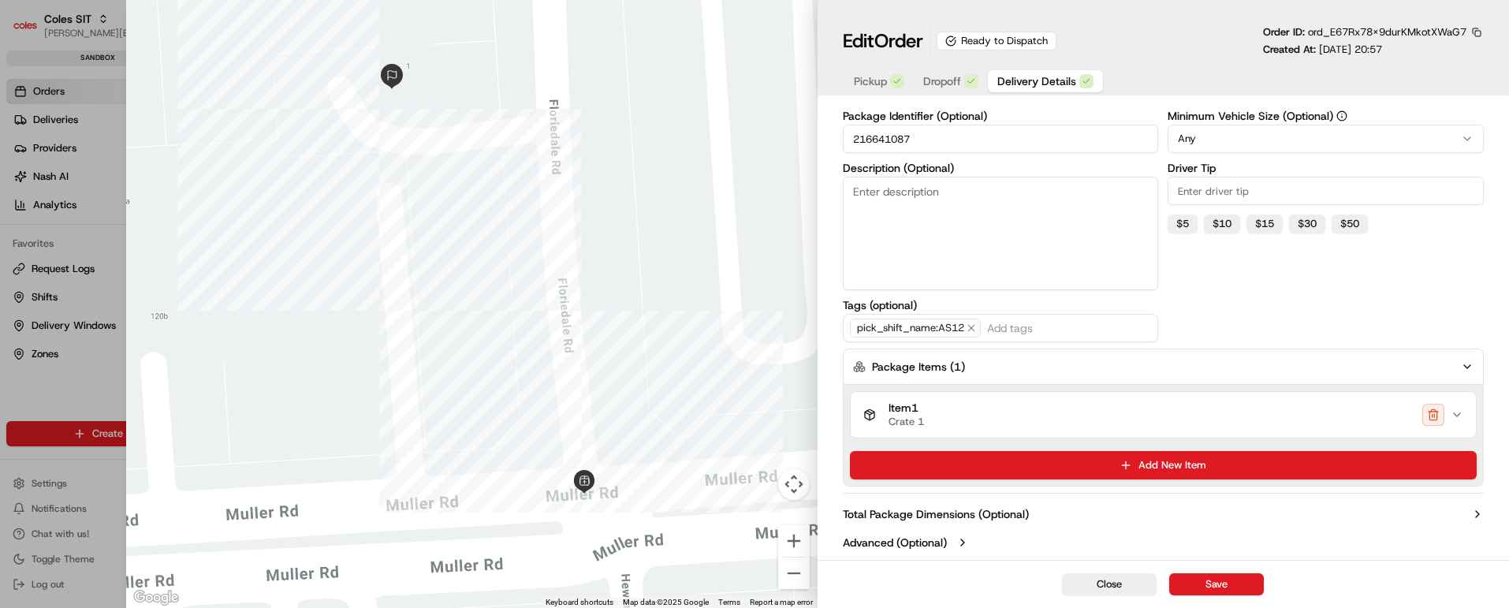
click at [1460, 414] on icon "button" at bounding box center [1457, 414] width 13 height 13
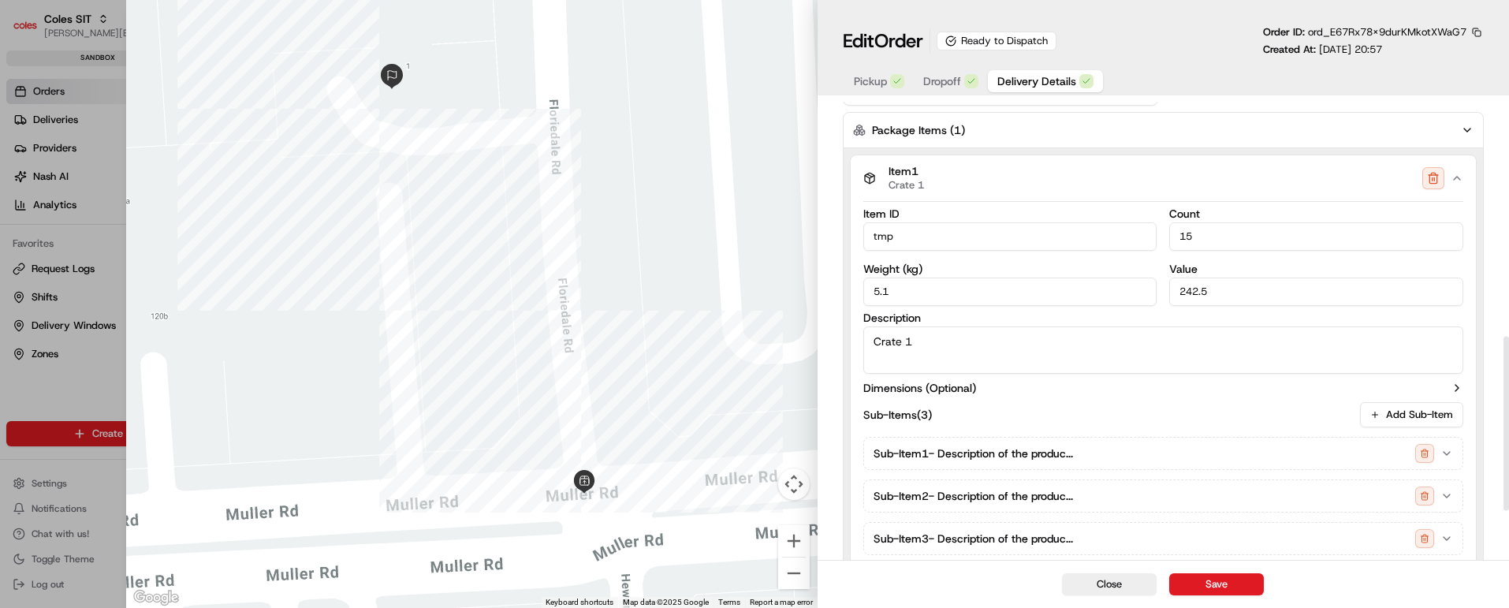
scroll to position [263, 0]
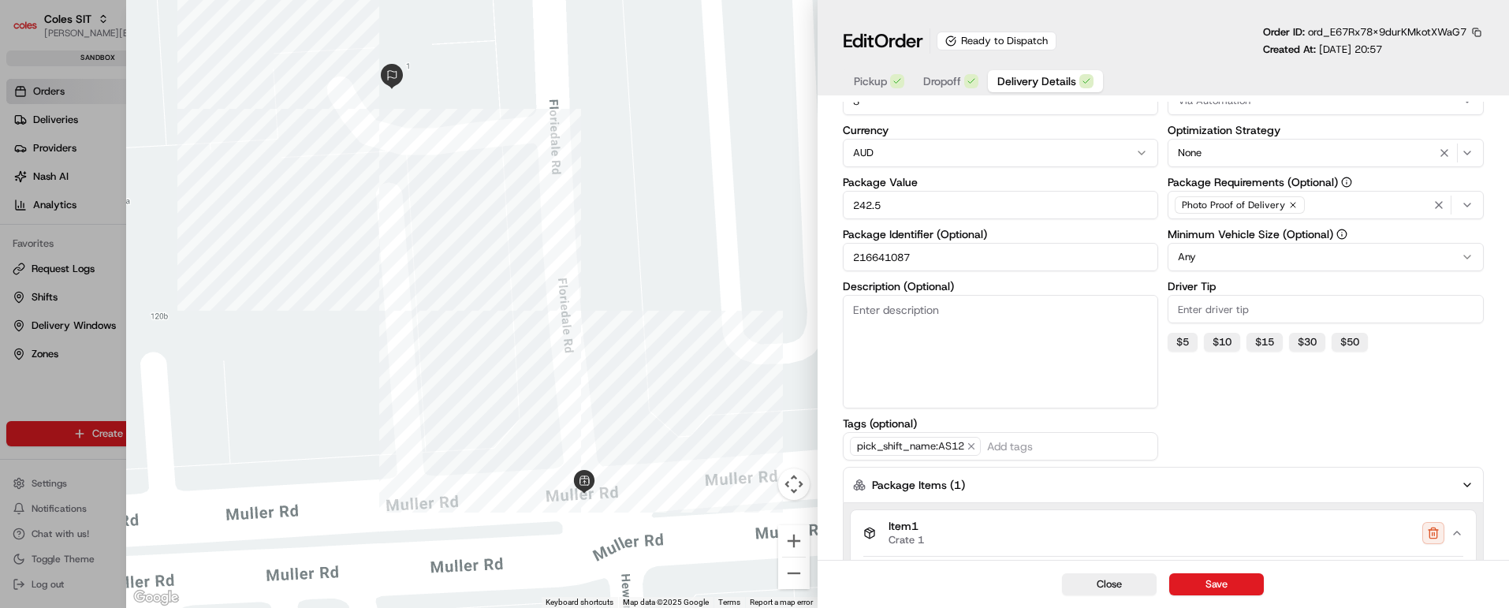
click at [876, 254] on input "216641087" at bounding box center [1001, 257] width 316 height 28
click at [1136, 586] on button "Close" at bounding box center [1109, 584] width 95 height 22
type input "1"
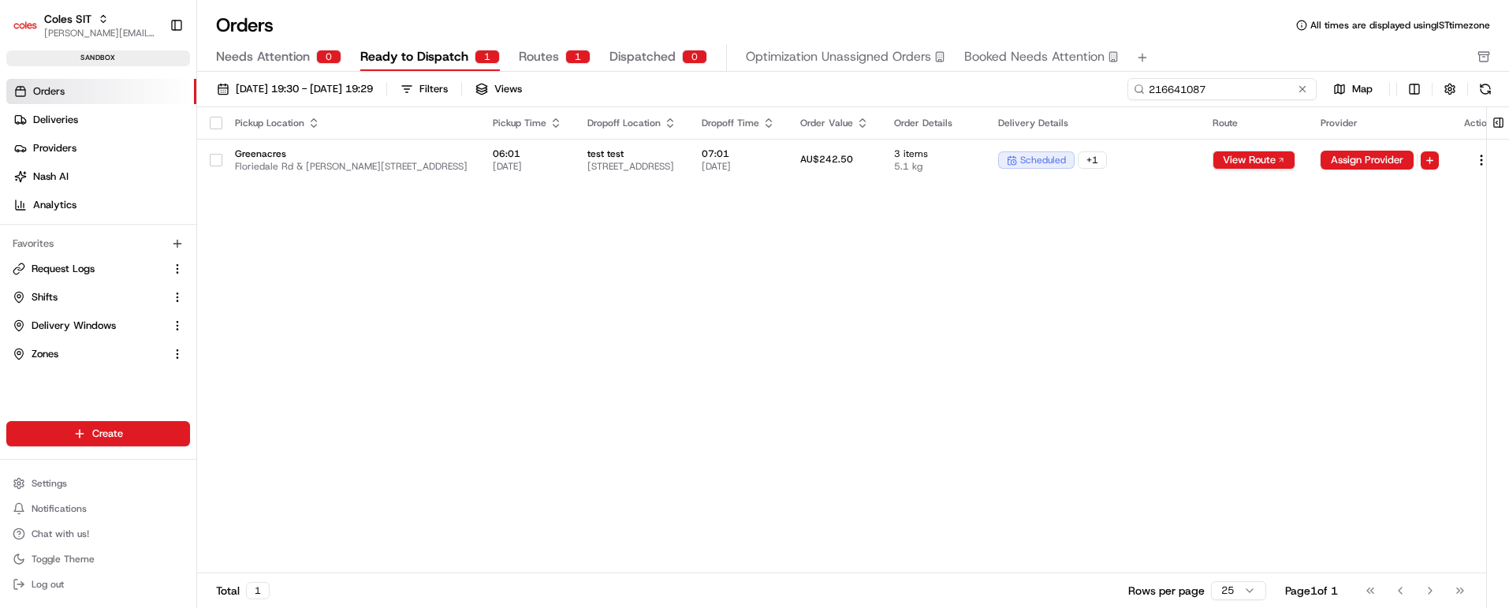
click at [1225, 91] on input "216641087" at bounding box center [1222, 89] width 189 height 22
paste input "8"
type input "216641088"
click at [1188, 166] on div "scheduled + 1" at bounding box center [1092, 159] width 189 height 17
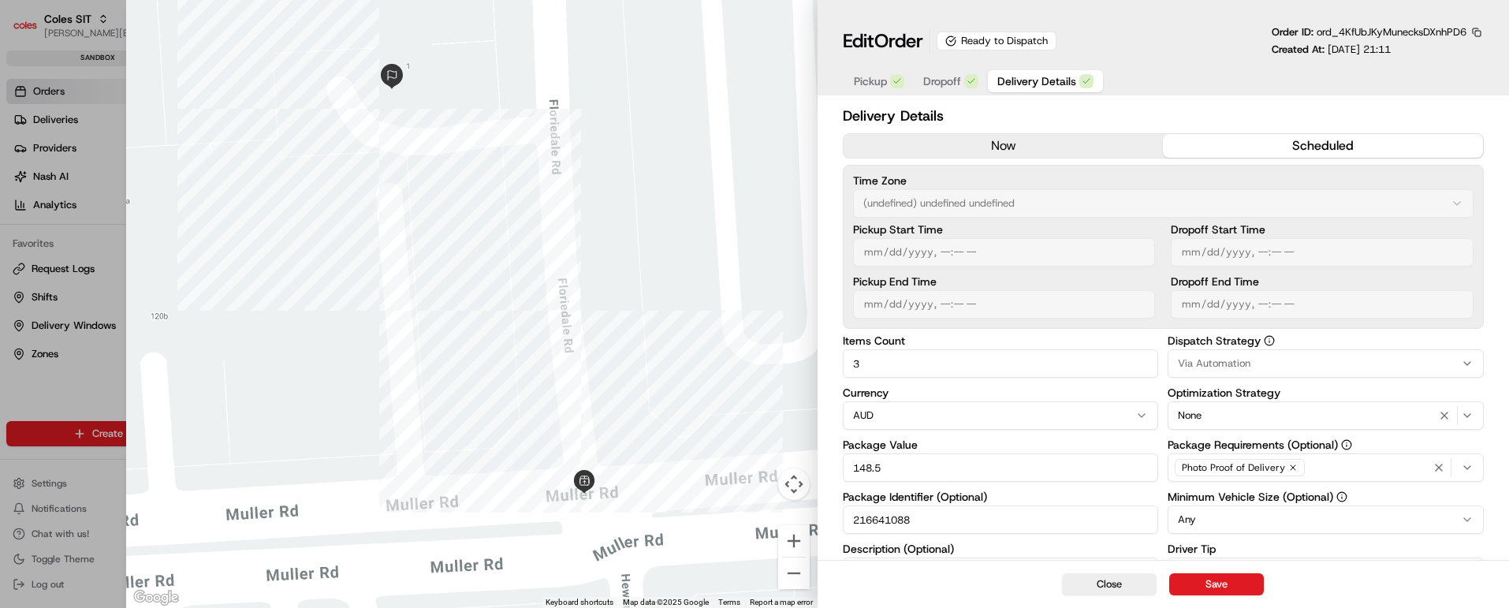
click at [939, 86] on span "Dropoff" at bounding box center [942, 81] width 38 height 16
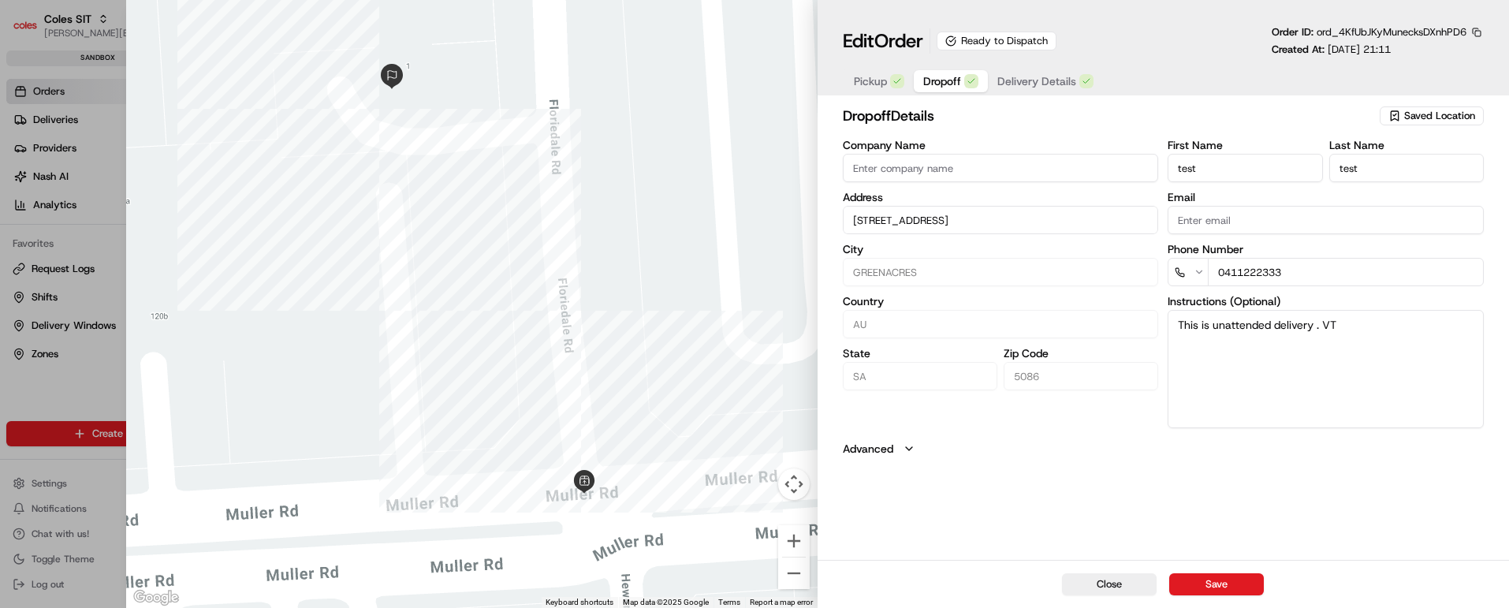
click at [1061, 84] on span "Delivery Details" at bounding box center [1037, 81] width 79 height 16
